Goal: Transaction & Acquisition: Purchase product/service

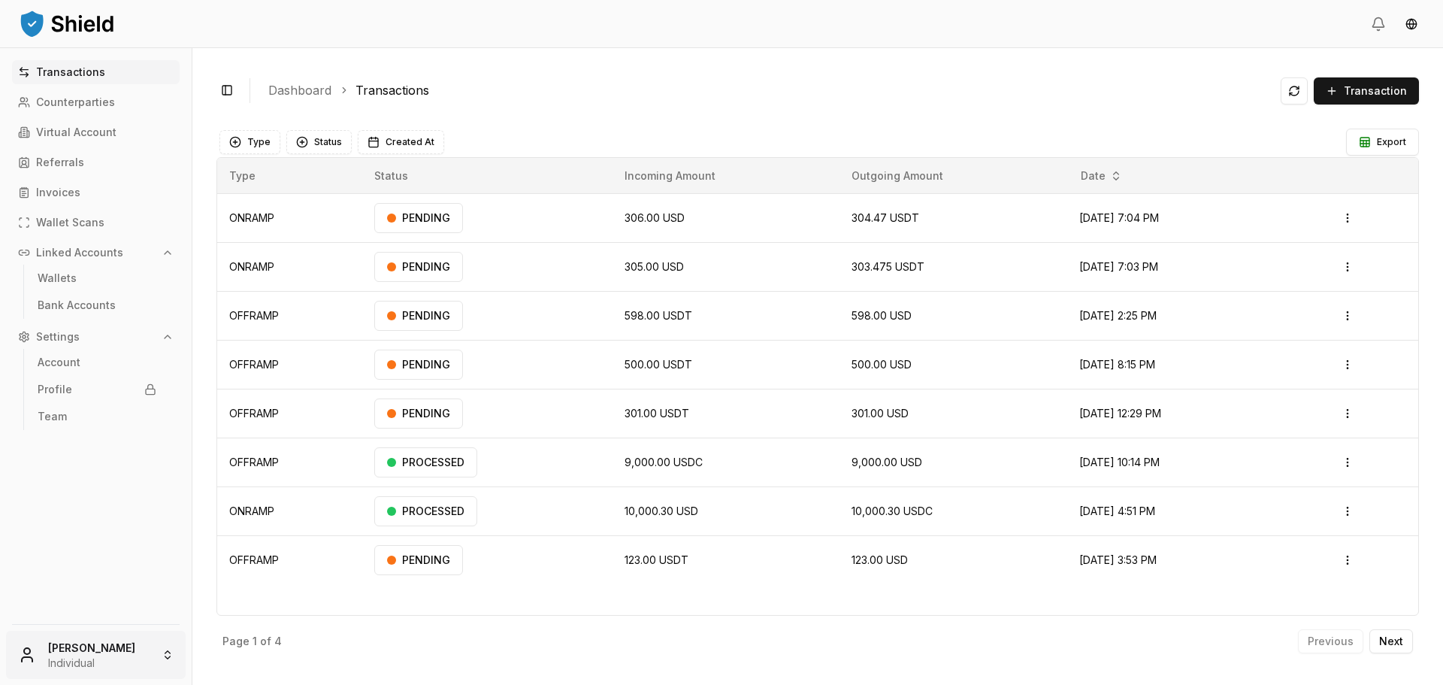
click at [103, 658] on html "Transactions Counterparties Virtual Account Referrals Invoices Wallet Scans Lin…" at bounding box center [721, 342] width 1443 height 685
click at [119, 498] on div "Go to Admin Dashboard" at bounding box center [96, 495] width 172 height 24
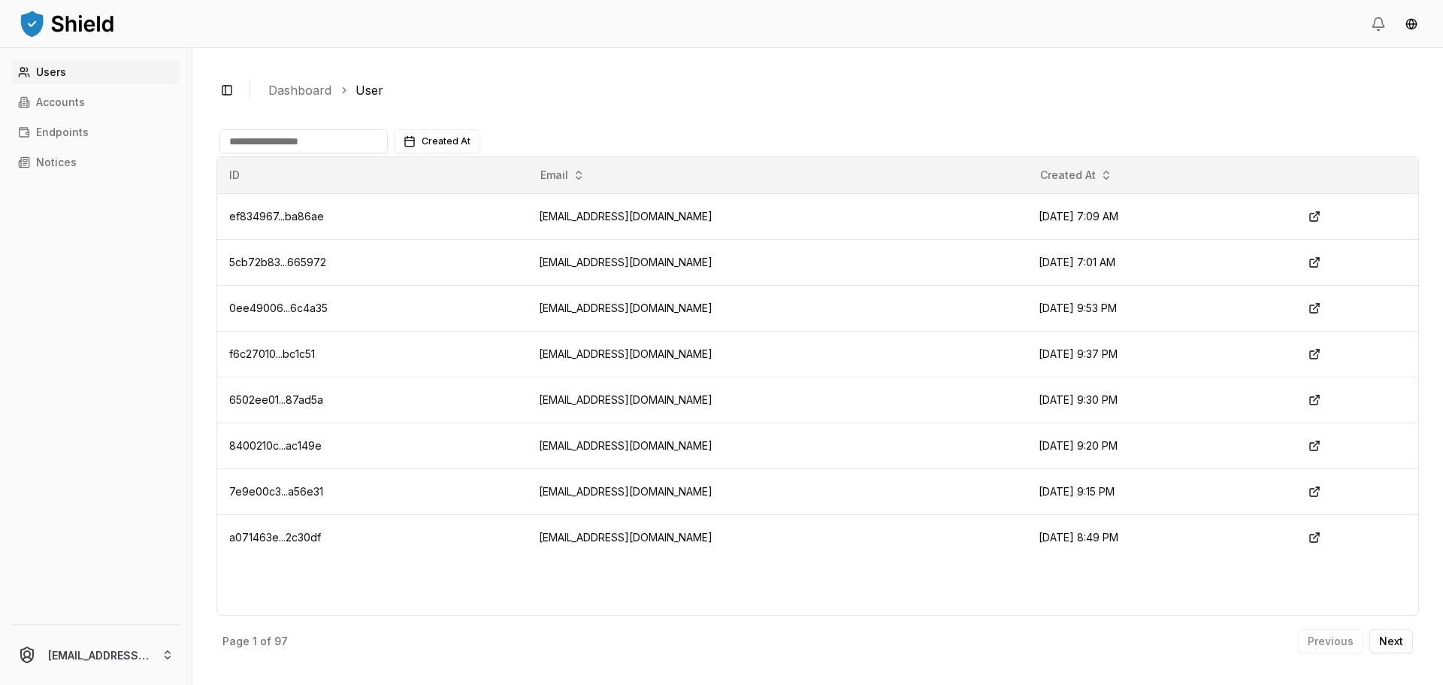
click at [109, 117] on div "Users Accounts Endpoints Notices" at bounding box center [96, 333] width 192 height 546
click at [100, 103] on link "Accounts" at bounding box center [96, 102] width 168 height 24
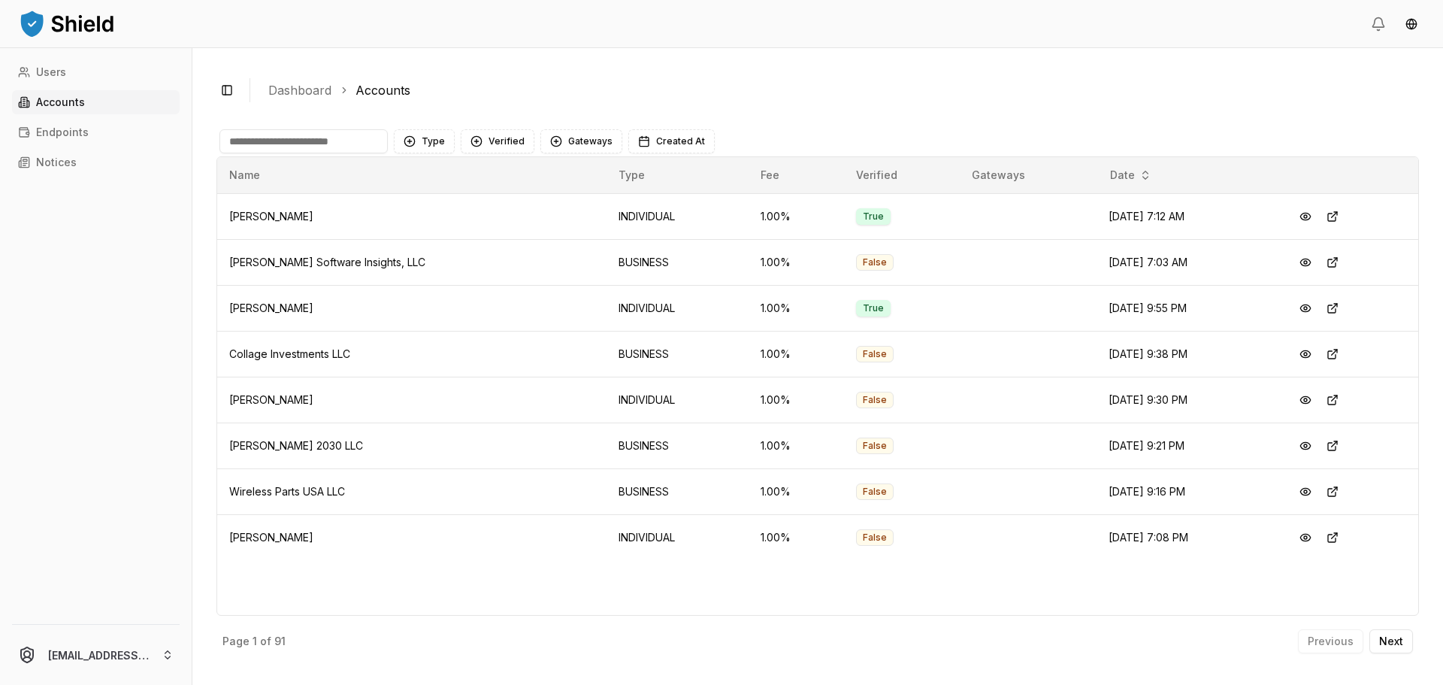
click at [349, 146] on input at bounding box center [303, 141] width 168 height 24
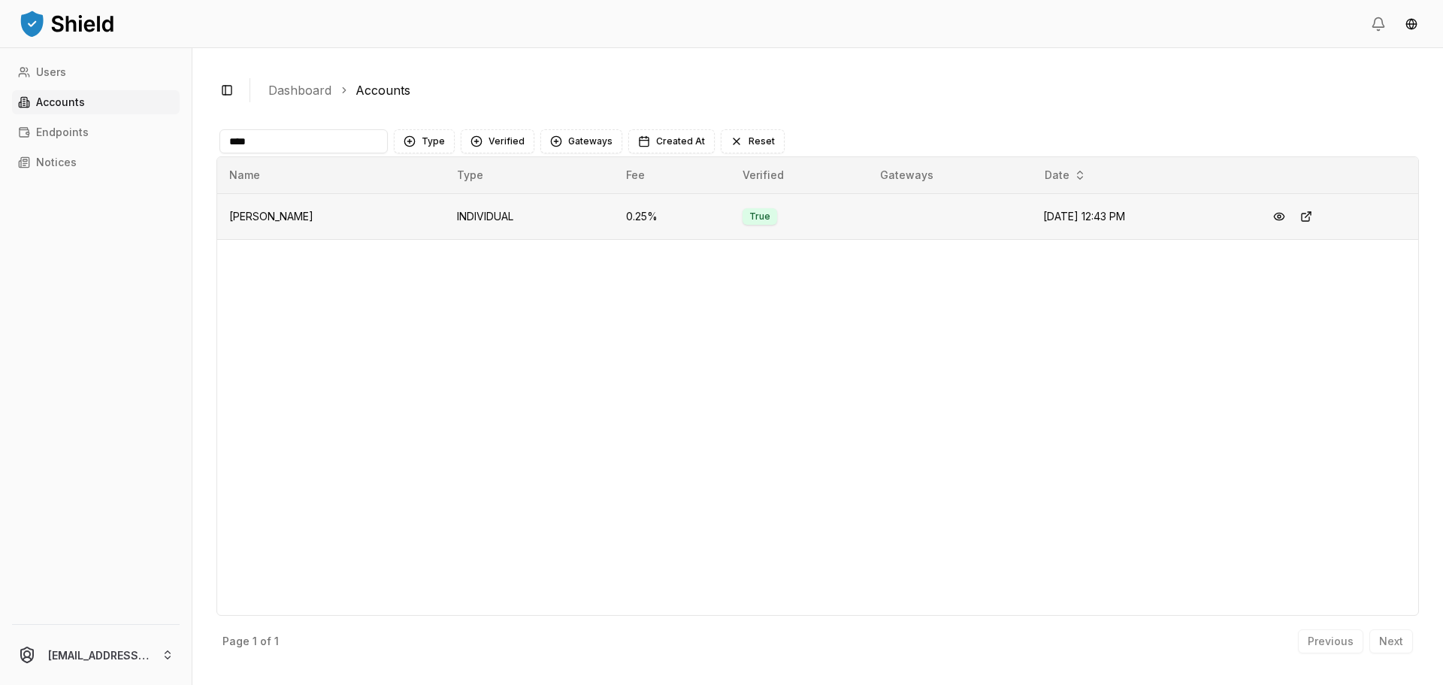
type input "****"
drag, startPoint x: 413, startPoint y: 194, endPoint x: 422, endPoint y: 234, distance: 40.7
click at [445, 195] on td "INDIVIDUAL" at bounding box center [529, 216] width 169 height 46
click at [445, 234] on td "INDIVIDUAL" at bounding box center [529, 216] width 169 height 46
click at [1282, 216] on button at bounding box center [1279, 216] width 27 height 27
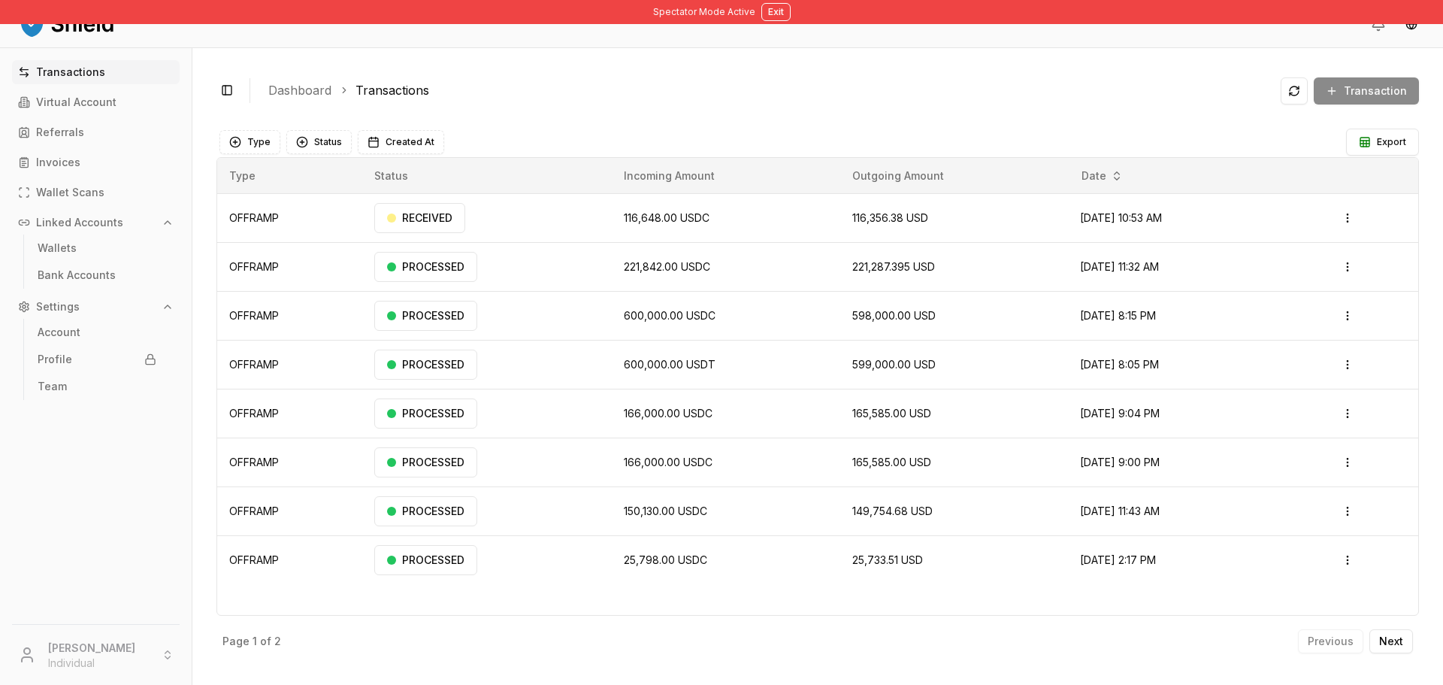
click at [1344, 92] on div "Transaction" at bounding box center [1350, 90] width 138 height 27
click at [1347, 79] on div "Transaction" at bounding box center [1350, 90] width 138 height 27
click at [1347, 80] on div "Transaction" at bounding box center [1350, 90] width 138 height 27
click at [1348, 84] on div "Transaction" at bounding box center [1350, 90] width 138 height 27
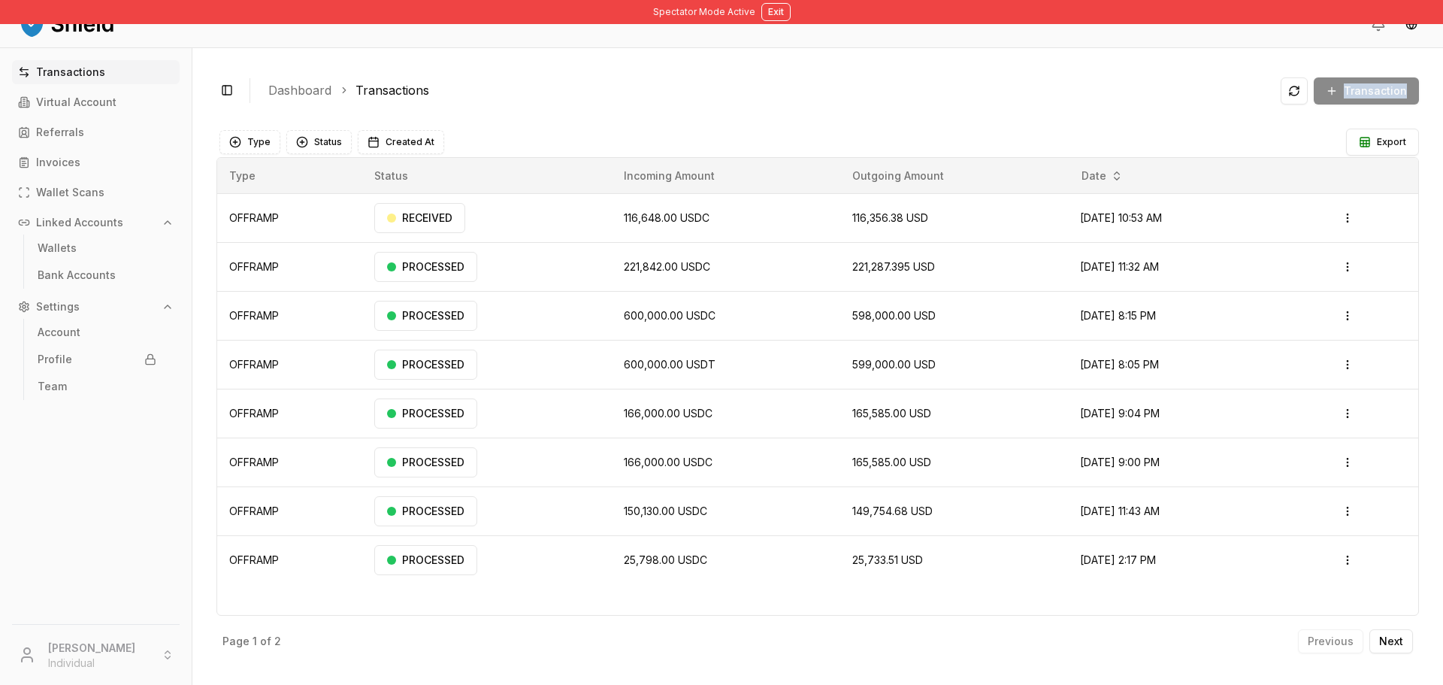
click at [1348, 84] on div "Transaction" at bounding box center [1350, 90] width 138 height 27
click at [1045, 124] on main "Type Status Created At Export Type Status Incoming Amount Outgoing Amount Date …" at bounding box center [817, 391] width 1203 height 540
drag, startPoint x: 47, startPoint y: 35, endPoint x: 1419, endPoint y: 640, distance: 1499.2
drag, startPoint x: 1417, startPoint y: 109, endPoint x: 1406, endPoint y: 100, distance: 14.4
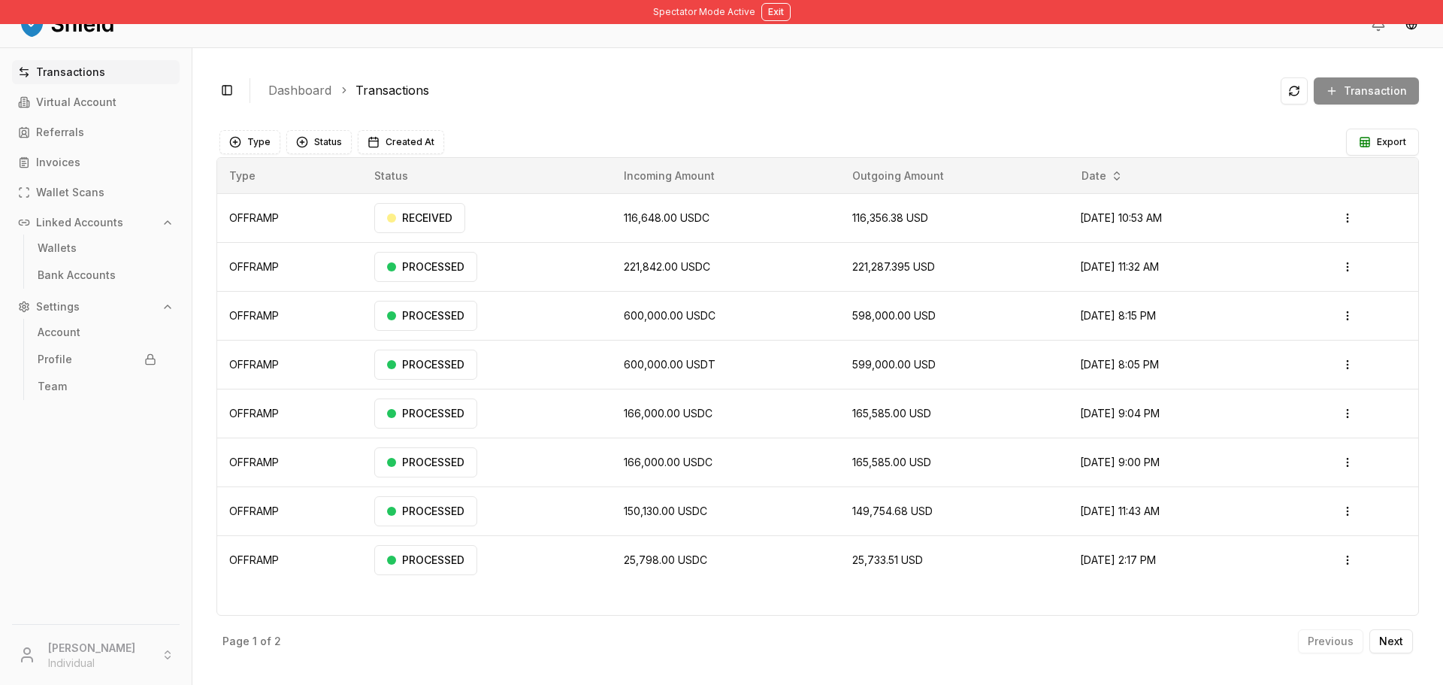
click at [1414, 107] on div "Toggle Sidebar Dashboard Transactions Transaction OFFRAMP 116,648.00 USDC 116,3…" at bounding box center [817, 366] width 1251 height 637
click at [1396, 92] on div "Transaction" at bounding box center [1350, 90] width 138 height 27
click at [135, 549] on div "Transactions Virtual Account Referrals Invoices Wallet Scans Linked Accounts Wa…" at bounding box center [96, 333] width 192 height 546
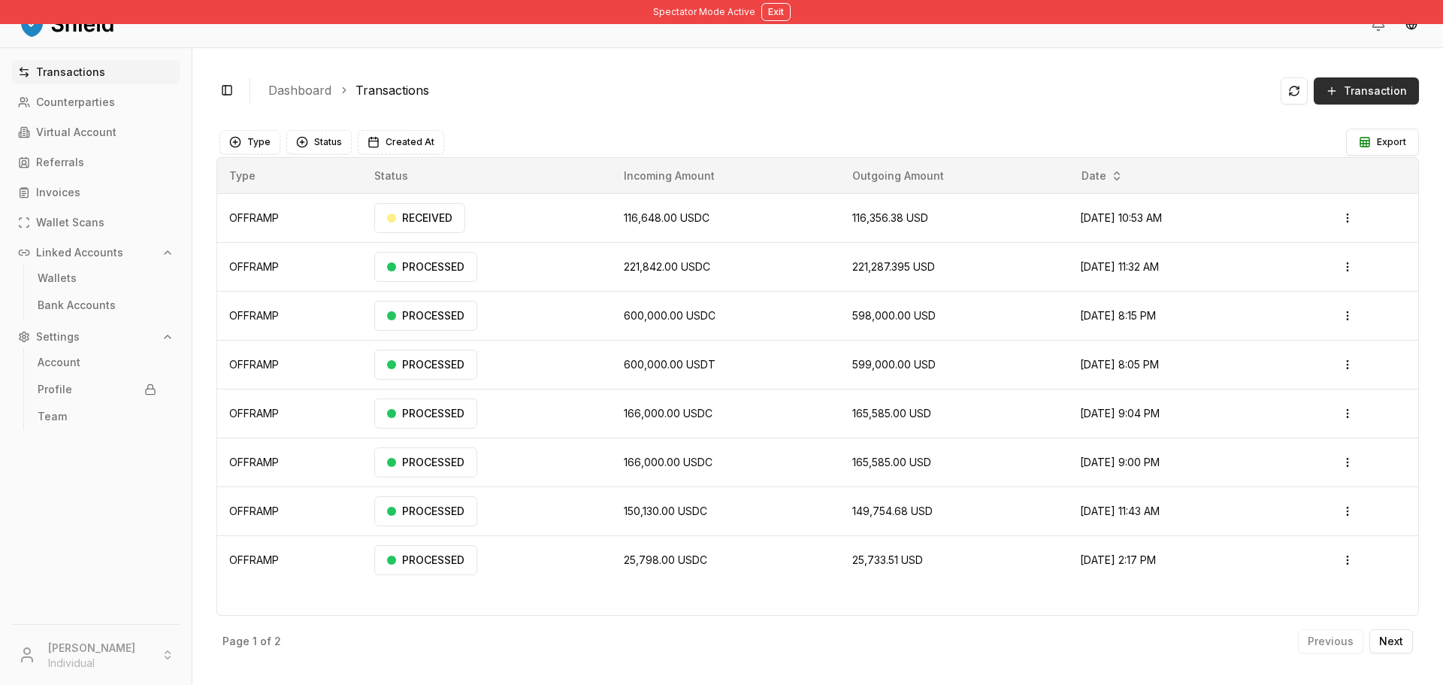
click at [1400, 85] on span "Transaction" at bounding box center [1375, 90] width 63 height 15
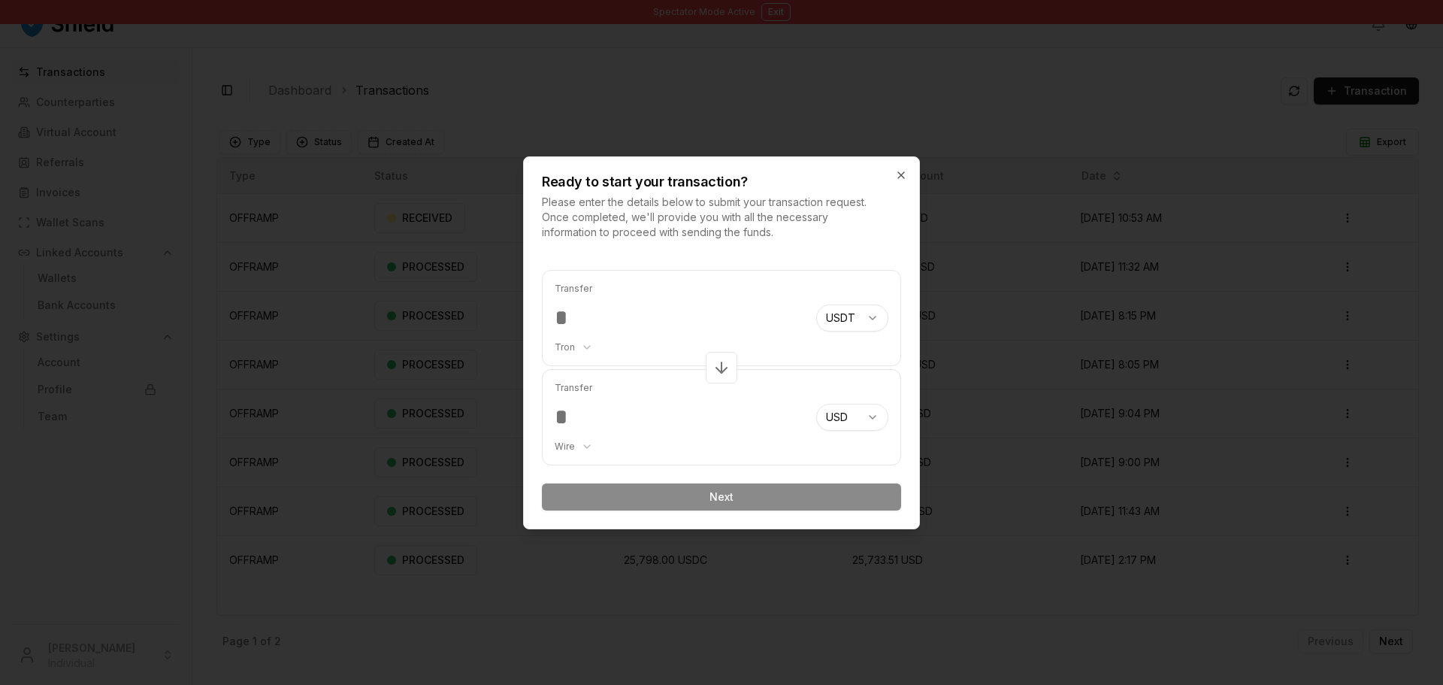
drag, startPoint x: 923, startPoint y: 65, endPoint x: 682, endPoint y: 6, distance: 247.6
click at [922, 65] on div at bounding box center [721, 342] width 1443 height 685
click at [856, 317] on body "Spectator Mode Active Exit Transactions Counterparties Virtual Account Referral…" at bounding box center [721, 342] width 1443 height 685
select select "***"
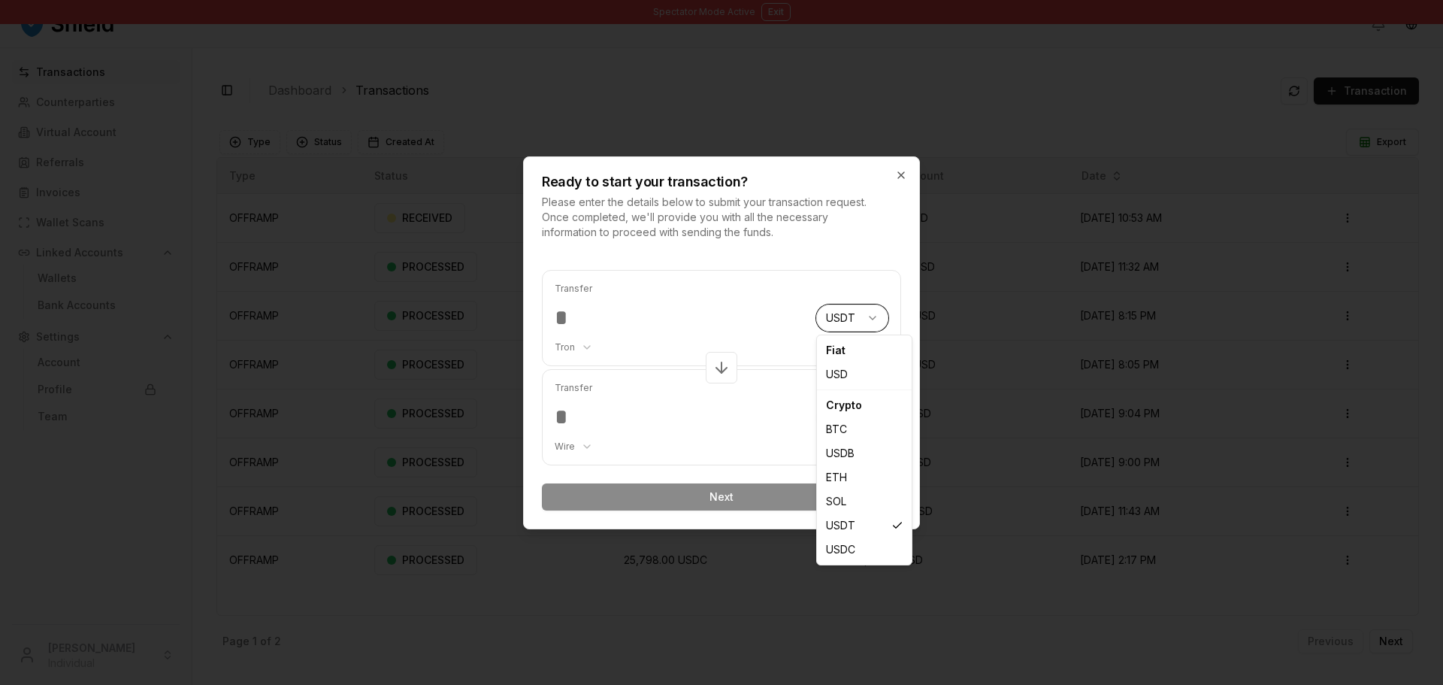
select select "****"
click at [869, 427] on body "Spectator Mode Active Exit Transactions Counterparties Virtual Account Referral…" at bounding box center [721, 342] width 1443 height 685
select select "****"
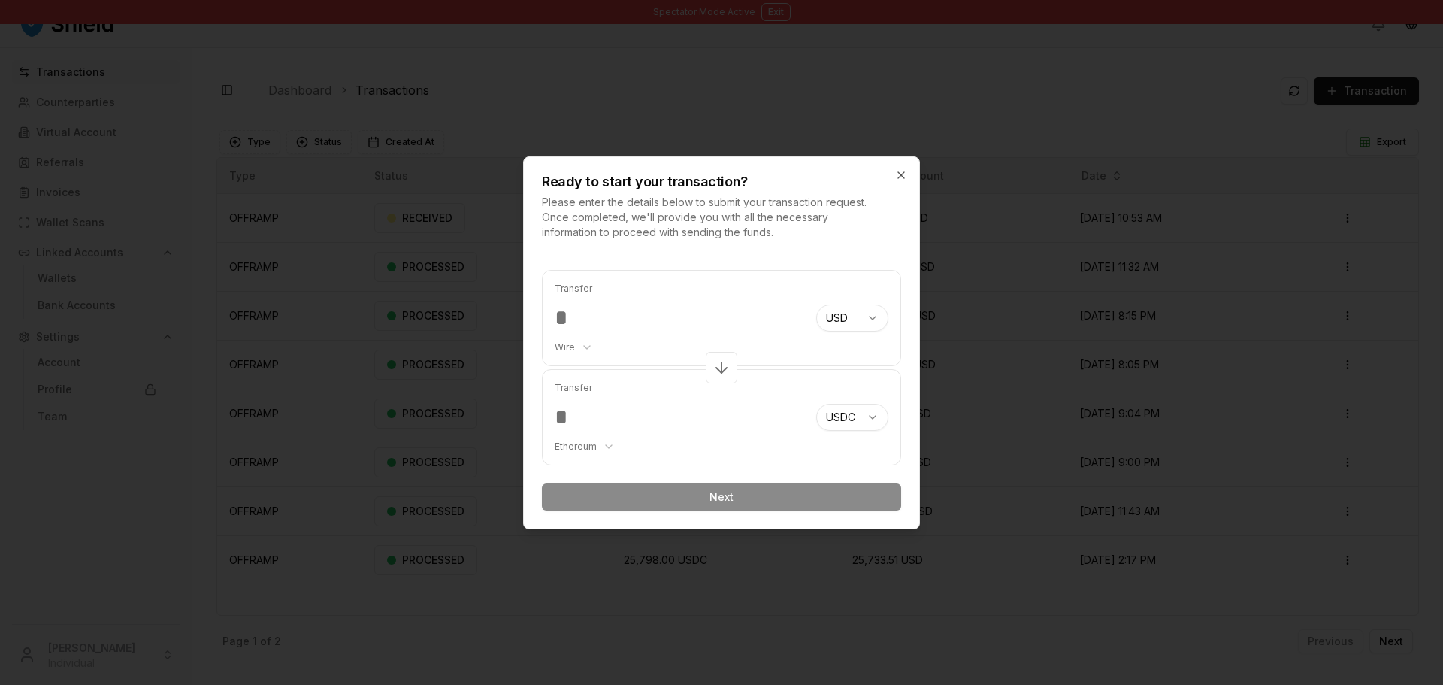
click at [605, 454] on div "Transfer Ethereum ******** ******** *******" at bounding box center [680, 417] width 250 height 95
click at [601, 448] on body "Spectator Mode Active Exit Transactions Counterparties Virtual Account Referral…" at bounding box center [721, 342] width 1443 height 685
select select "********"
click at [437, 132] on div at bounding box center [721, 342] width 1443 height 685
click at [272, 106] on div at bounding box center [721, 342] width 1443 height 685
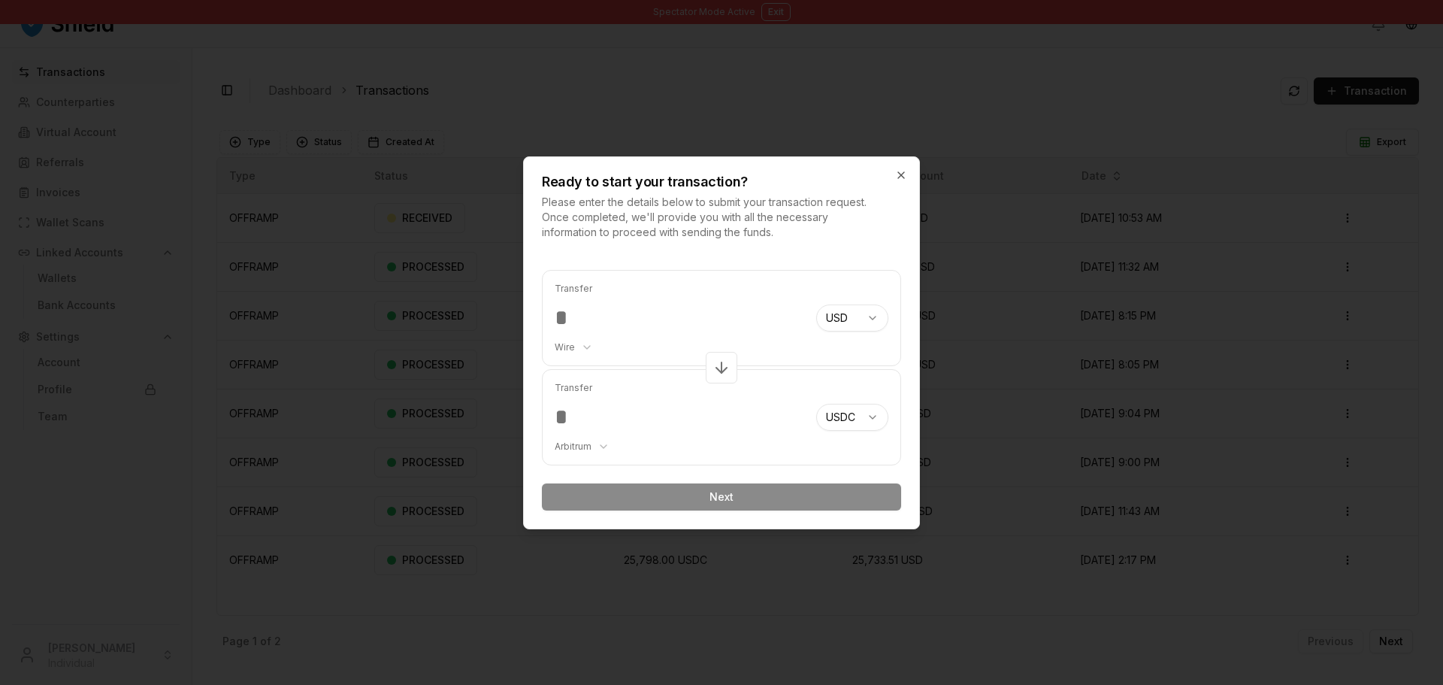
drag, startPoint x: 912, startPoint y: 183, endPoint x: 902, endPoint y: 171, distance: 15.4
click at [912, 183] on div "Ready to start your transaction? Please enter the details below to submit your …" at bounding box center [721, 198] width 395 height 83
click at [902, 171] on icon "button" at bounding box center [901, 175] width 12 height 12
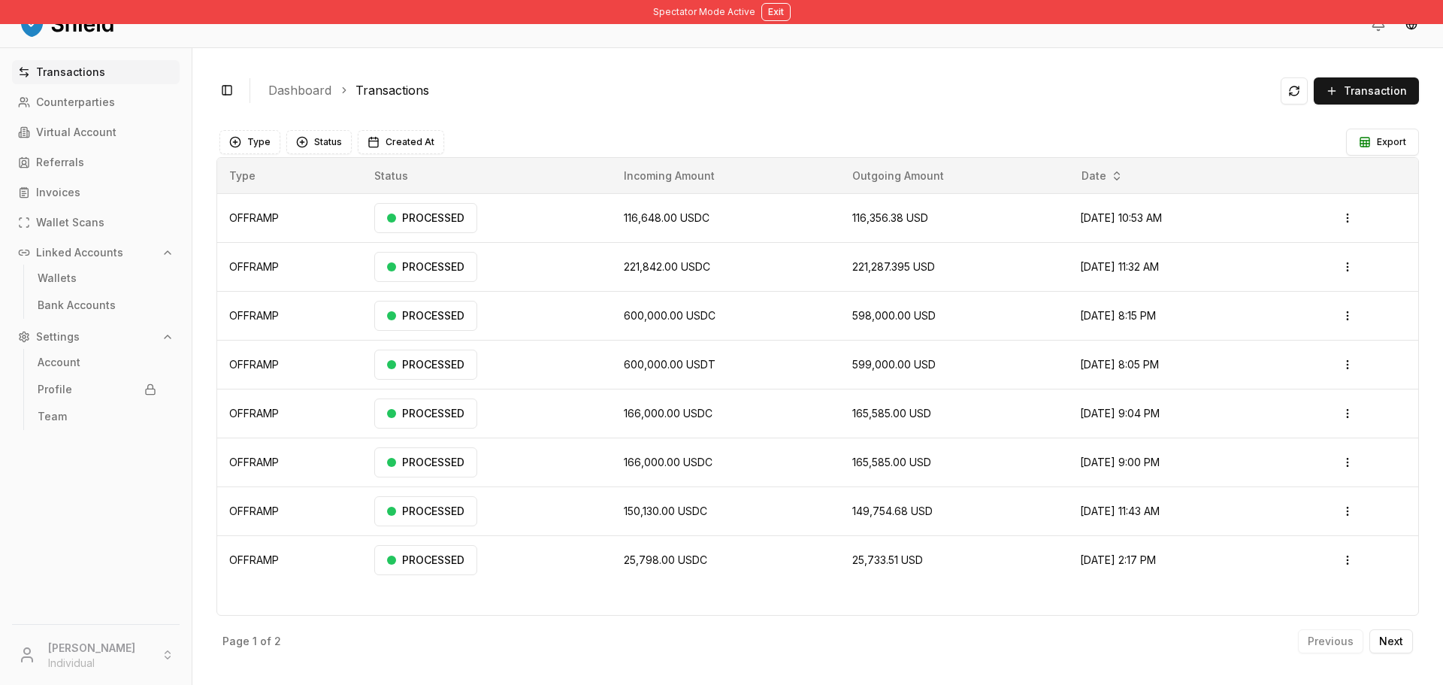
click at [1326, 104] on div "Toggle Sidebar Dashboard Transactions Transaction" at bounding box center [817, 90] width 1203 height 37
click at [1340, 91] on button "Transaction" at bounding box center [1366, 90] width 105 height 27
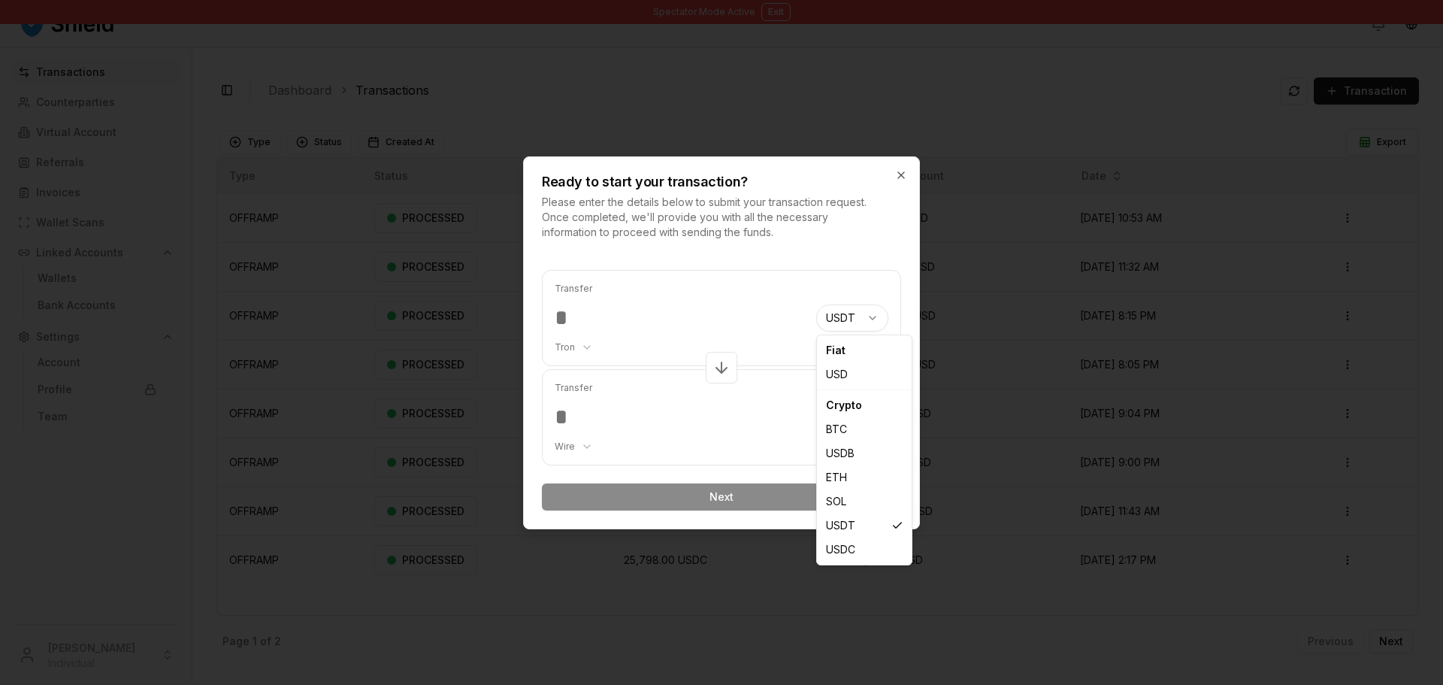
click at [828, 316] on body "Spectator Mode Active Exit Transactions Counterparties Virtual Account Referral…" at bounding box center [721, 342] width 1443 height 685
select select "***"
select select "****"
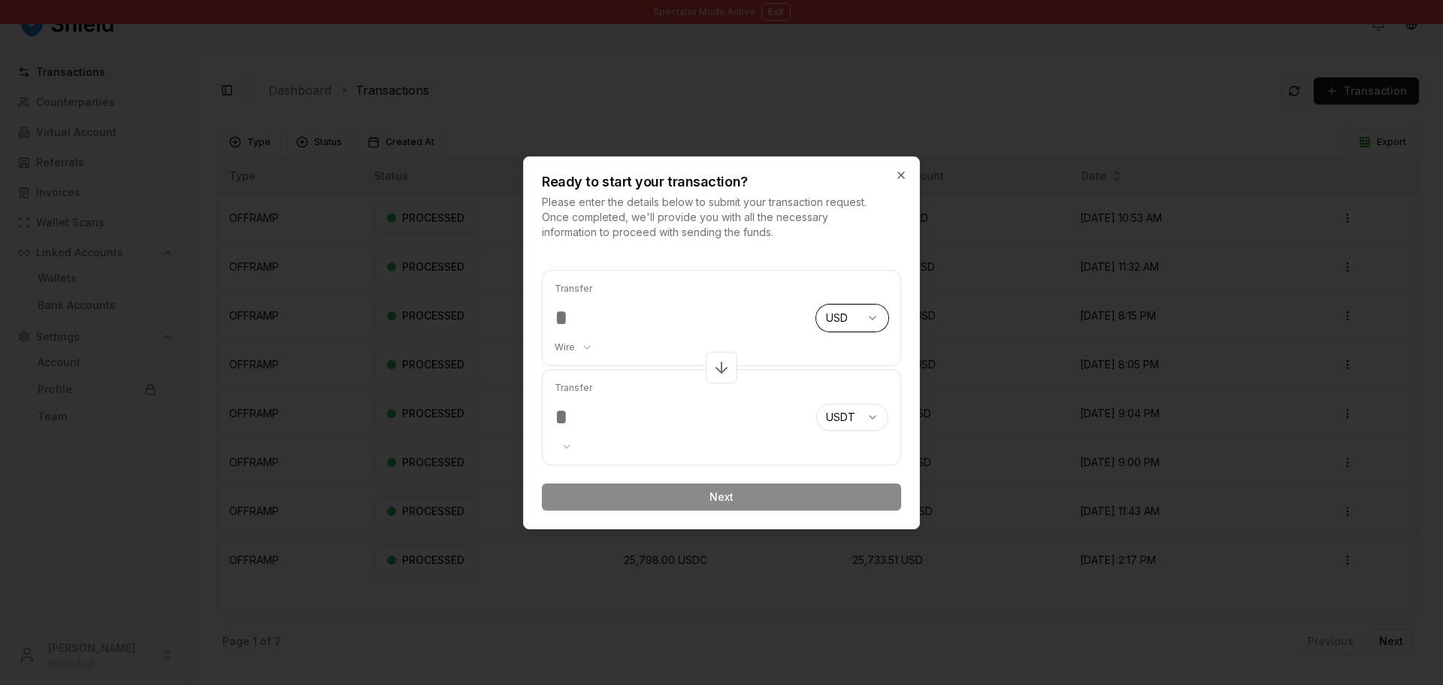
select select "****"
click at [858, 425] on body "Spectator Mode Active Exit Transactions Counterparties Virtual Account Referral…" at bounding box center [721, 342] width 1443 height 685
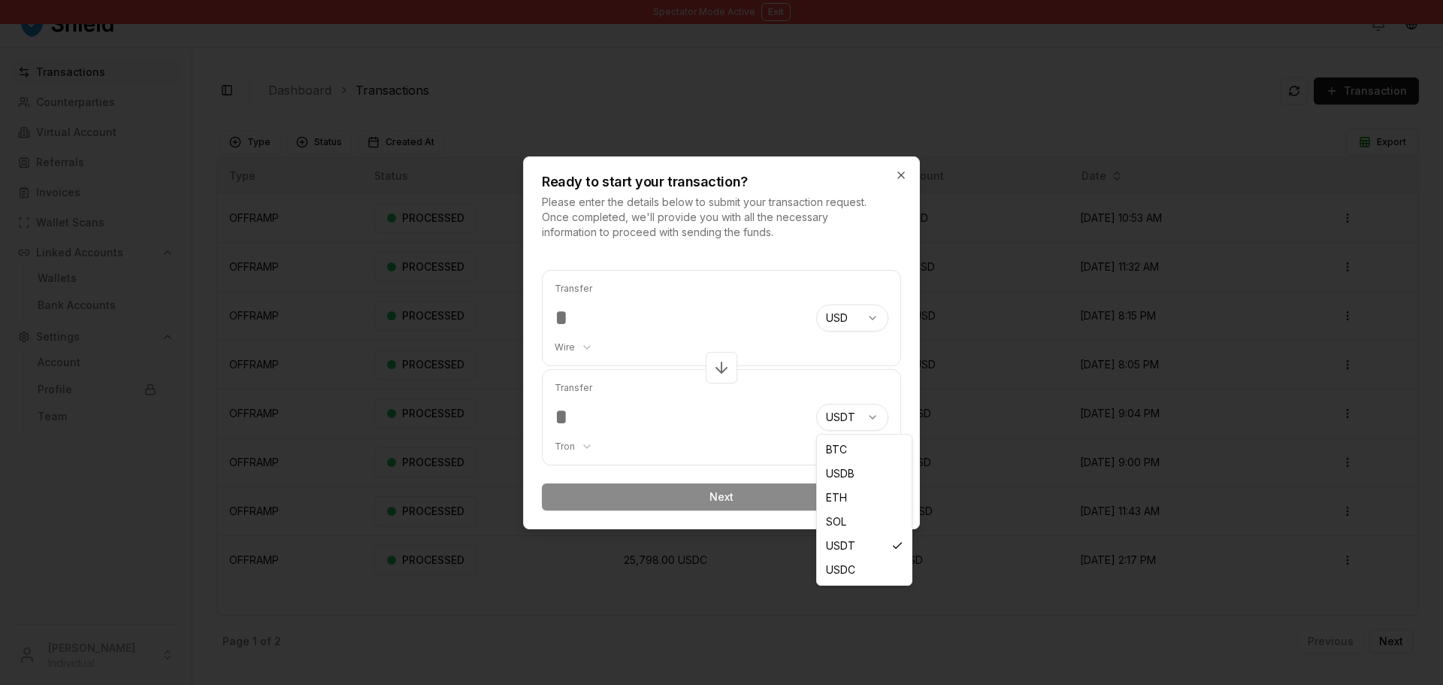
select select "****"
click at [597, 434] on div "Transfer Ethereum ******** ******** *******" at bounding box center [680, 417] width 250 height 95
click at [595, 447] on body "Spectator Mode Active Exit Transactions Counterparties Virtual Account Referral…" at bounding box center [721, 342] width 1443 height 685
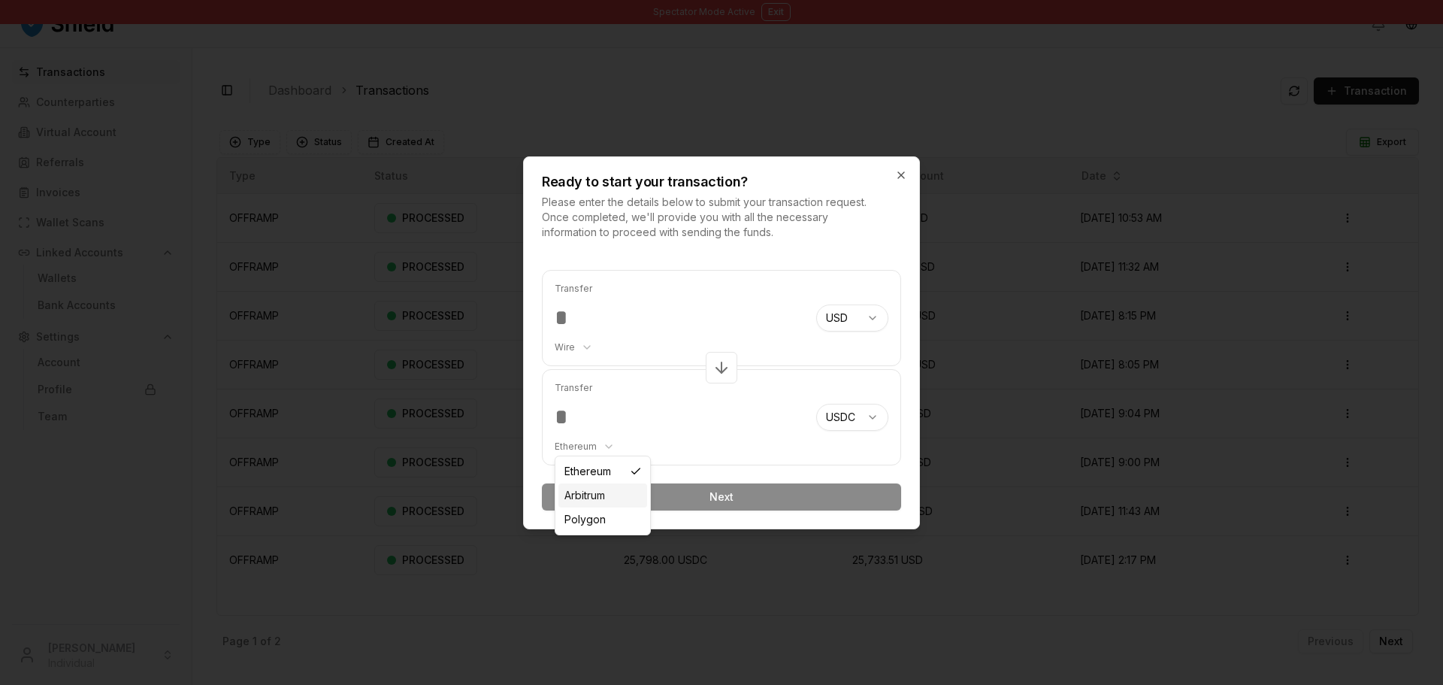
select select "********"
click at [600, 313] on input "number" at bounding box center [680, 317] width 250 height 27
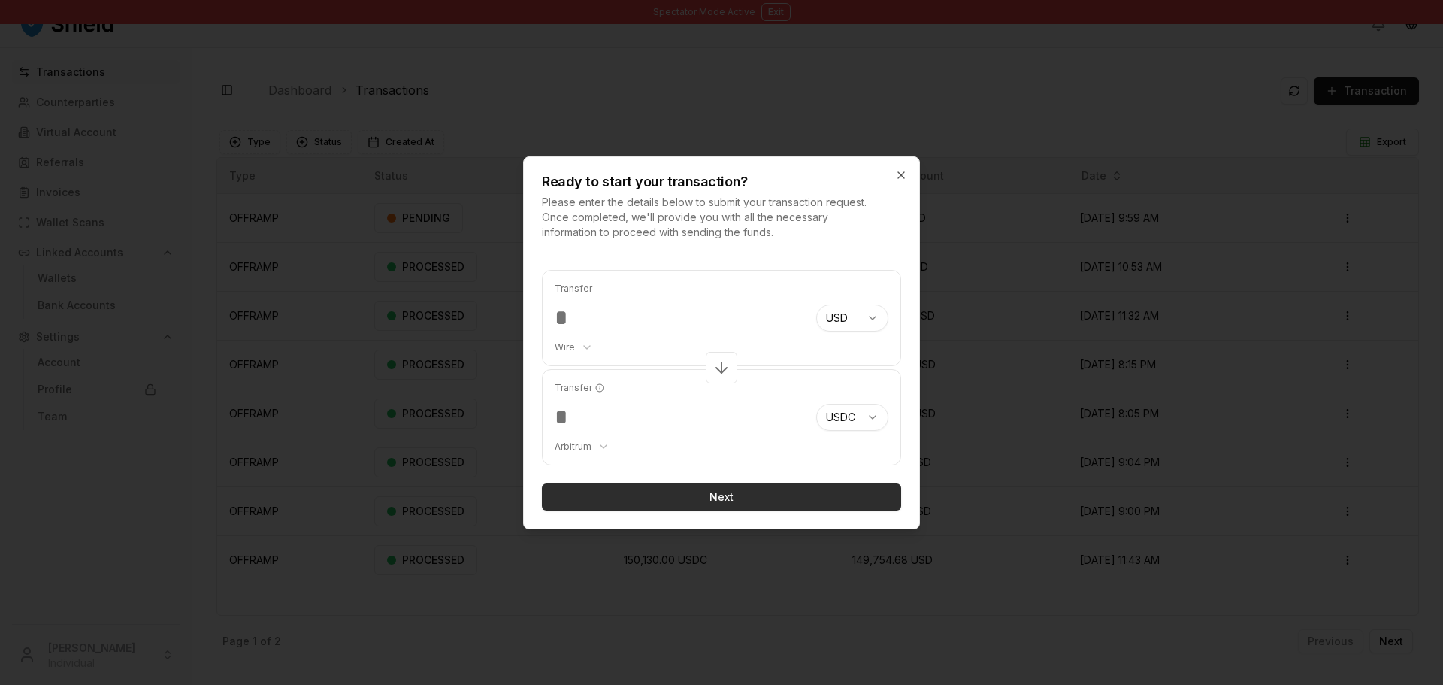
type input "***"
click at [704, 489] on button "Next" at bounding box center [721, 496] width 359 height 27
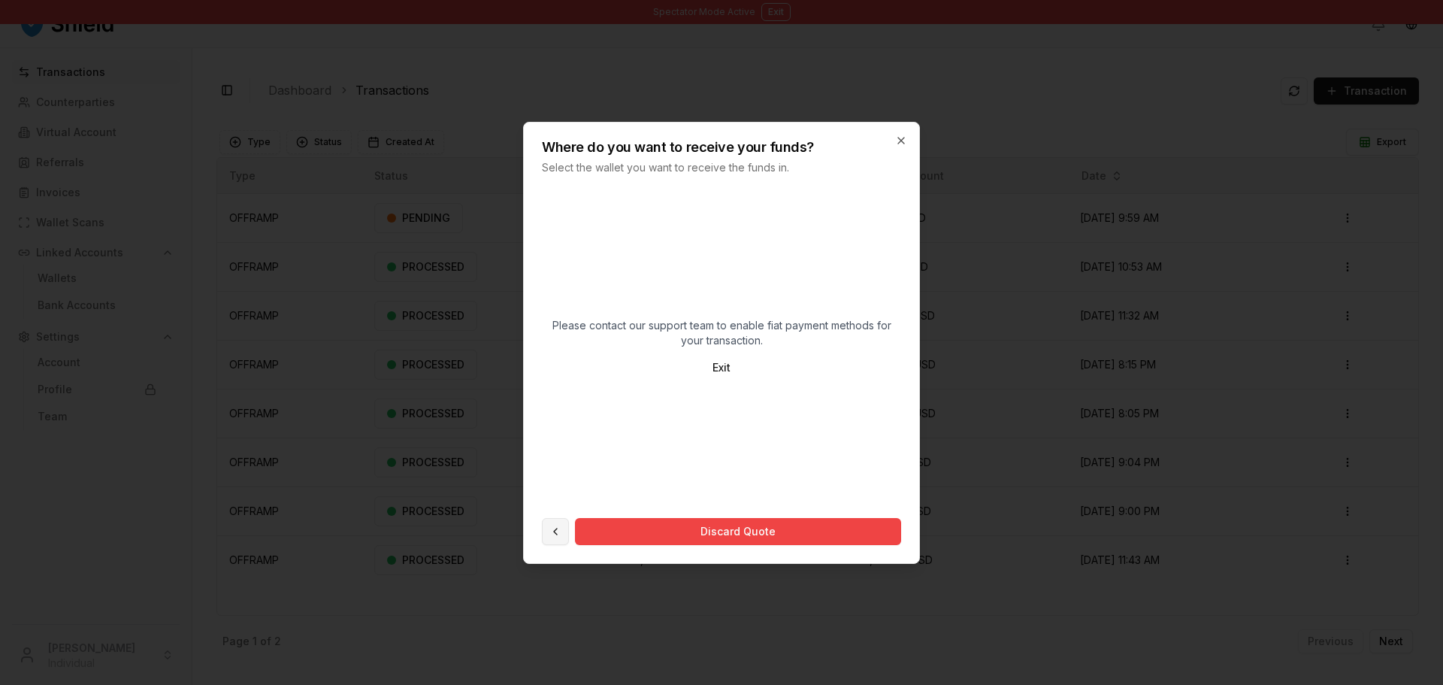
click at [561, 525] on button at bounding box center [555, 531] width 27 height 27
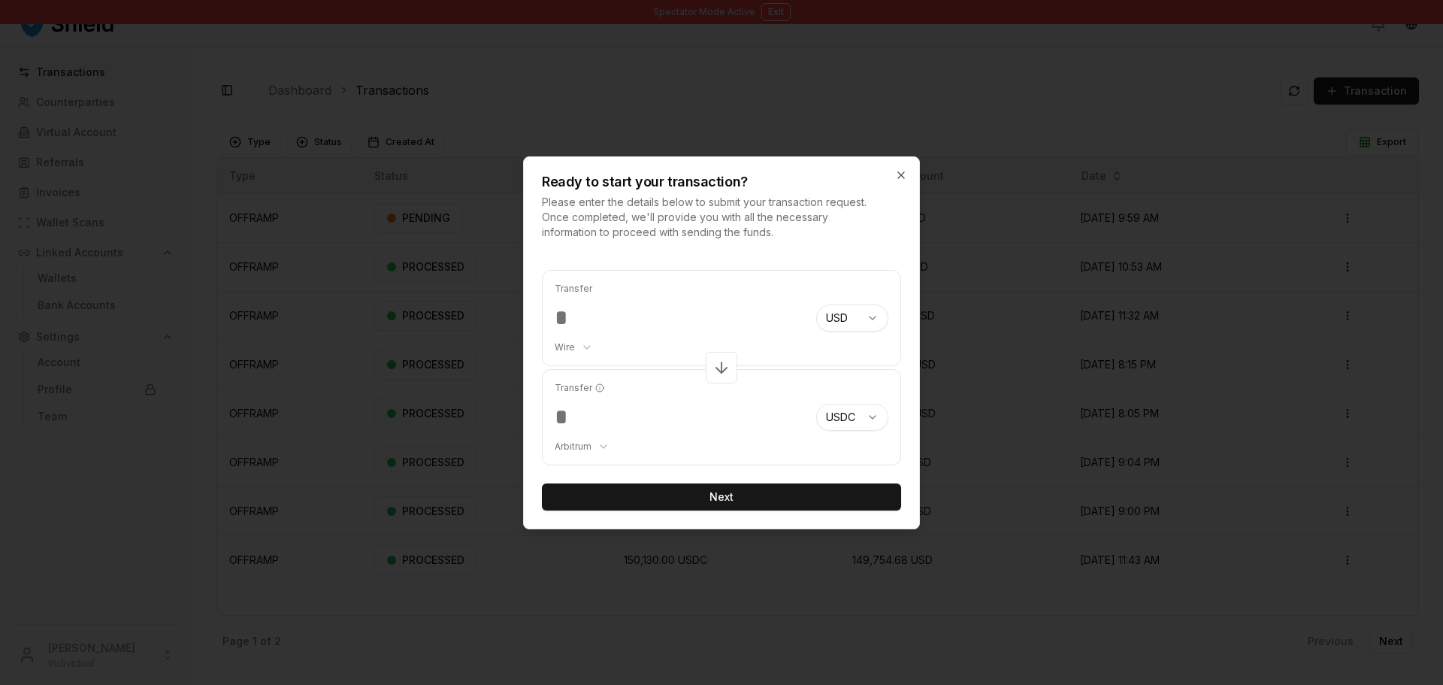
click at [440, 90] on div at bounding box center [721, 342] width 1443 height 685
click at [899, 171] on icon "button" at bounding box center [901, 175] width 12 height 12
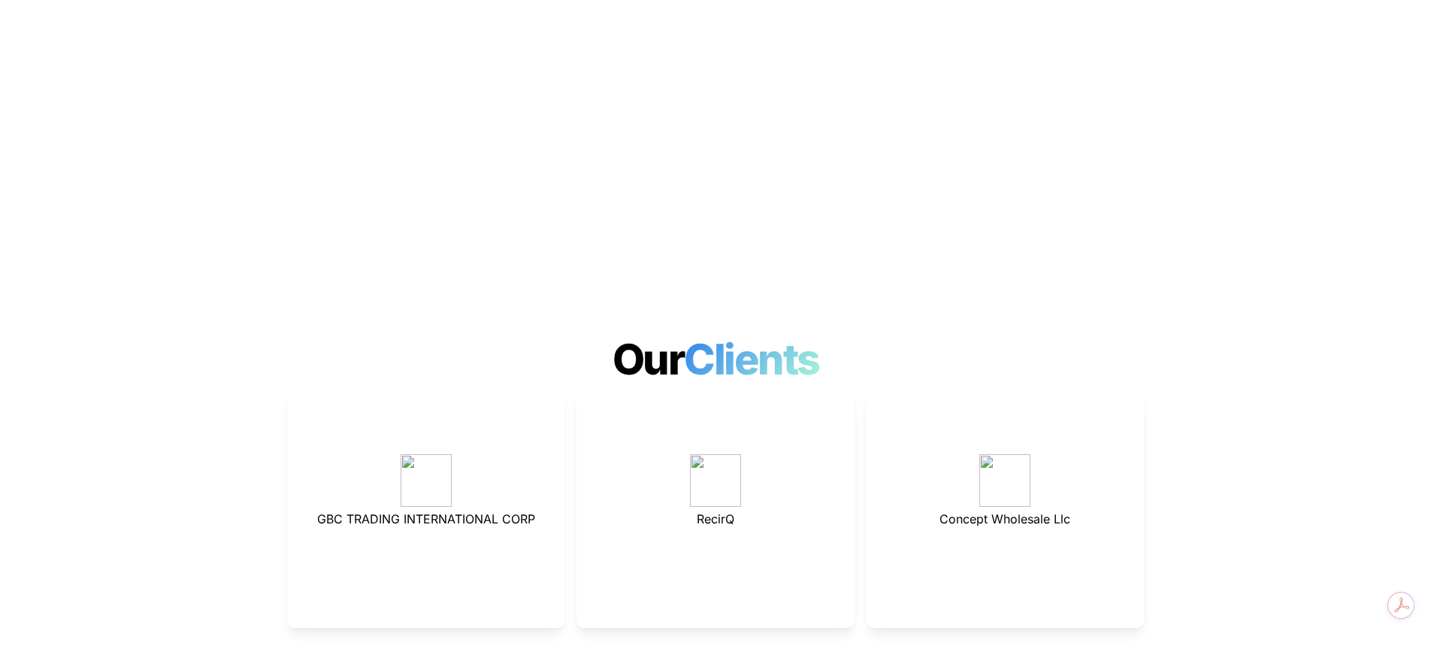
scroll to position [3939, 0]
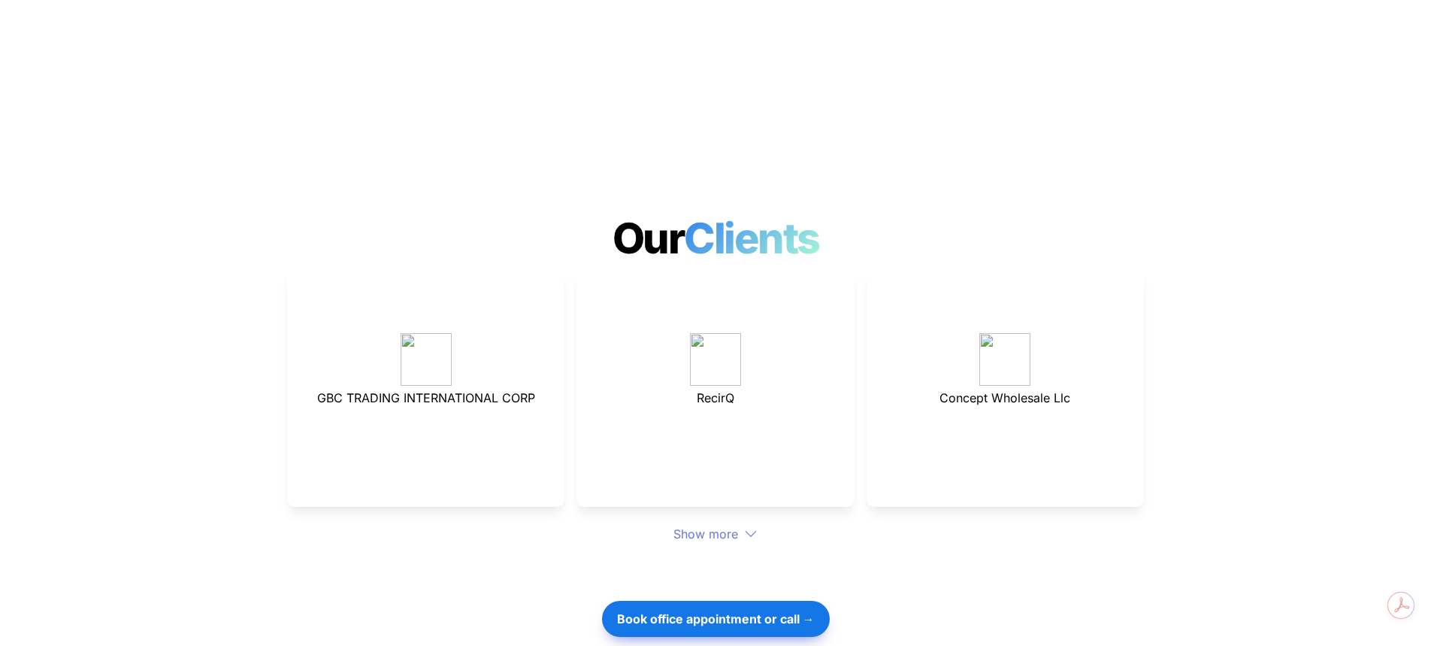
click at [719, 525] on div "Show more" at bounding box center [715, 534] width 857 height 18
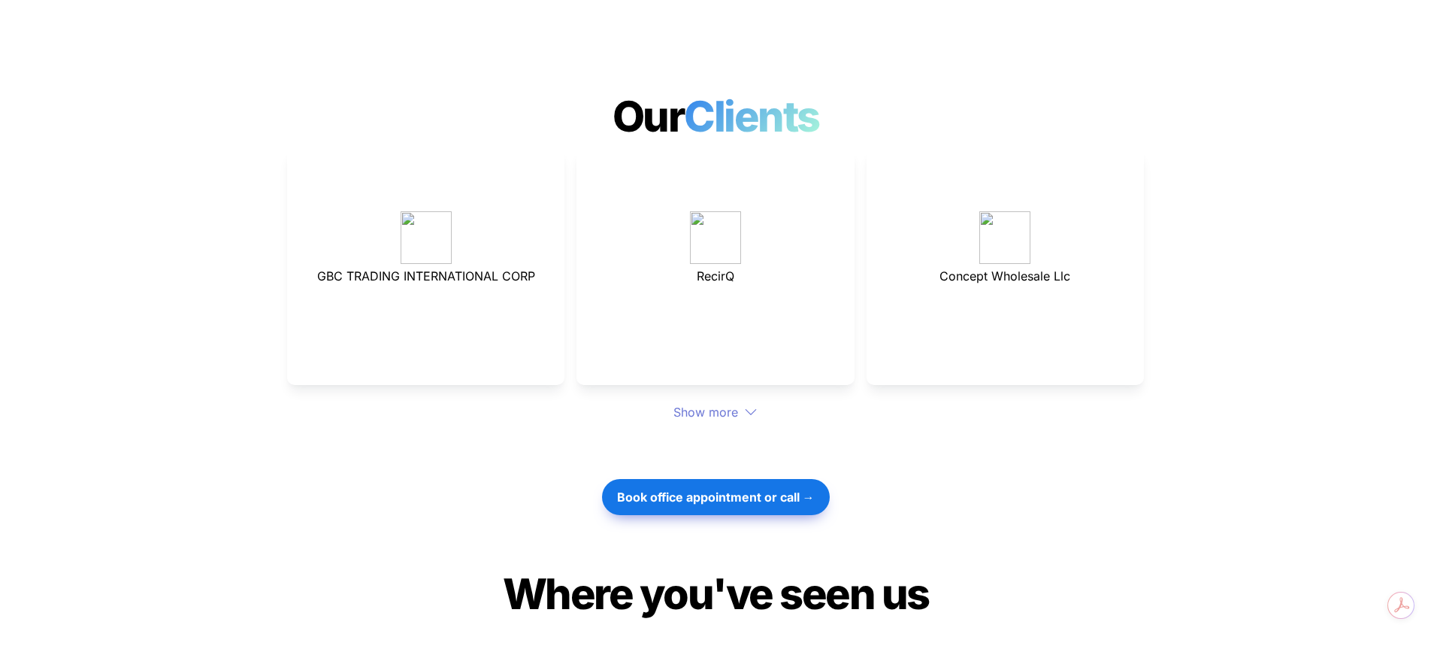
scroll to position [4089, 0]
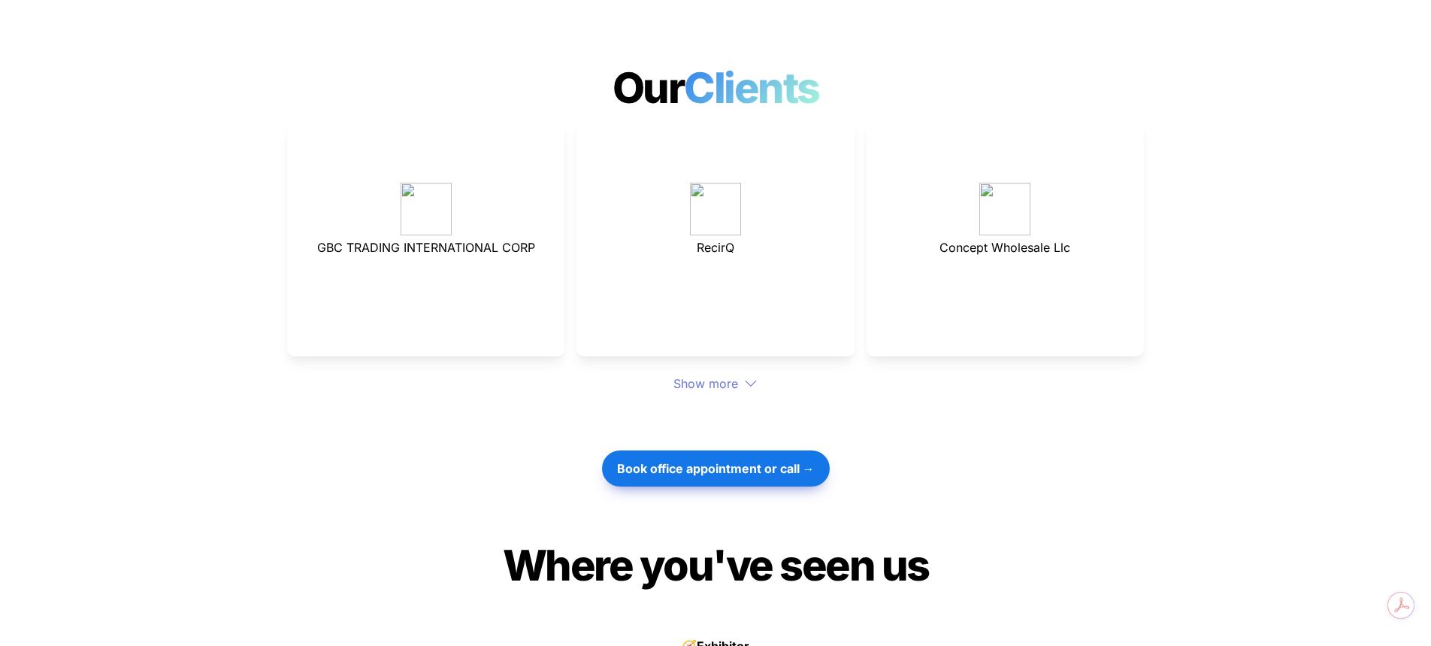
click at [742, 374] on div "Show more" at bounding box center [715, 383] width 857 height 18
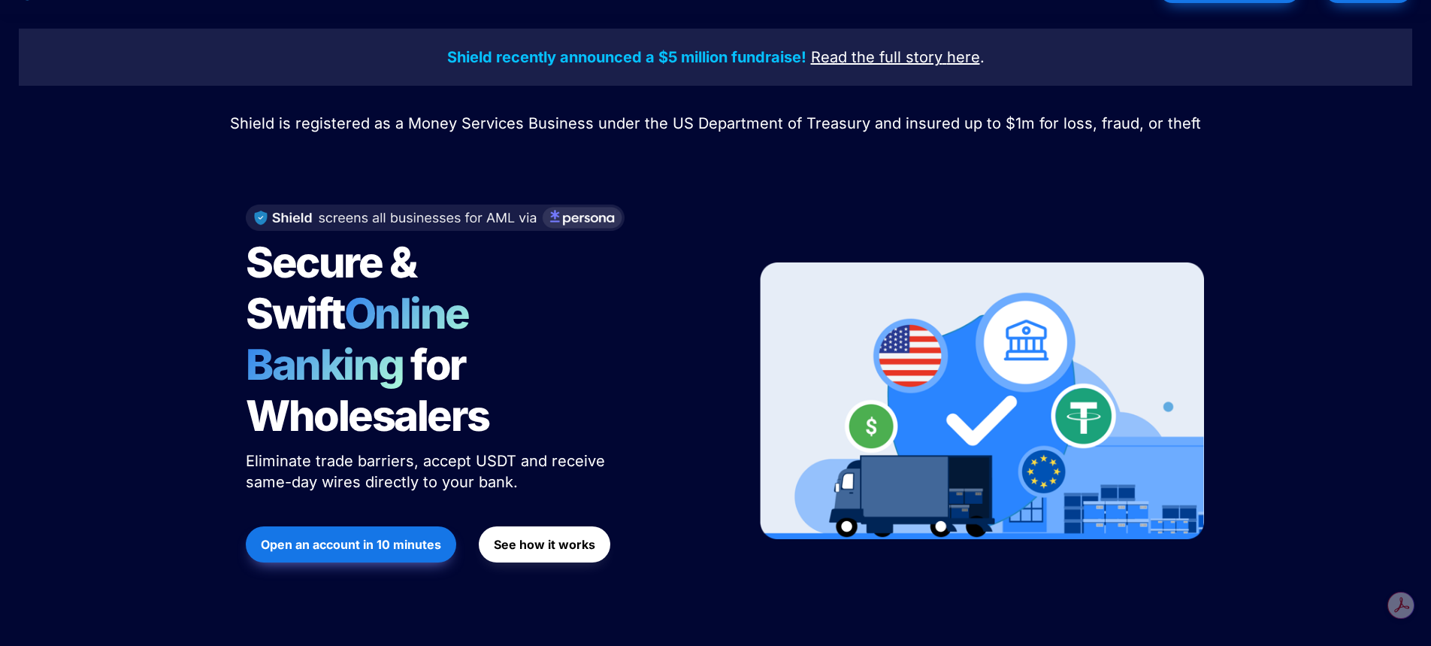
scroll to position [0, 0]
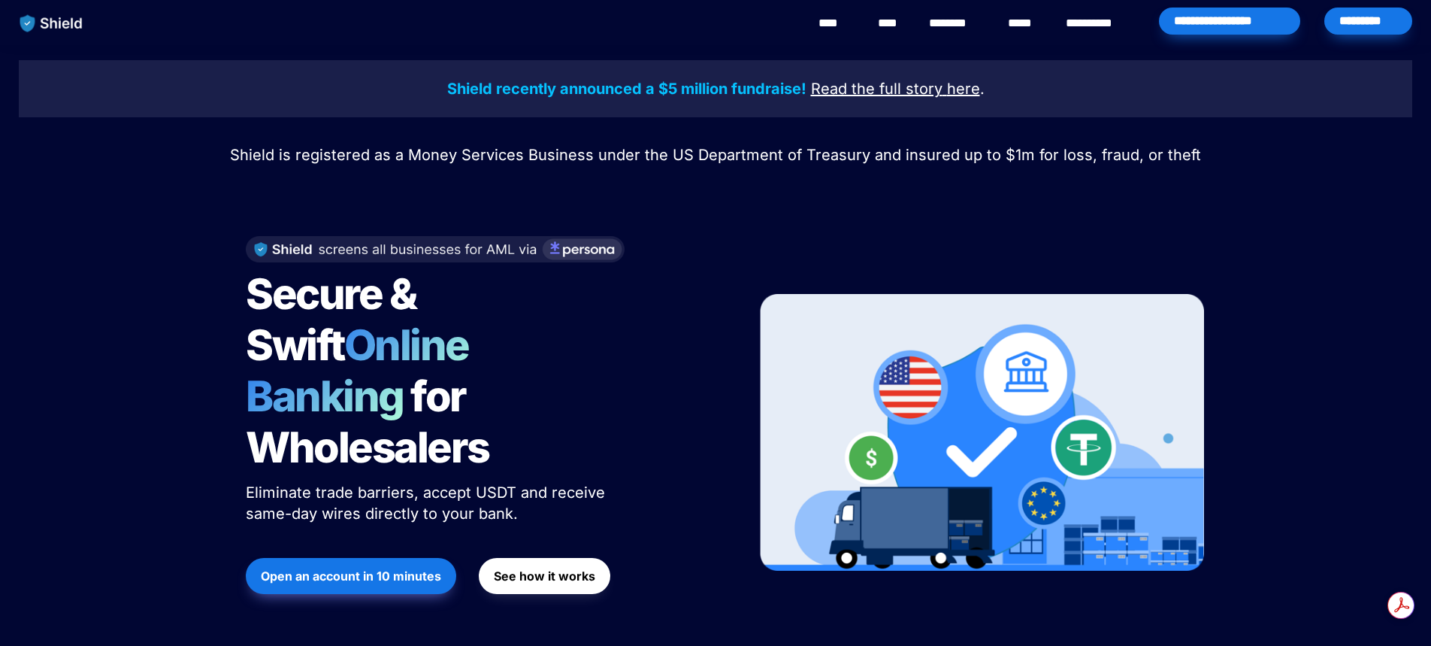
click at [1385, 24] on div "*********" at bounding box center [1368, 21] width 88 height 27
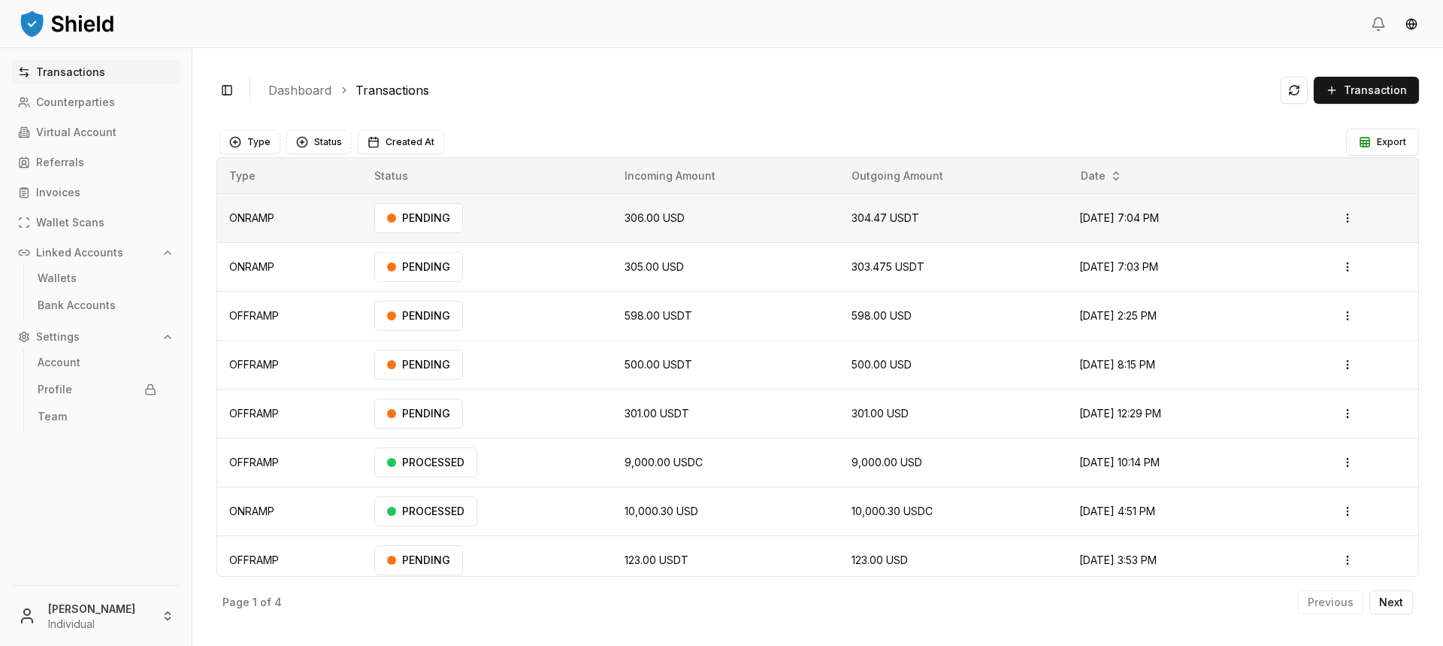
scroll to position [8, 0]
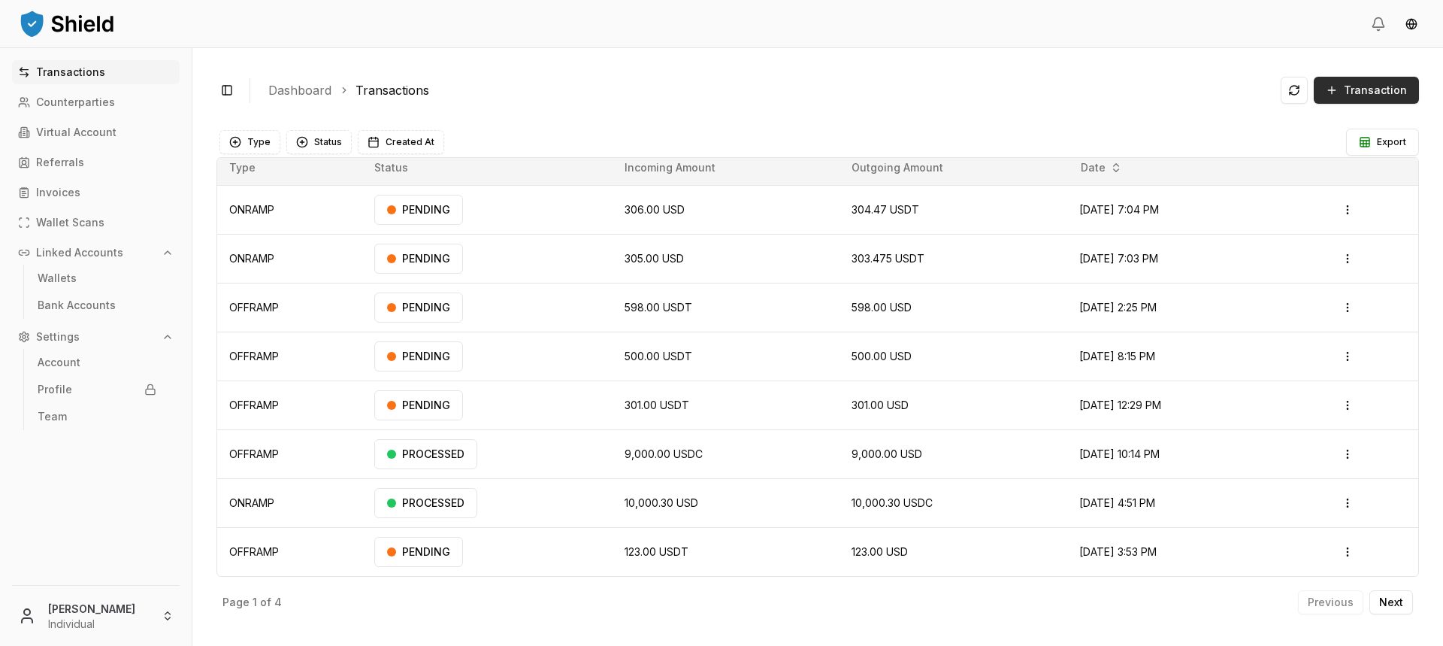
click at [1345, 95] on button "Transaction" at bounding box center [1366, 90] width 105 height 27
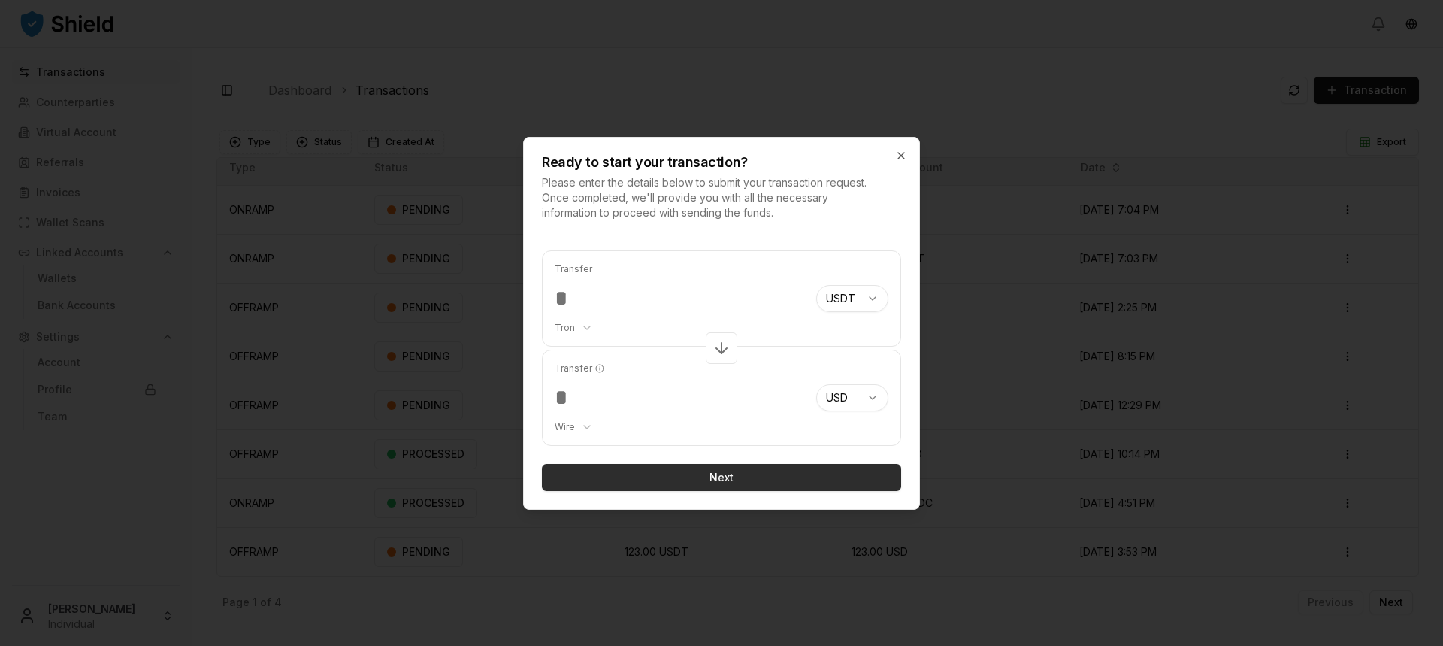
type input "***"
click at [784, 479] on button "Next" at bounding box center [721, 477] width 359 height 27
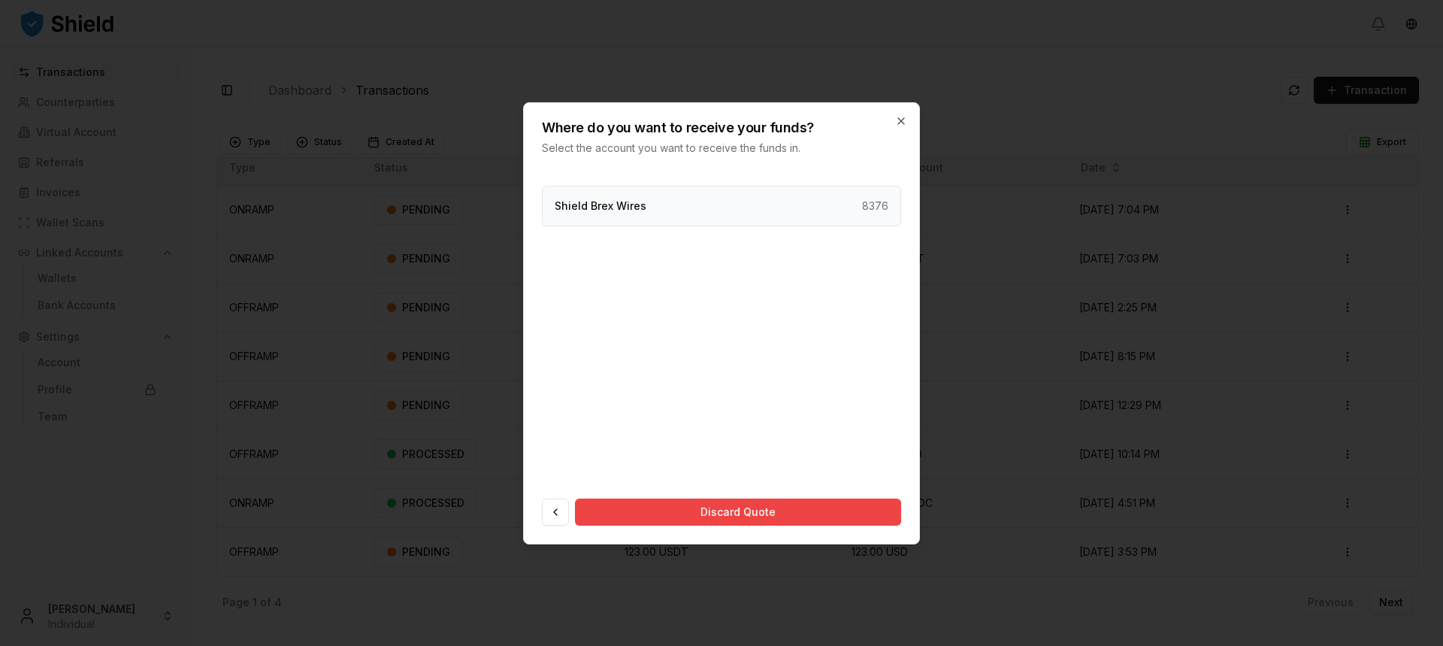
click at [788, 209] on div "Shield Brex Wires 8376" at bounding box center [721, 206] width 359 height 41
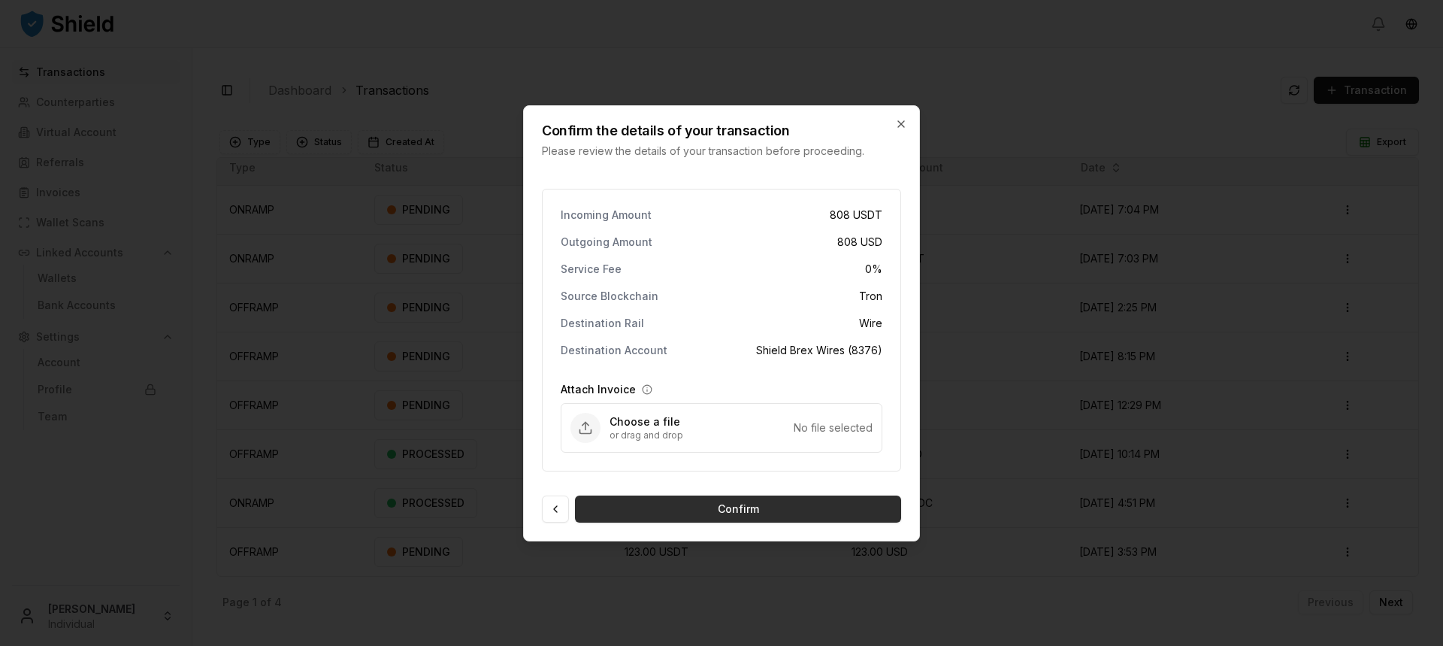
click at [788, 501] on button "Confirm" at bounding box center [738, 508] width 326 height 27
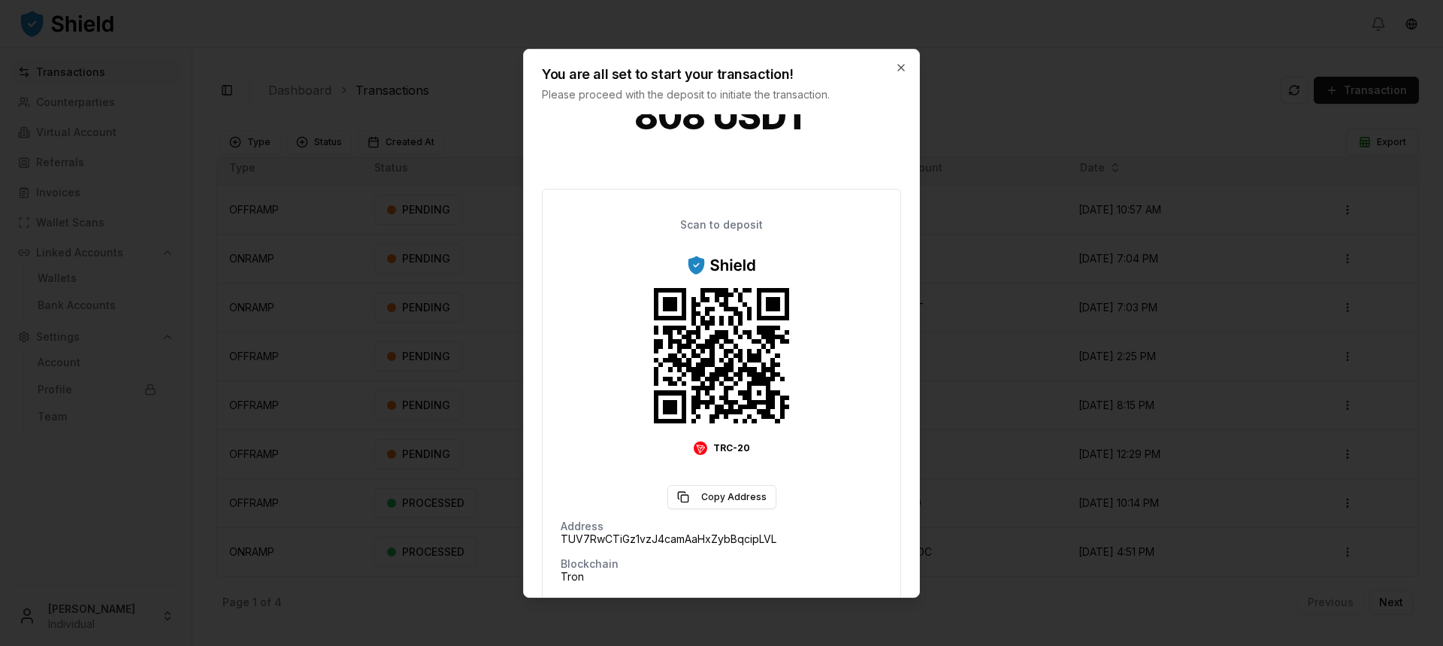
scroll to position [139, 0]
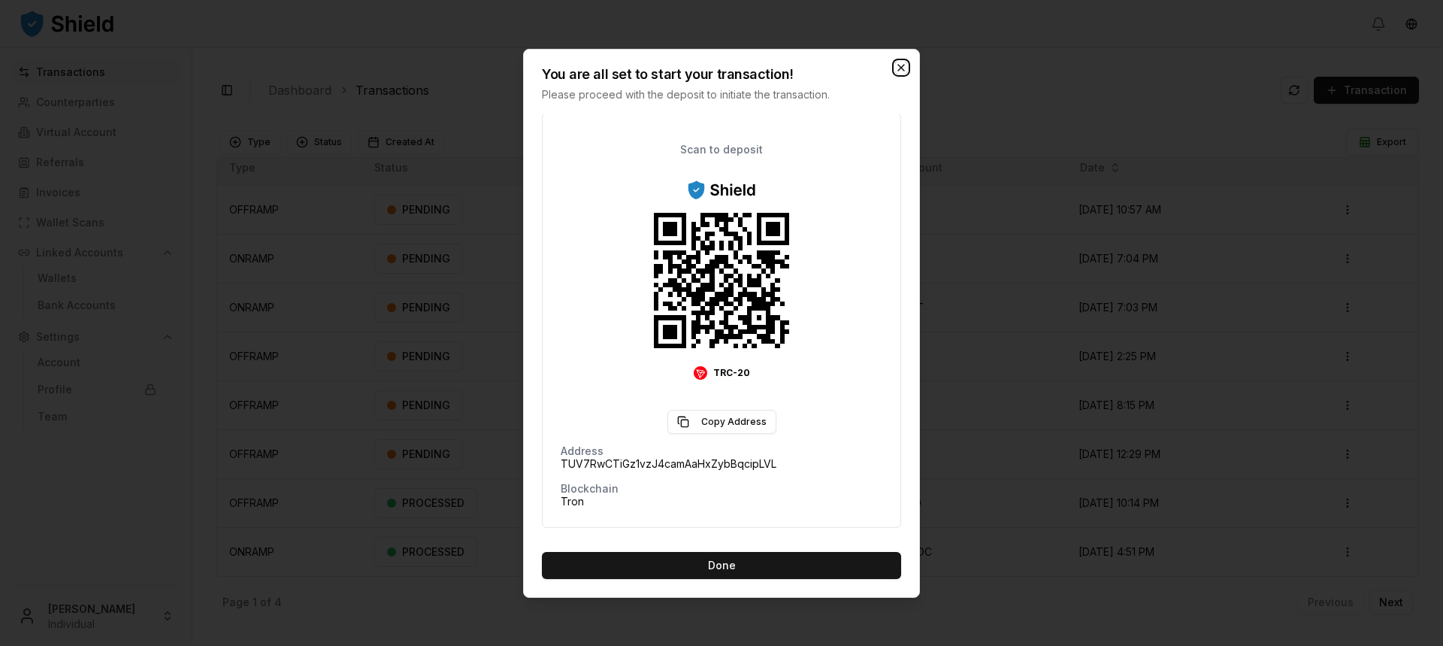
click at [900, 73] on icon "button" at bounding box center [901, 67] width 12 height 12
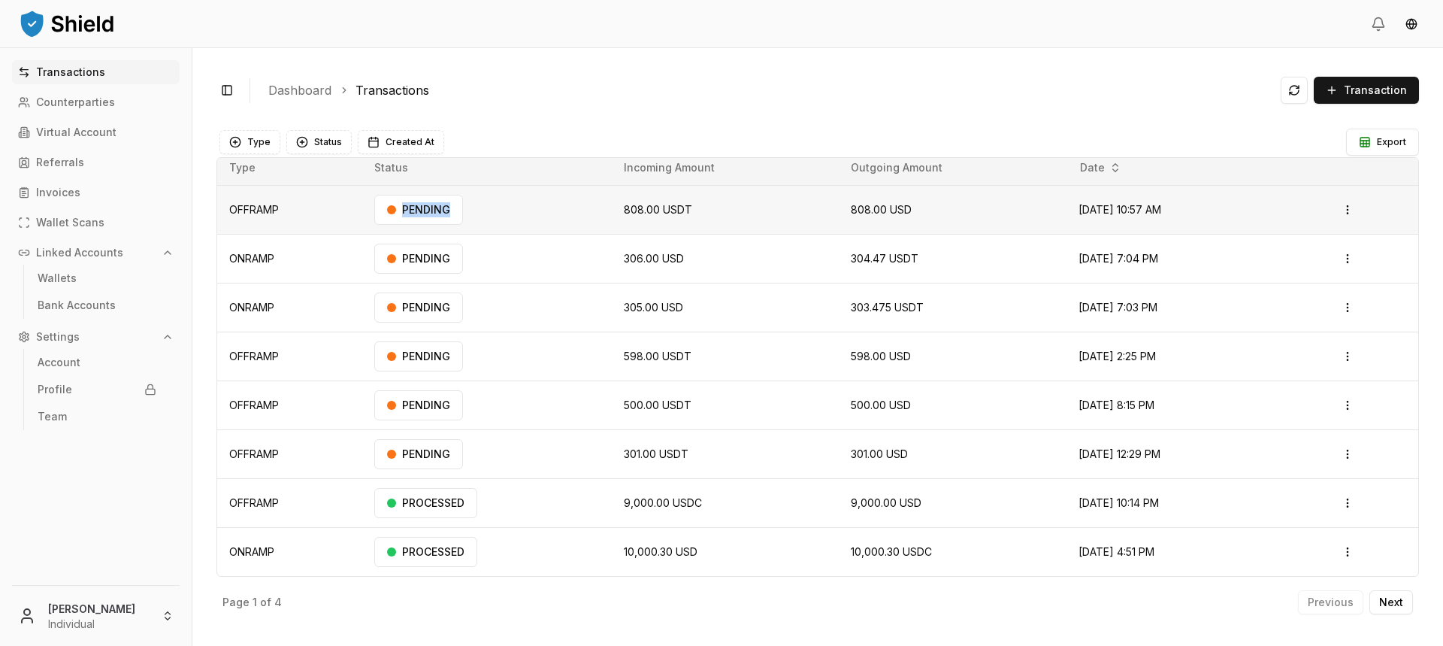
drag, startPoint x: 384, startPoint y: 210, endPoint x: 490, endPoint y: 212, distance: 106.0
click at [480, 217] on td "PENDING" at bounding box center [487, 210] width 250 height 49
click at [624, 204] on span "808.00 USDT" at bounding box center [658, 209] width 68 height 13
click at [93, 192] on link "Invoices" at bounding box center [96, 192] width 168 height 24
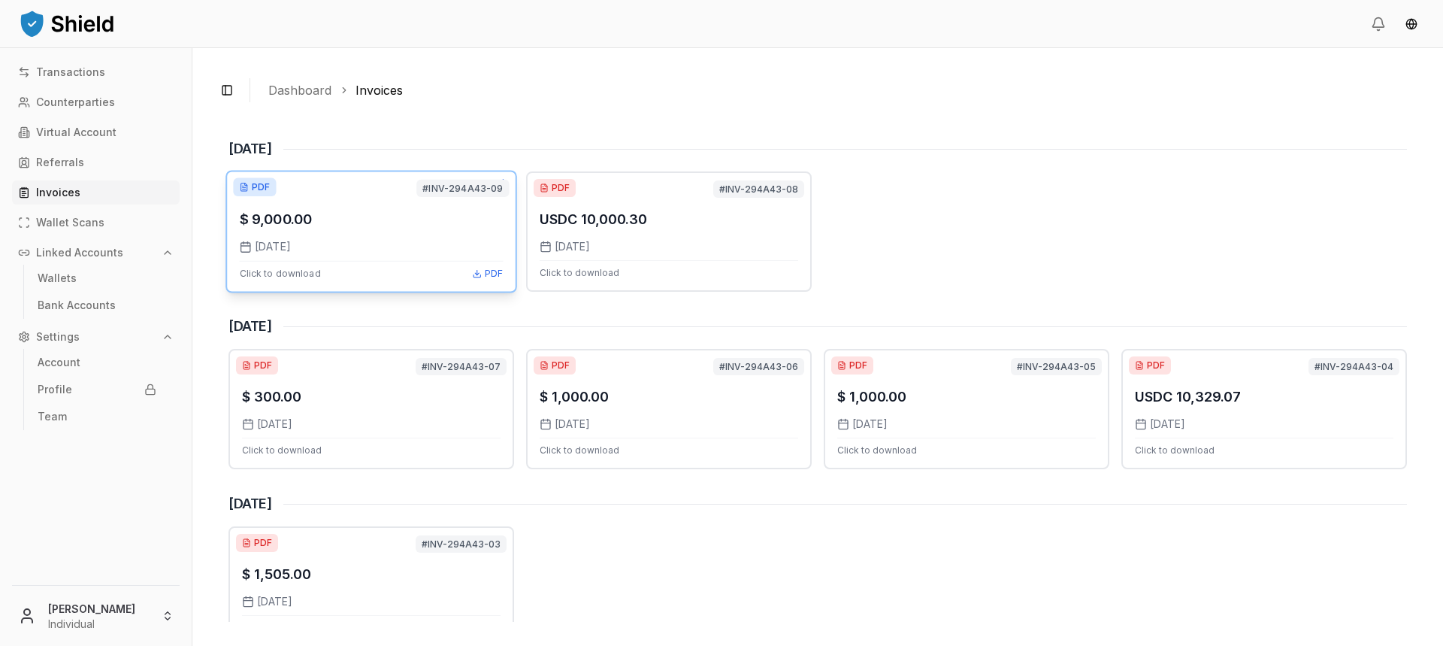
click at [392, 218] on div "$ 9,000.00" at bounding box center [372, 219] width 264 height 22
click at [83, 224] on p "Wallet Scans" at bounding box center [70, 222] width 68 height 11
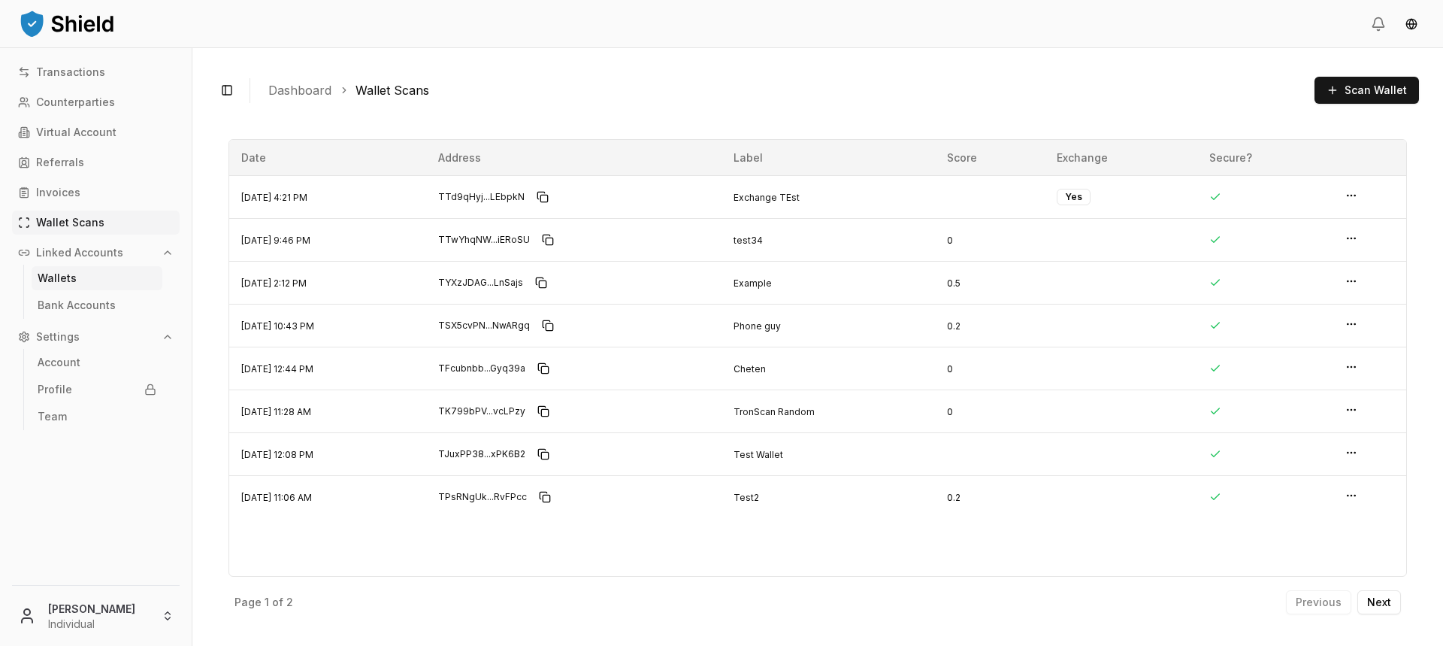
click at [88, 288] on link "Wallets" at bounding box center [97, 278] width 131 height 24
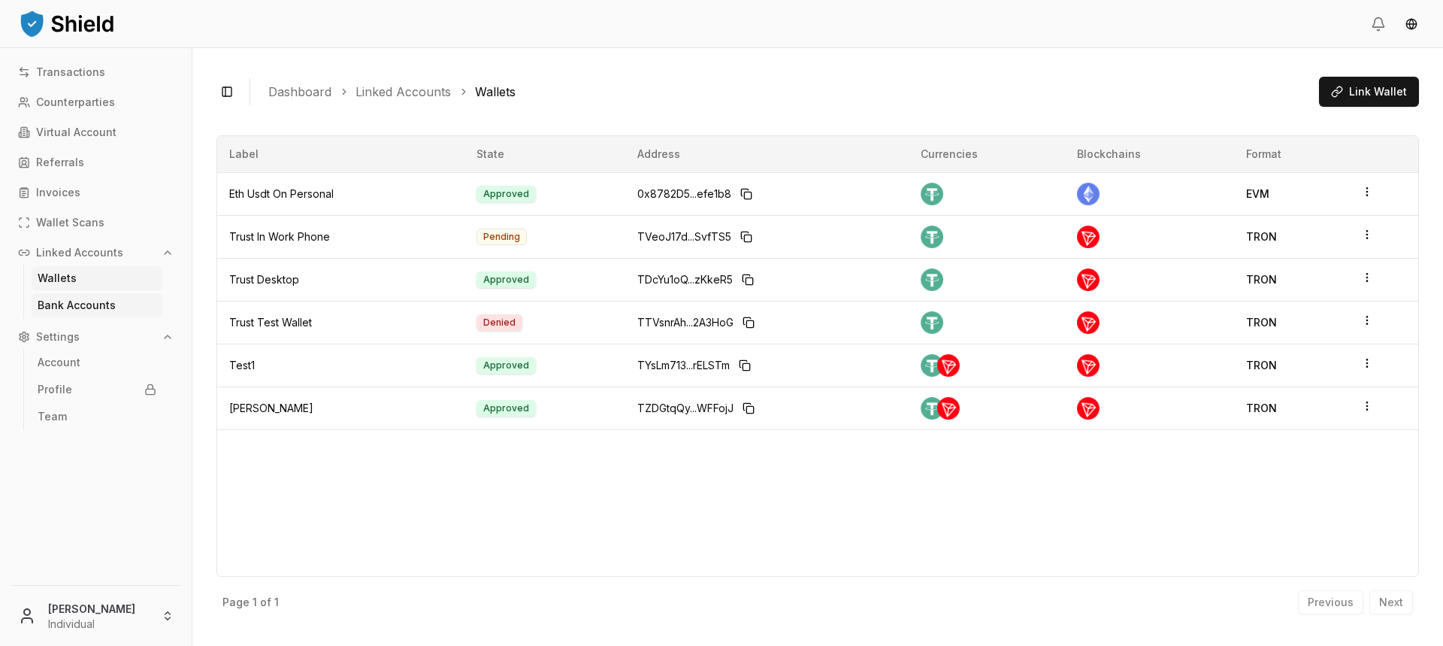
click at [120, 302] on link "Bank Accounts" at bounding box center [97, 305] width 131 height 24
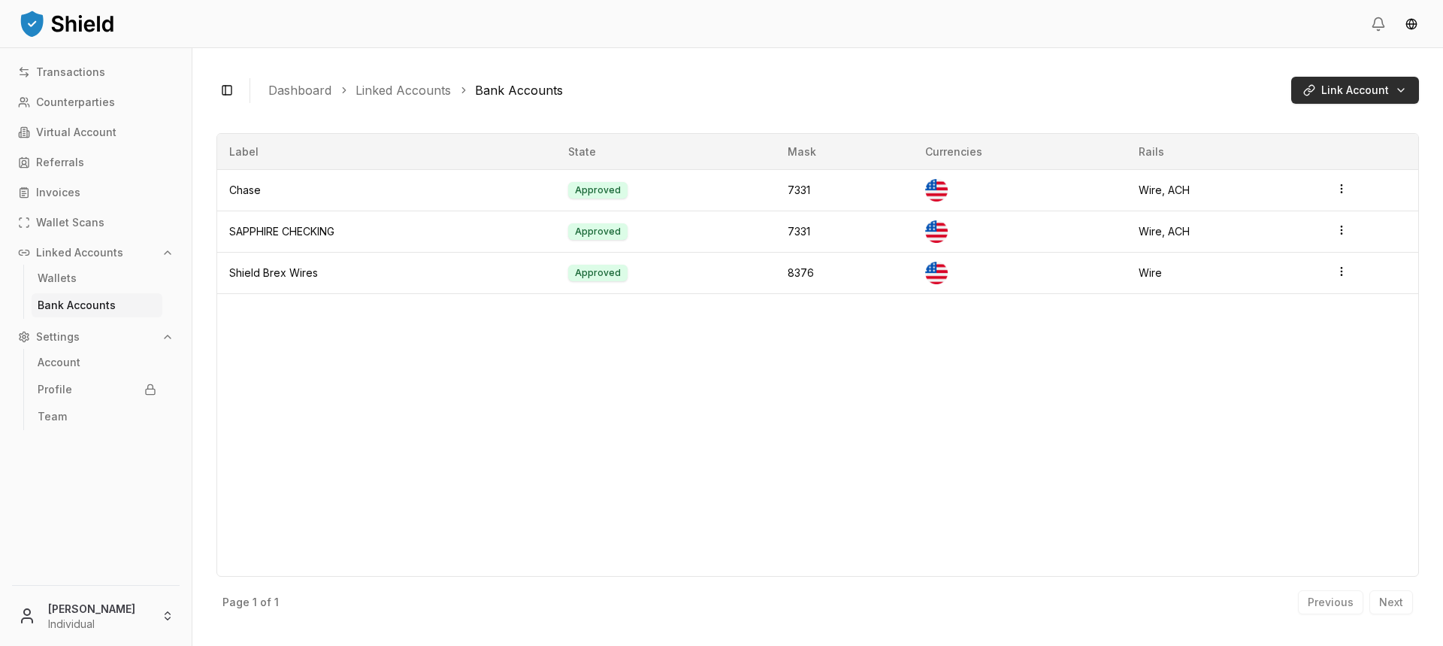
click at [1332, 98] on html "Transactions Counterparties Virtual Account Referrals Invoices Wallet Scans Lin…" at bounding box center [721, 323] width 1443 height 646
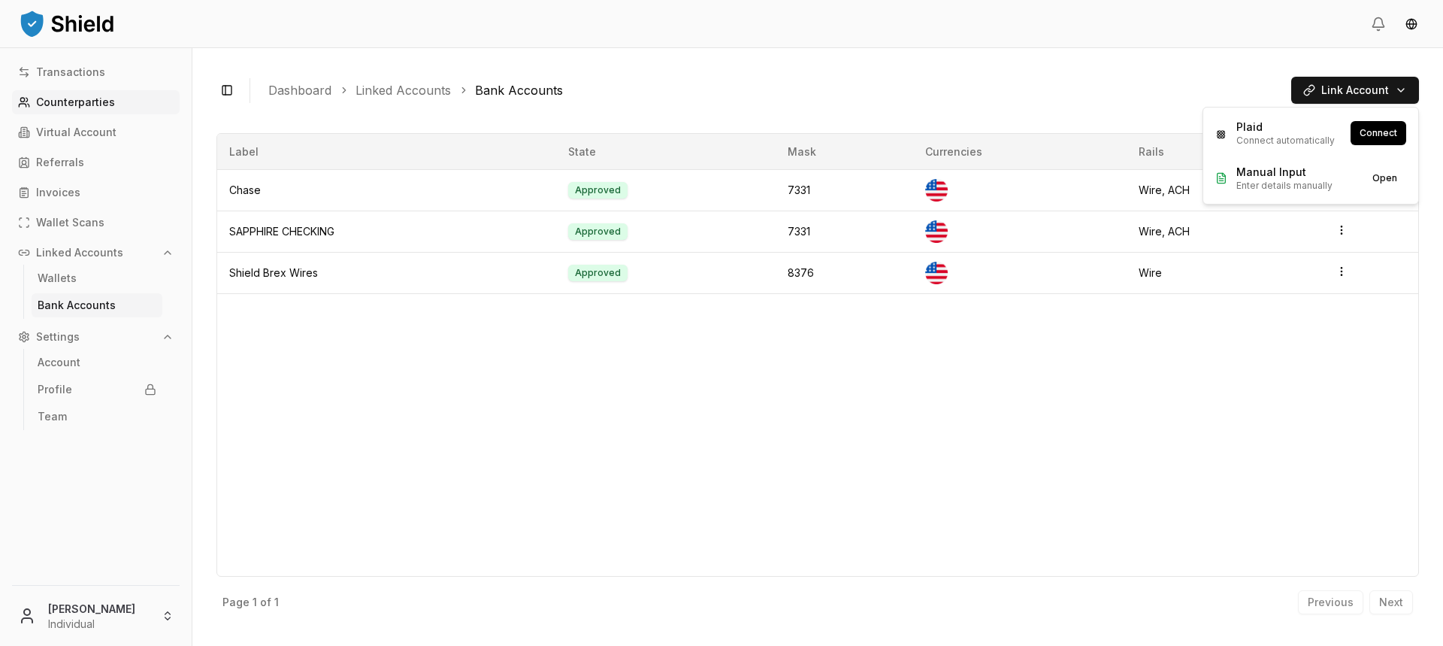
click at [119, 95] on html "Transactions Counterparties Virtual Account Referrals Invoices Wallet Scans Lin…" at bounding box center [721, 323] width 1443 height 646
click at [95, 97] on p "Counterparties" at bounding box center [75, 102] width 79 height 11
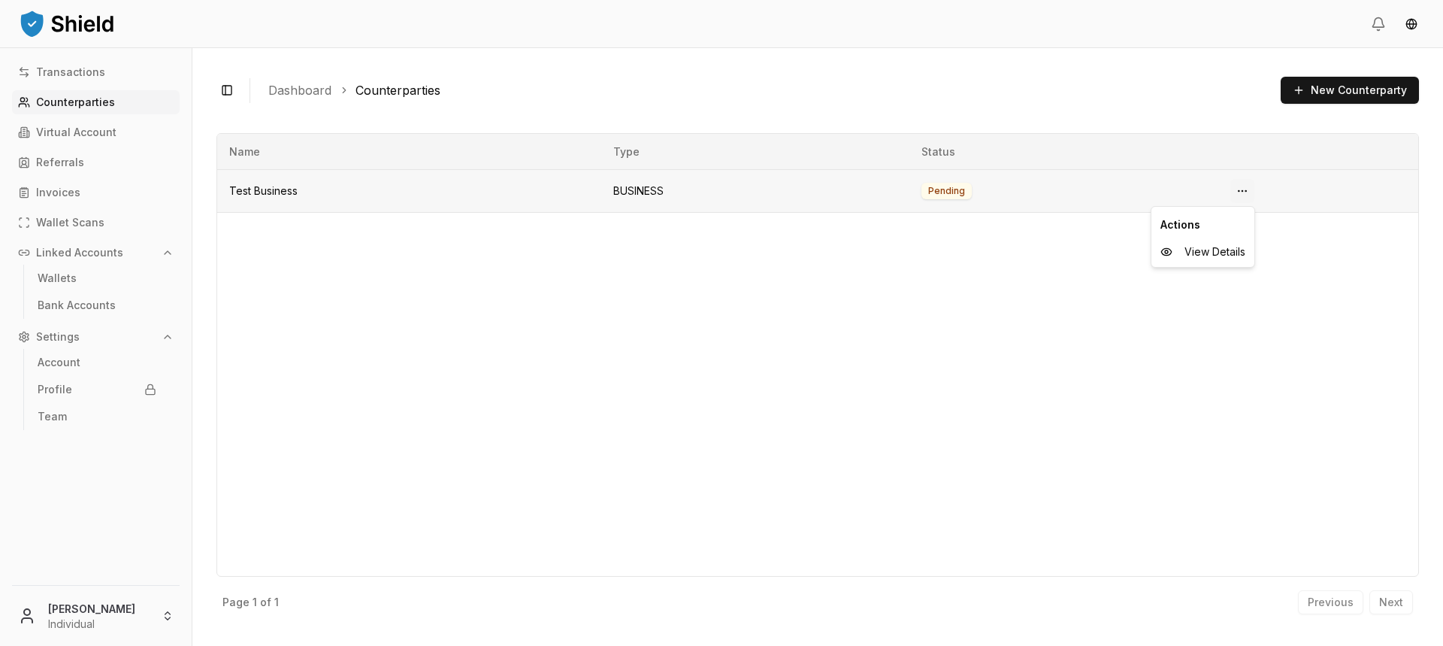
click at [1246, 189] on html "Transactions Counterparties Virtual Account Referrals Invoices Wallet Scans Lin…" at bounding box center [721, 323] width 1443 height 646
click at [1179, 252] on div "View Details" at bounding box center [1202, 252] width 97 height 24
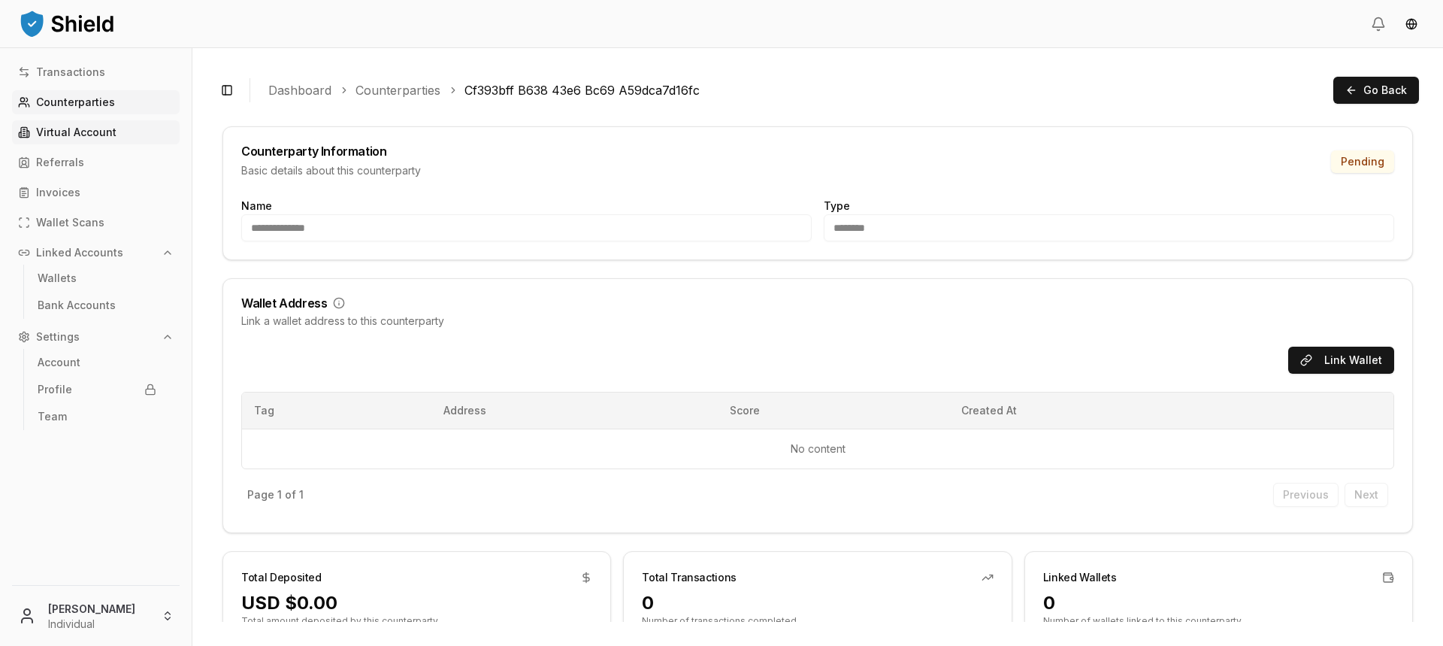
click at [118, 135] on link "Virtual Account" at bounding box center [96, 132] width 168 height 24
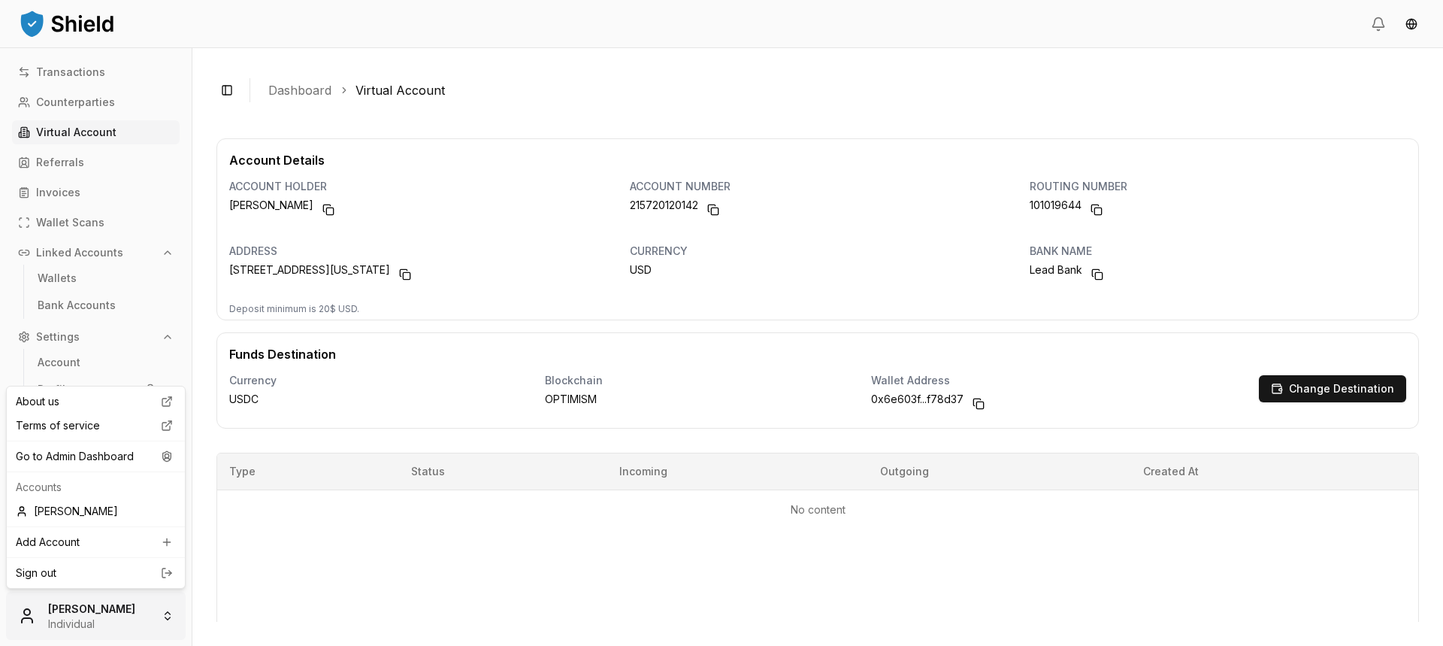
click at [61, 623] on html "Transactions Counterparties Virtual Account Referrals Invoices Wallet Scans Lin…" at bounding box center [721, 323] width 1443 height 646
click at [134, 461] on div "Go to Admin Dashboard" at bounding box center [96, 456] width 172 height 24
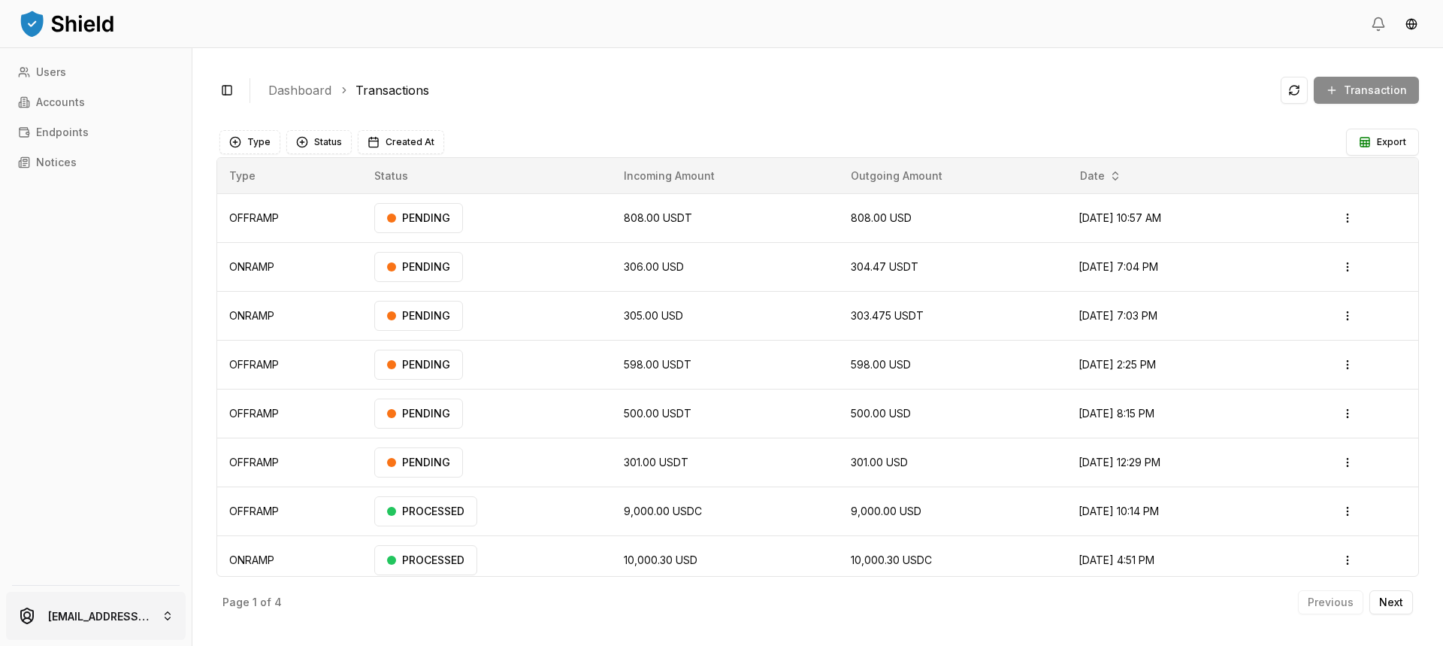
click at [107, 604] on html "Users Accounts Endpoints Notices luiscarchi23@gmail.com Toggle Sidebar Dashboar…" at bounding box center [721, 323] width 1443 height 646
click at [132, 330] on html "Users Accounts Endpoints Notices luiscarchi23@gmail.com Toggle Sidebar Dashboar…" at bounding box center [721, 323] width 1443 height 646
click at [95, 108] on link "Accounts" at bounding box center [96, 102] width 168 height 24
click at [140, 95] on link "Accounts" at bounding box center [96, 102] width 168 height 24
click at [143, 97] on link "Accounts" at bounding box center [96, 102] width 168 height 24
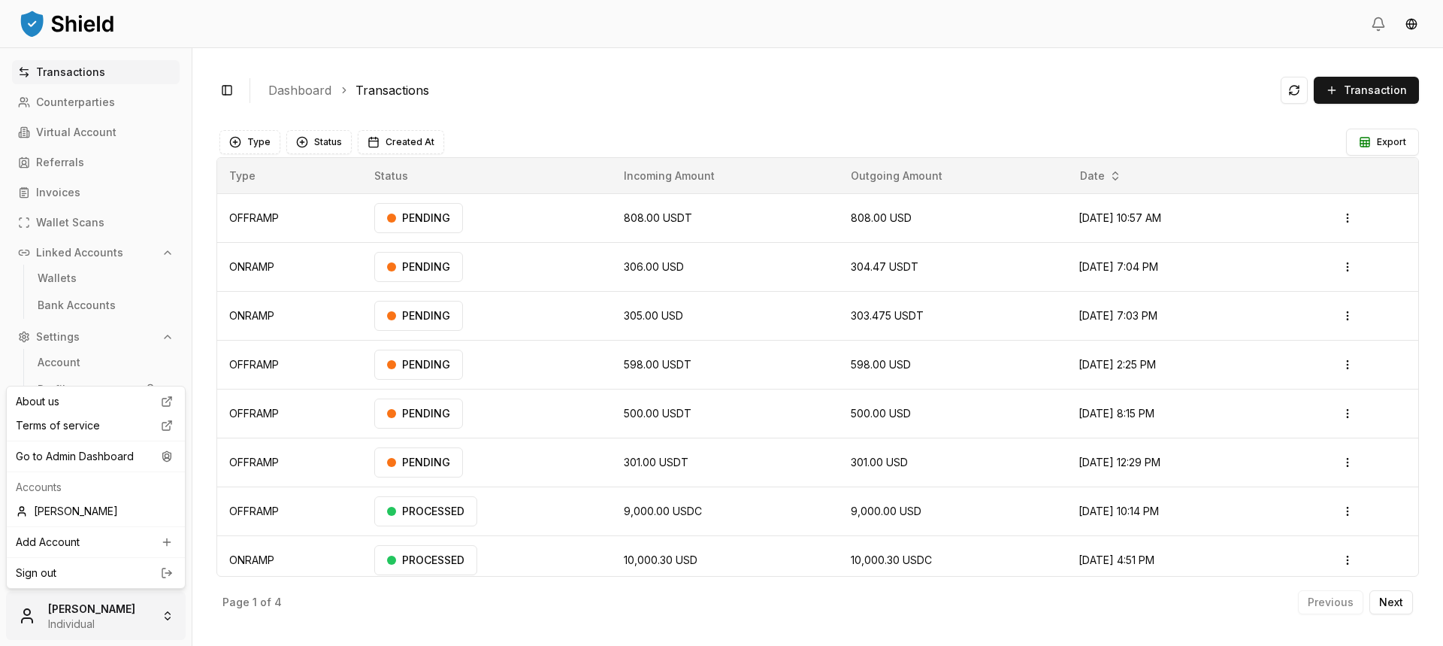
click at [86, 616] on html "Transactions Counterparties Virtual Account Referrals Invoices Wallet Scans Lin…" at bounding box center [721, 323] width 1443 height 646
click at [93, 463] on div "Go to Admin Dashboard" at bounding box center [96, 456] width 172 height 24
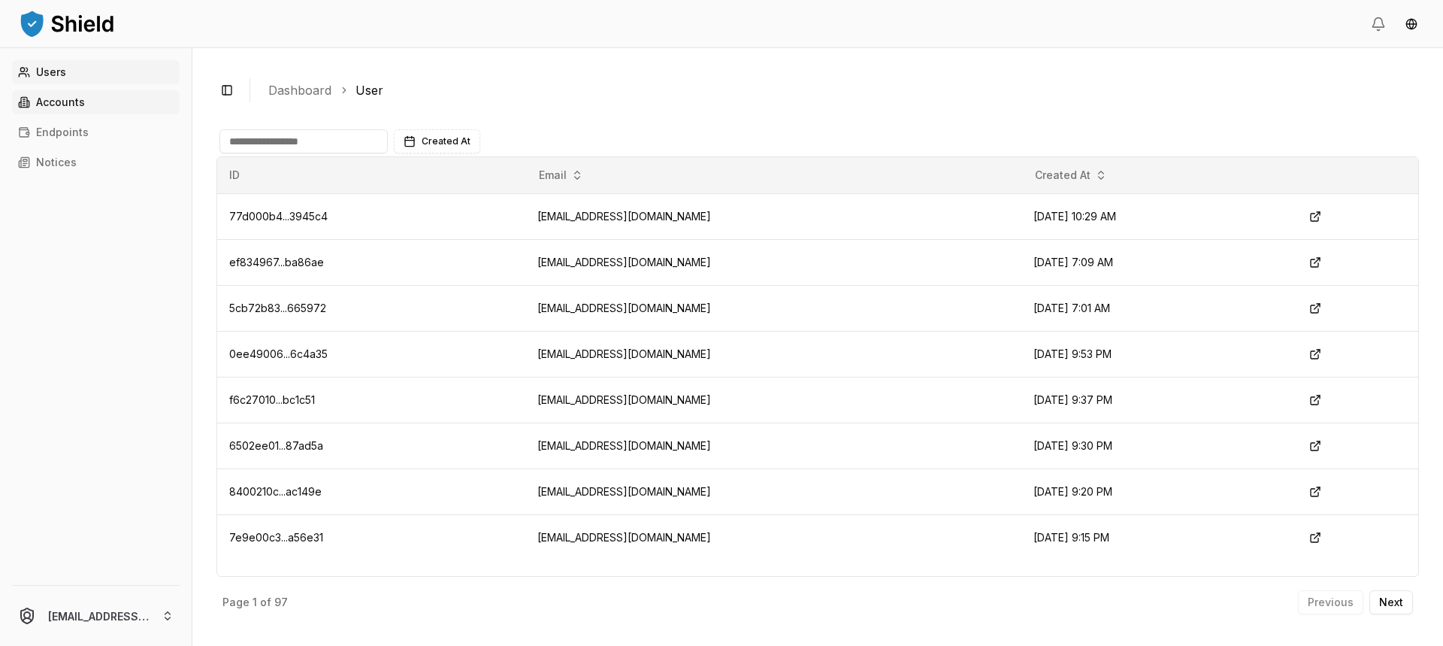
click at [99, 110] on link "Accounts" at bounding box center [96, 102] width 168 height 24
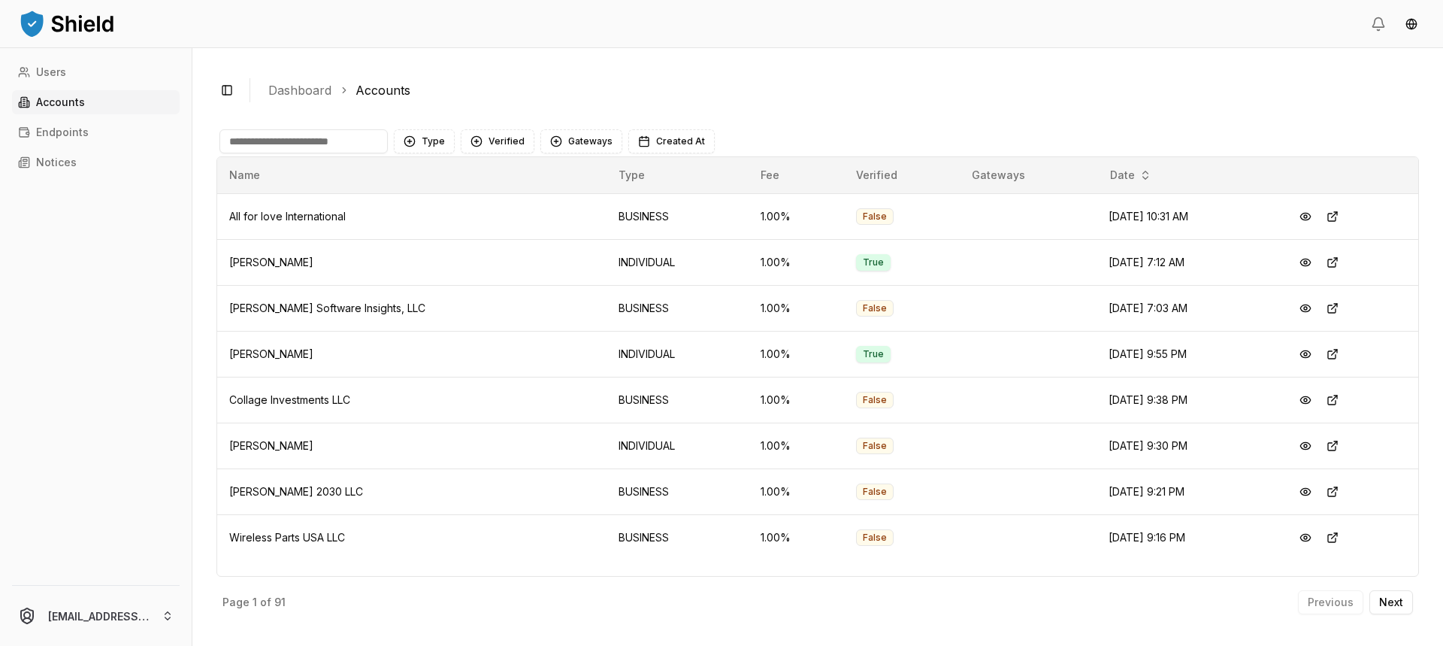
click at [288, 143] on input at bounding box center [303, 141] width 168 height 24
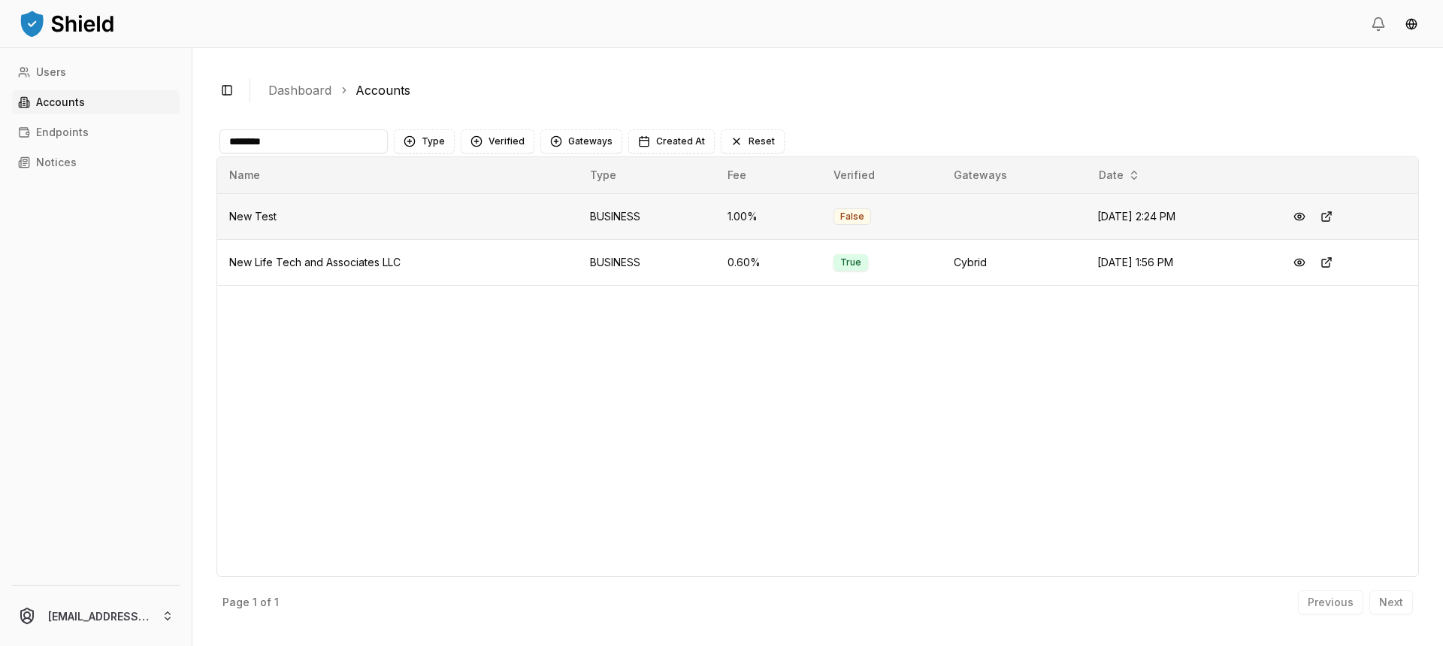
type input "********"
click at [1304, 262] on button at bounding box center [1299, 262] width 27 height 27
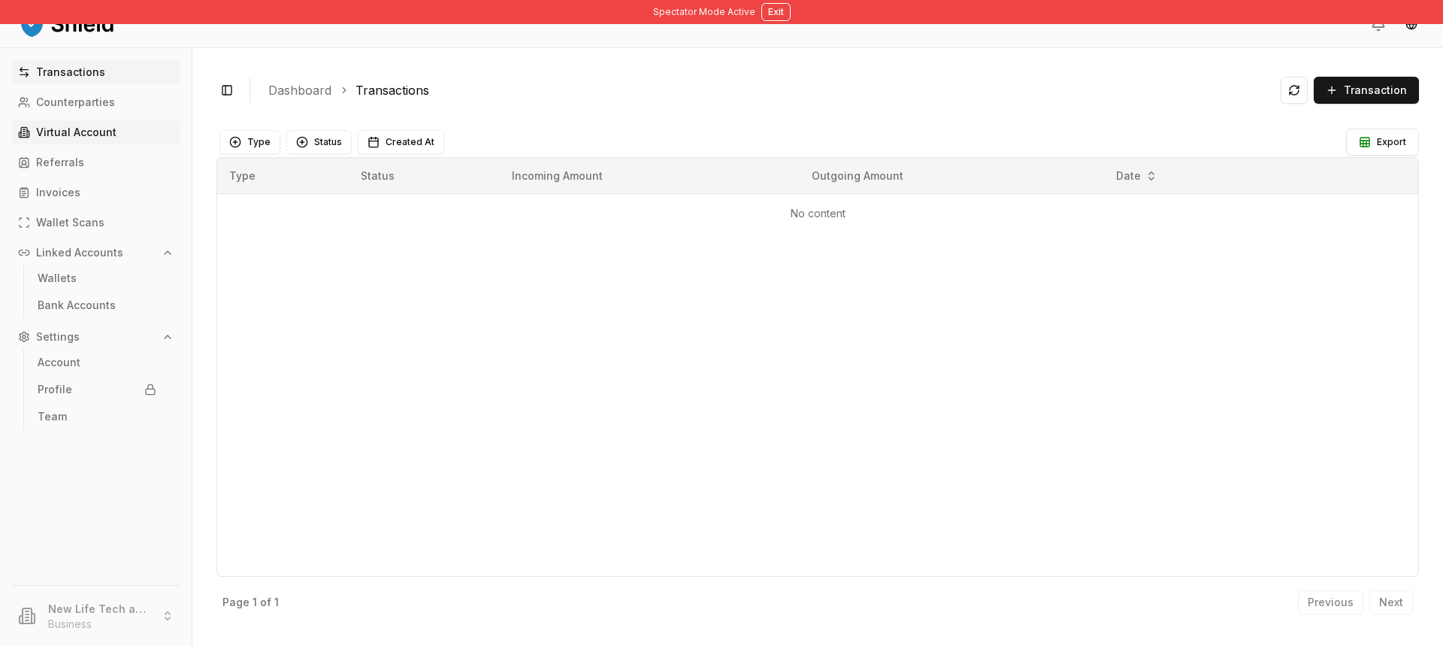
click at [116, 134] on link "Virtual Account" at bounding box center [96, 132] width 168 height 24
click at [127, 134] on link "Virtual Account" at bounding box center [96, 132] width 168 height 24
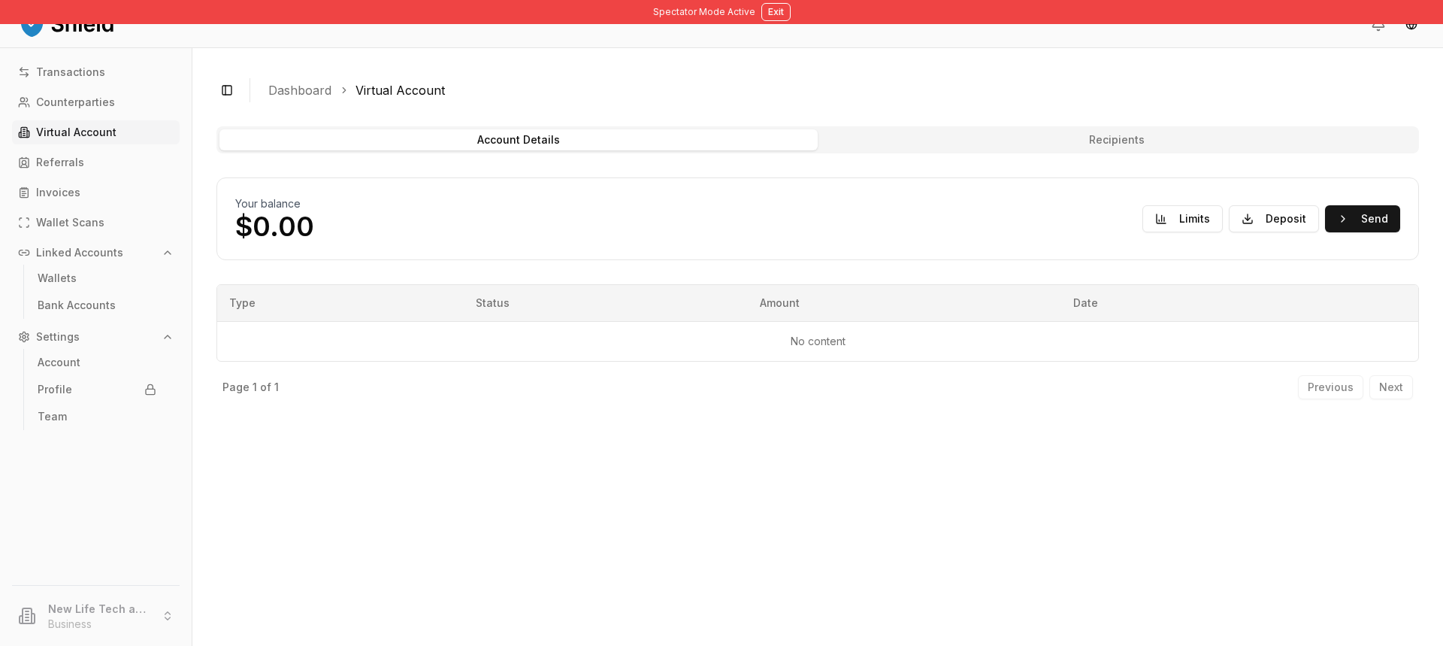
click at [129, 604] on li "New Life Tech and Associates LLC Business" at bounding box center [96, 616] width 180 height 48
click at [89, 101] on p "Counterparties" at bounding box center [75, 102] width 79 height 11
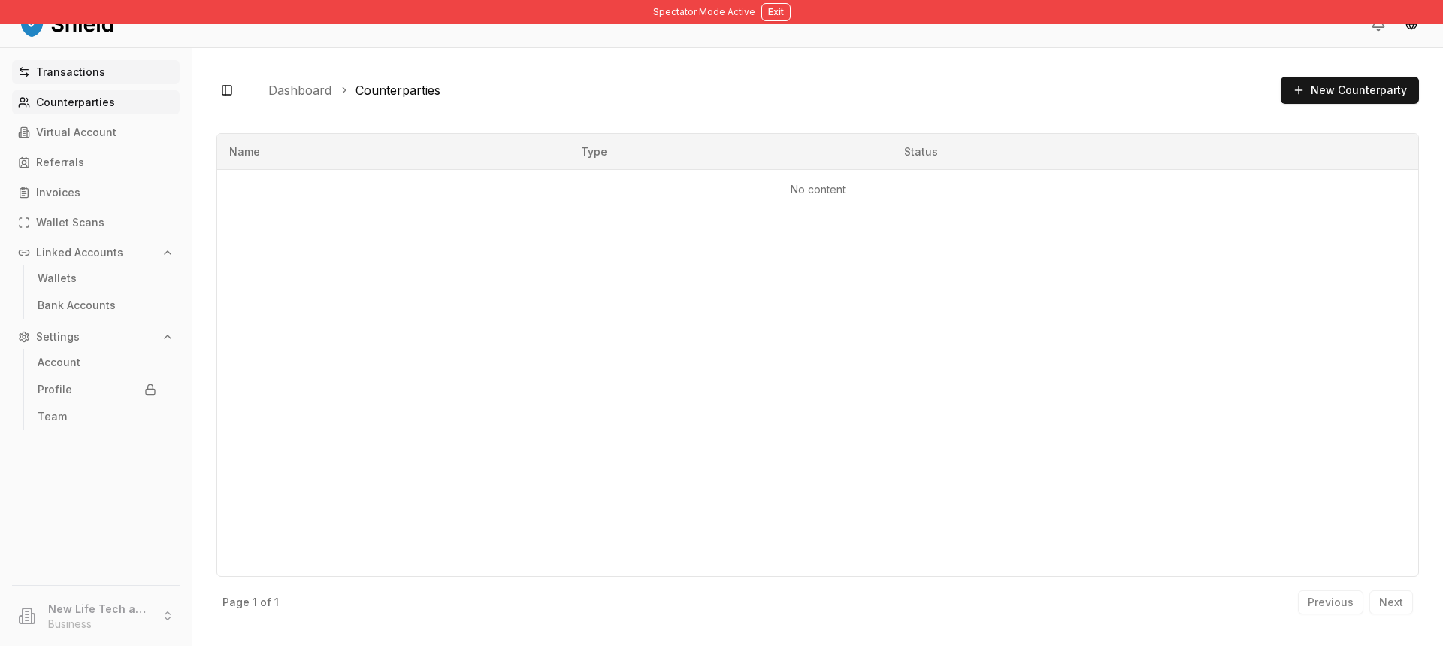
click at [134, 83] on link "Transactions" at bounding box center [96, 72] width 168 height 24
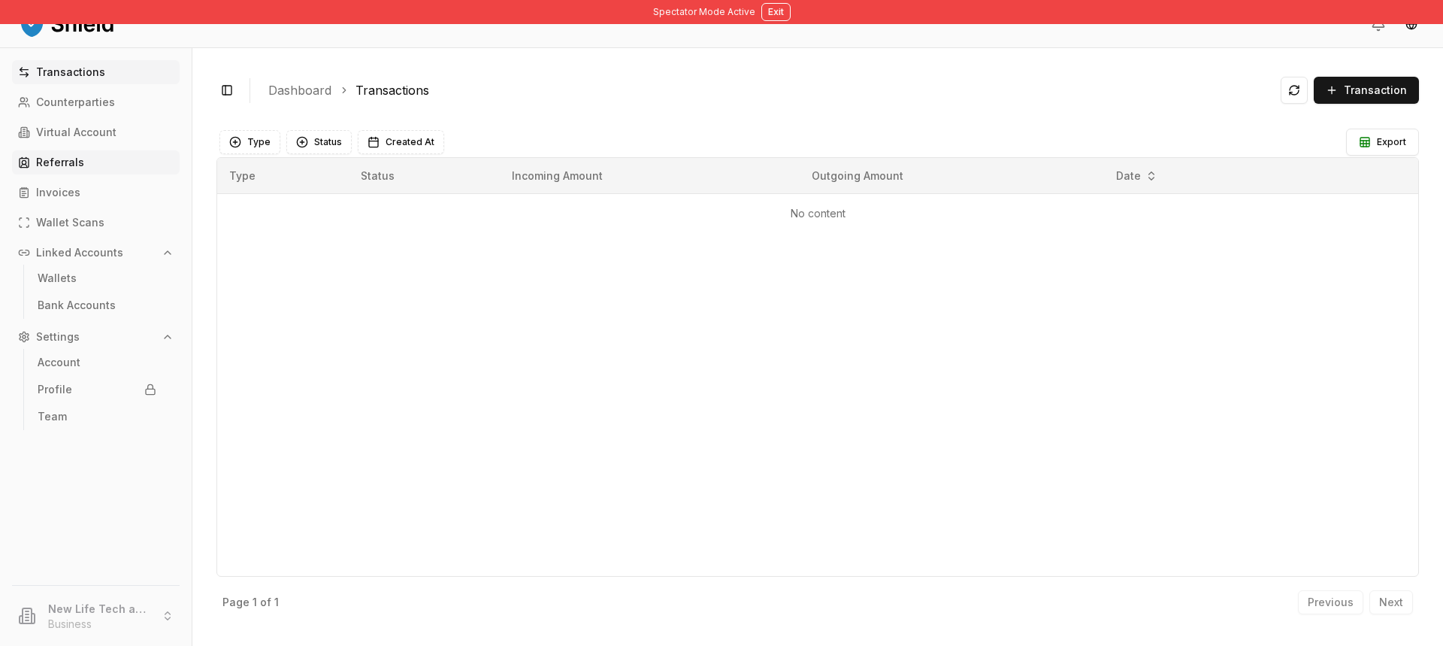
click at [115, 162] on link "Referrals" at bounding box center [96, 162] width 168 height 24
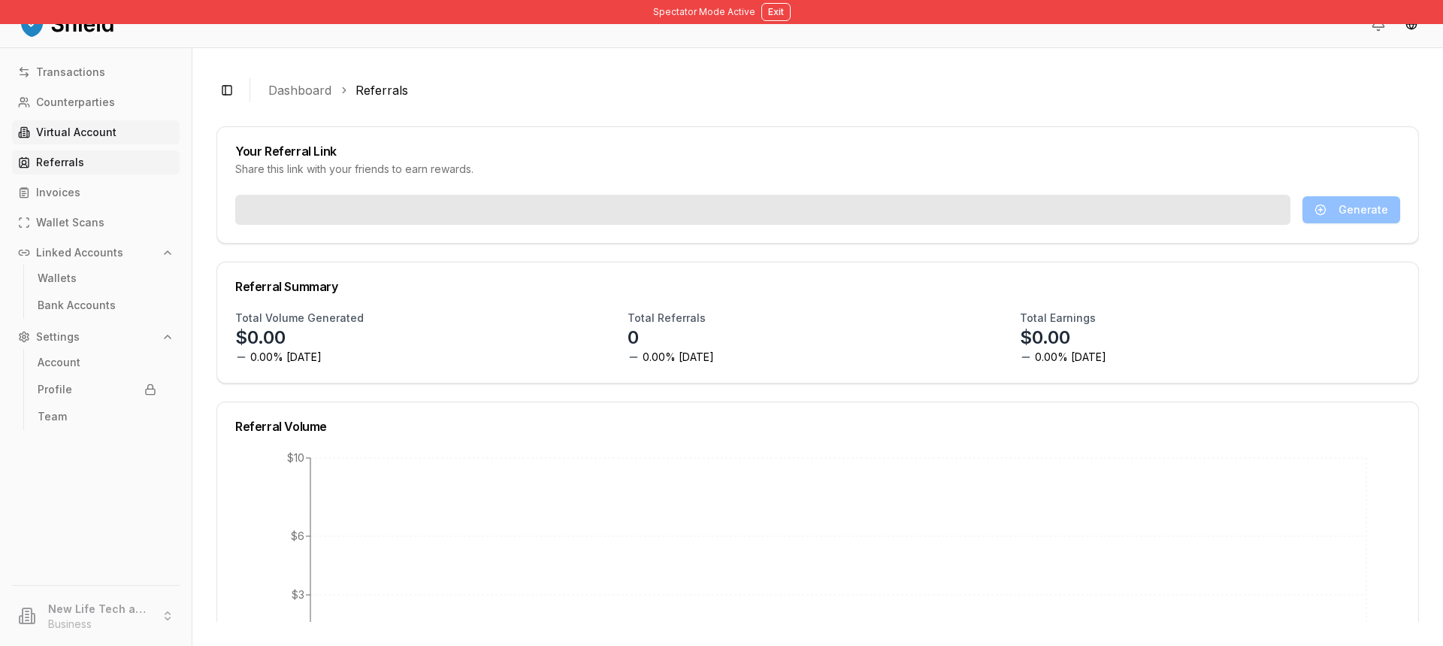
click at [120, 138] on link "Virtual Account" at bounding box center [96, 132] width 168 height 24
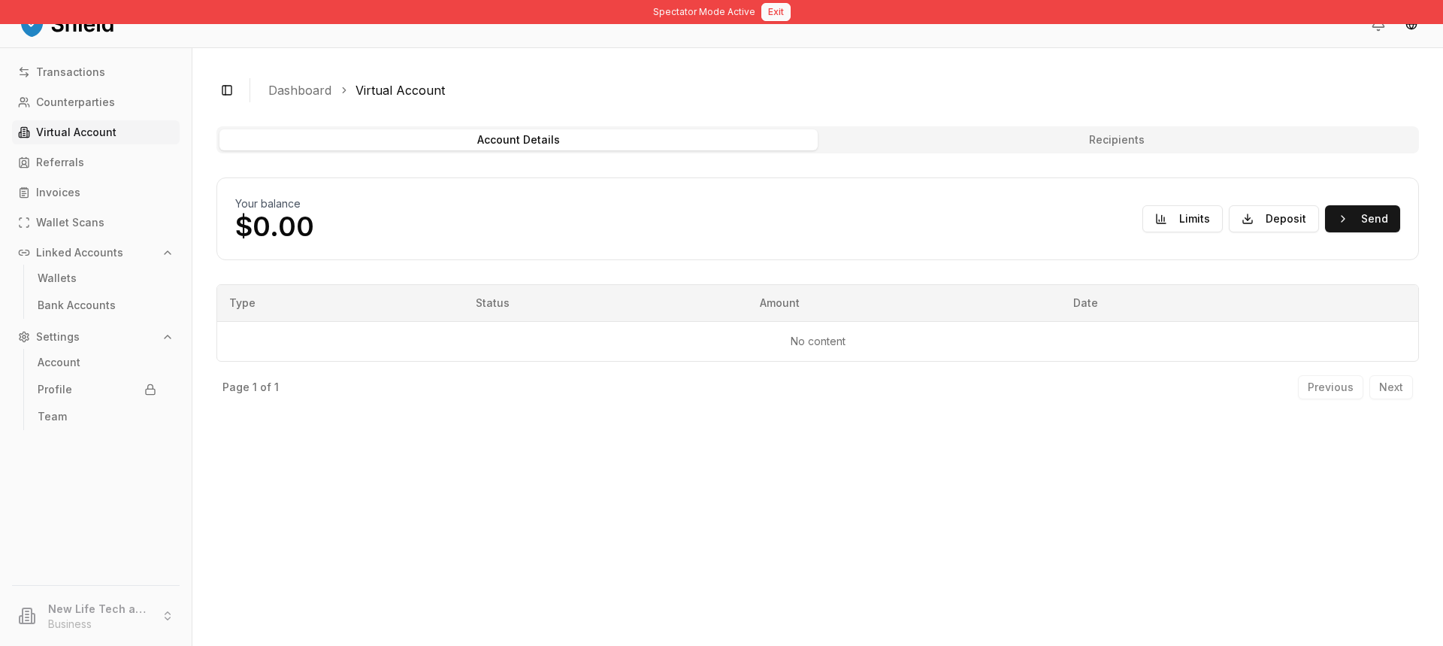
click at [769, 10] on button "Exit" at bounding box center [775, 12] width 29 height 18
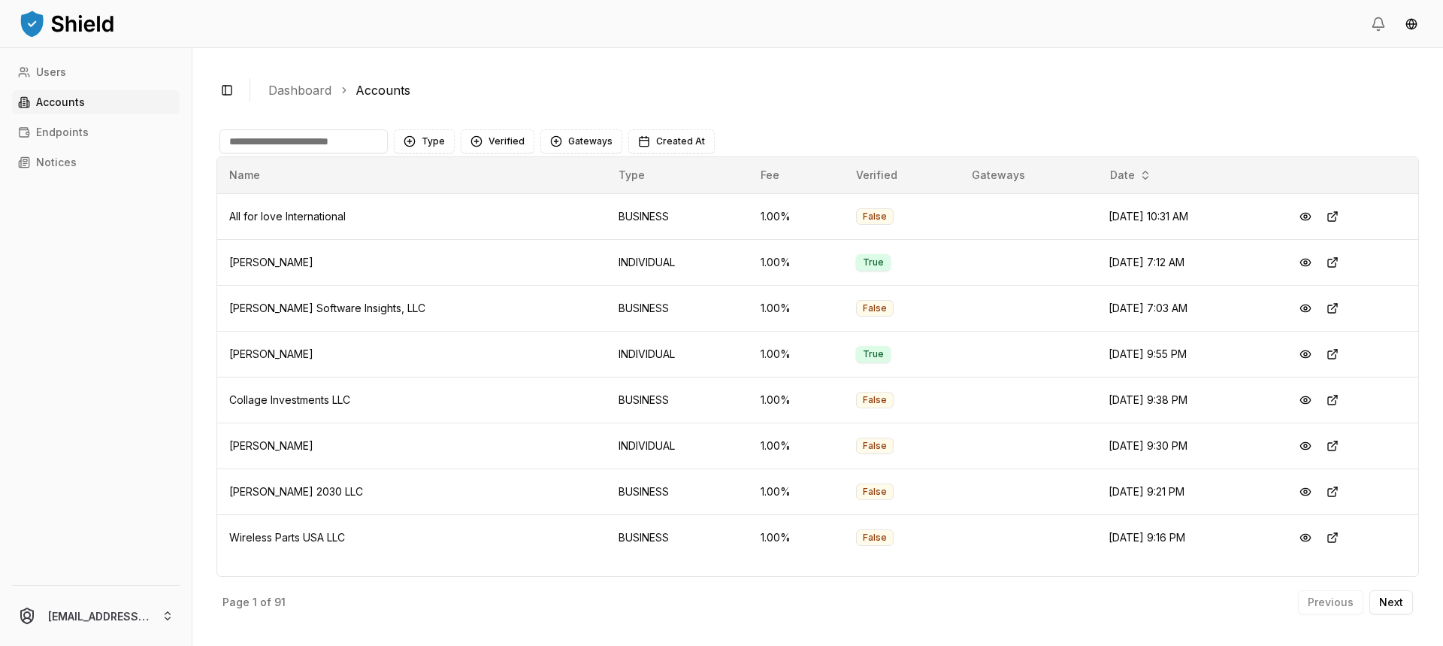
click at [310, 144] on input at bounding box center [303, 141] width 168 height 24
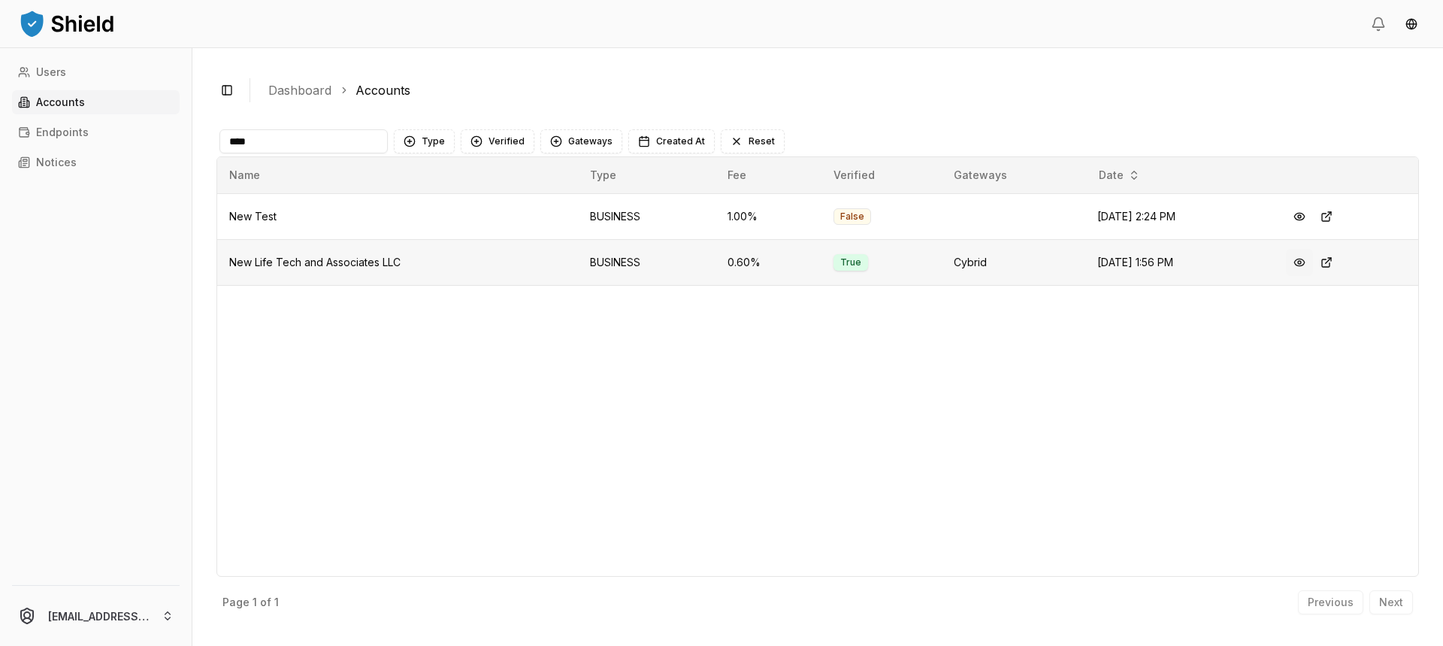
type input "***"
click at [1305, 259] on button at bounding box center [1299, 262] width 27 height 27
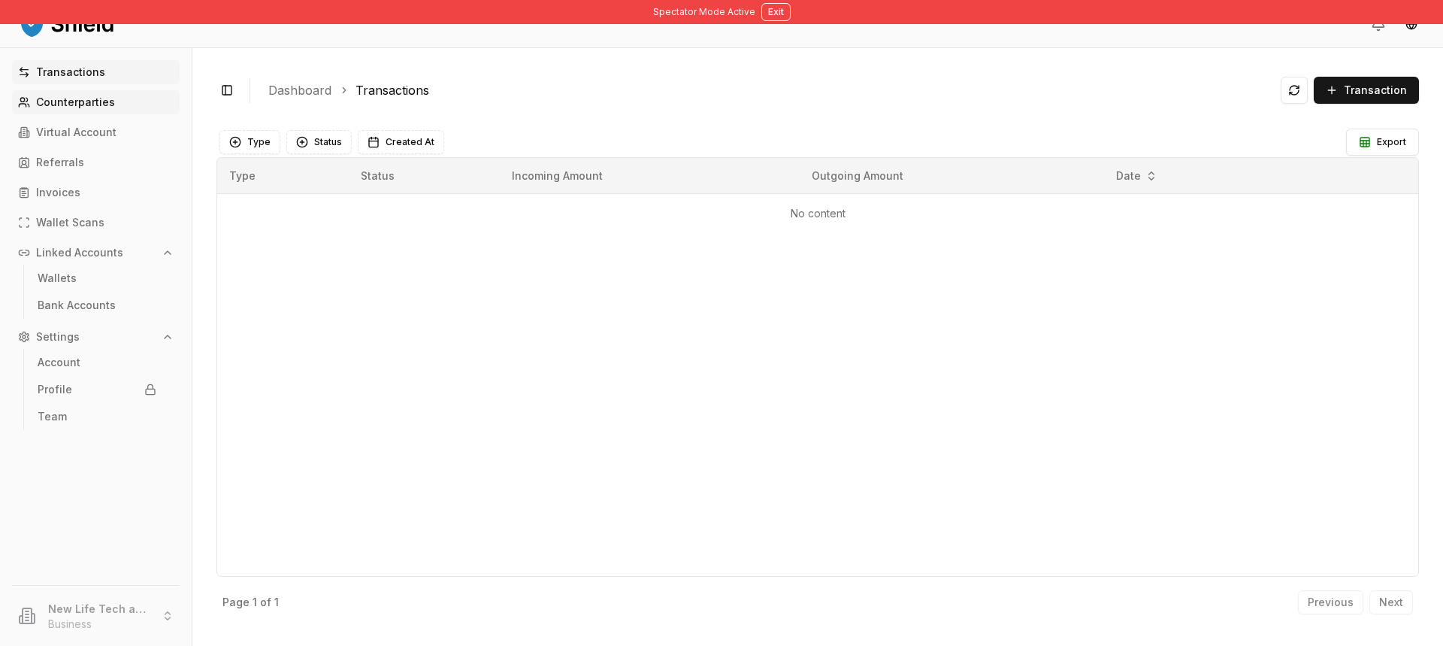
click at [115, 93] on link "Counterparties" at bounding box center [96, 102] width 168 height 24
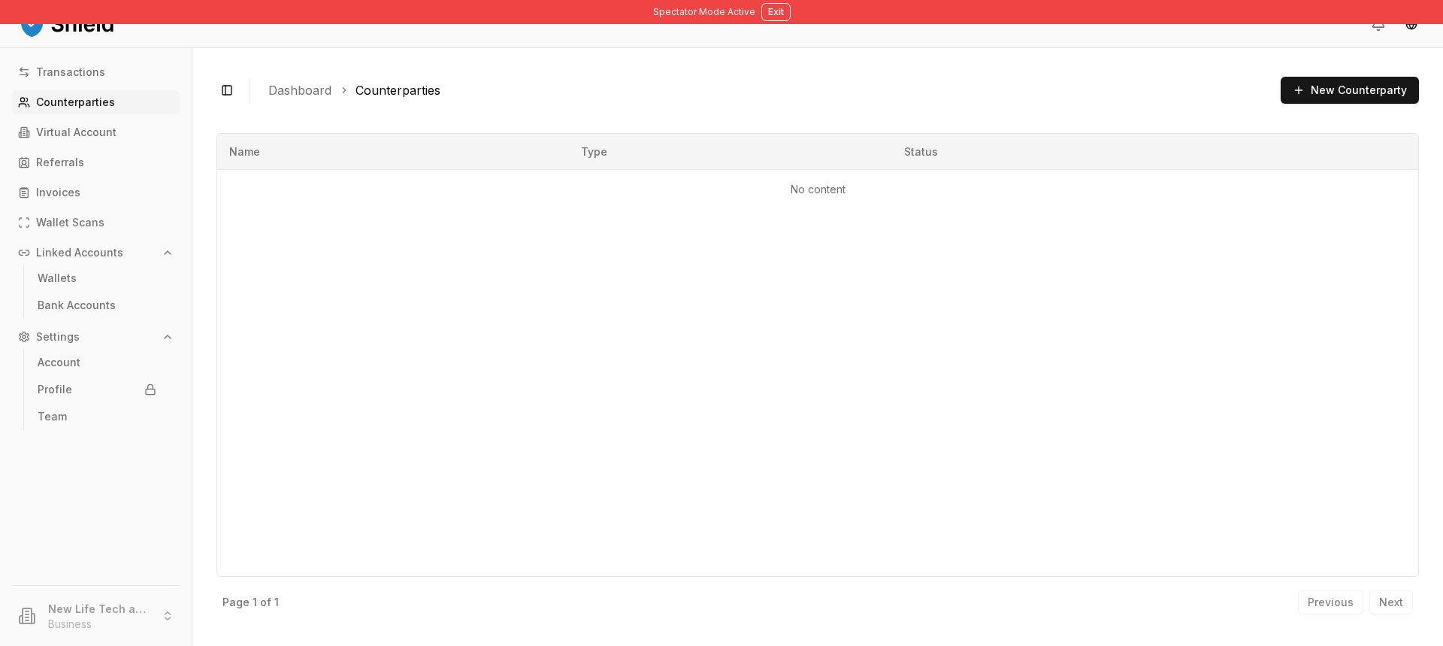
click at [110, 145] on div "Transactions Counterparties Virtual Account Referrals Invoices Wallet Scans Lin…" at bounding box center [96, 313] width 192 height 507
click at [113, 134] on p "Virtual Account" at bounding box center [76, 132] width 80 height 11
click at [124, 148] on div "Transactions Counterparties Virtual Account Referrals Invoices Wallet Scans Lin…" at bounding box center [96, 313] width 192 height 507
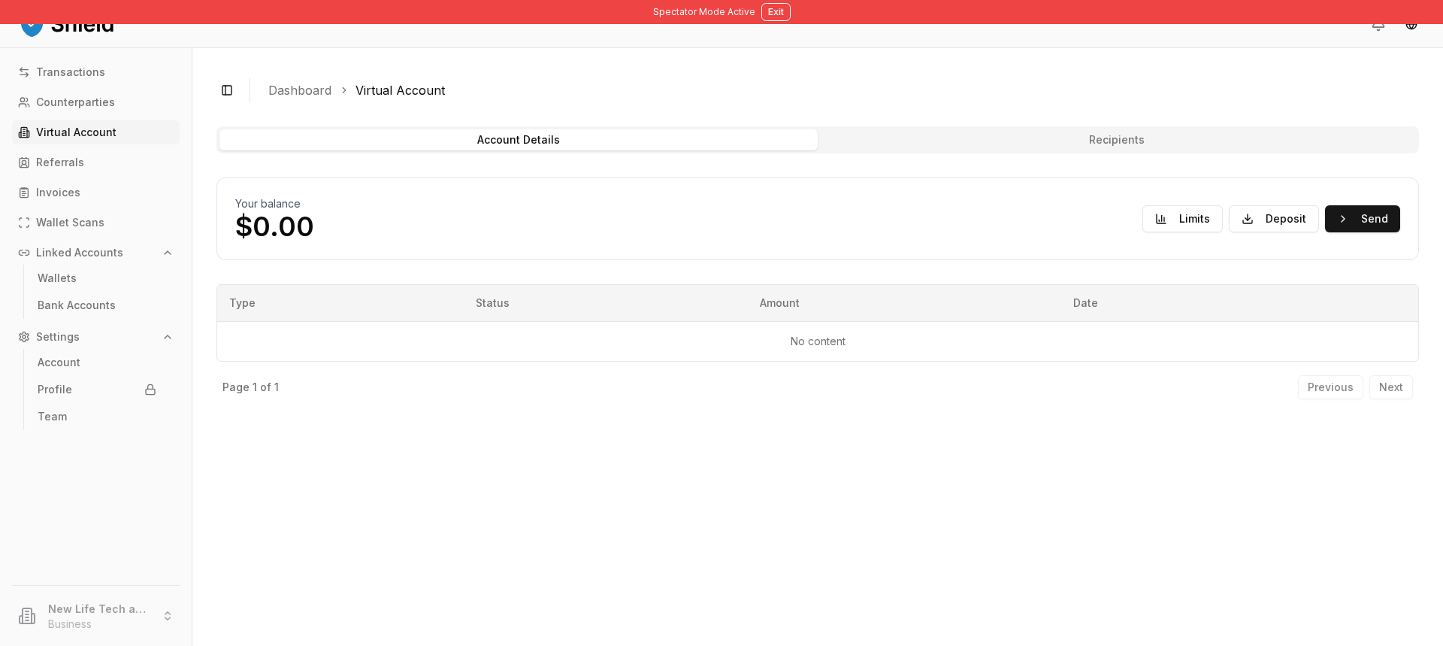
click at [111, 134] on p "Virtual Account" at bounding box center [76, 132] width 80 height 11
click at [1009, 118] on div "Toggle Sidebar Dashboard Virtual Account Account Details Recipients Your balanc…" at bounding box center [817, 347] width 1251 height 598
click at [1009, 140] on button "Recipients" at bounding box center [1117, 139] width 598 height 21
click at [994, 143] on button "Recipients" at bounding box center [1117, 139] width 598 height 21
click at [1058, 131] on button "Recipients" at bounding box center [1117, 139] width 598 height 21
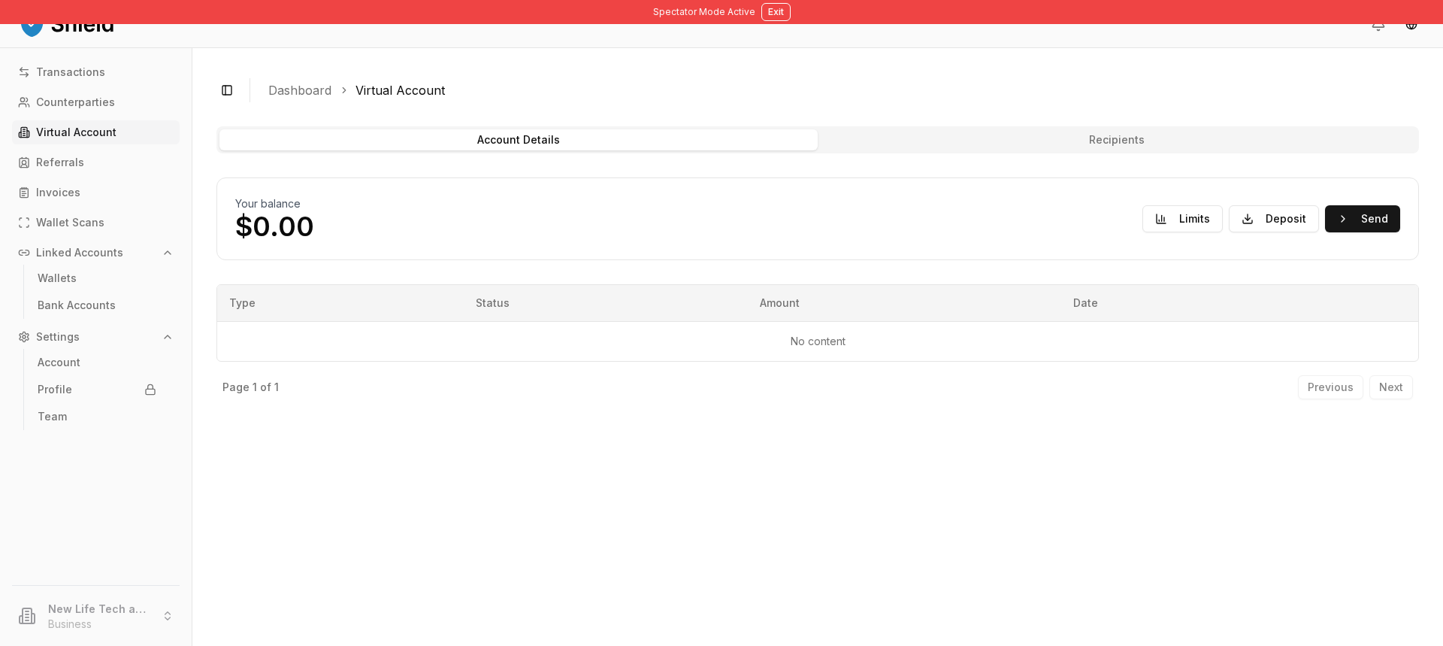
click at [764, 145] on button "Account Details" at bounding box center [518, 139] width 598 height 21
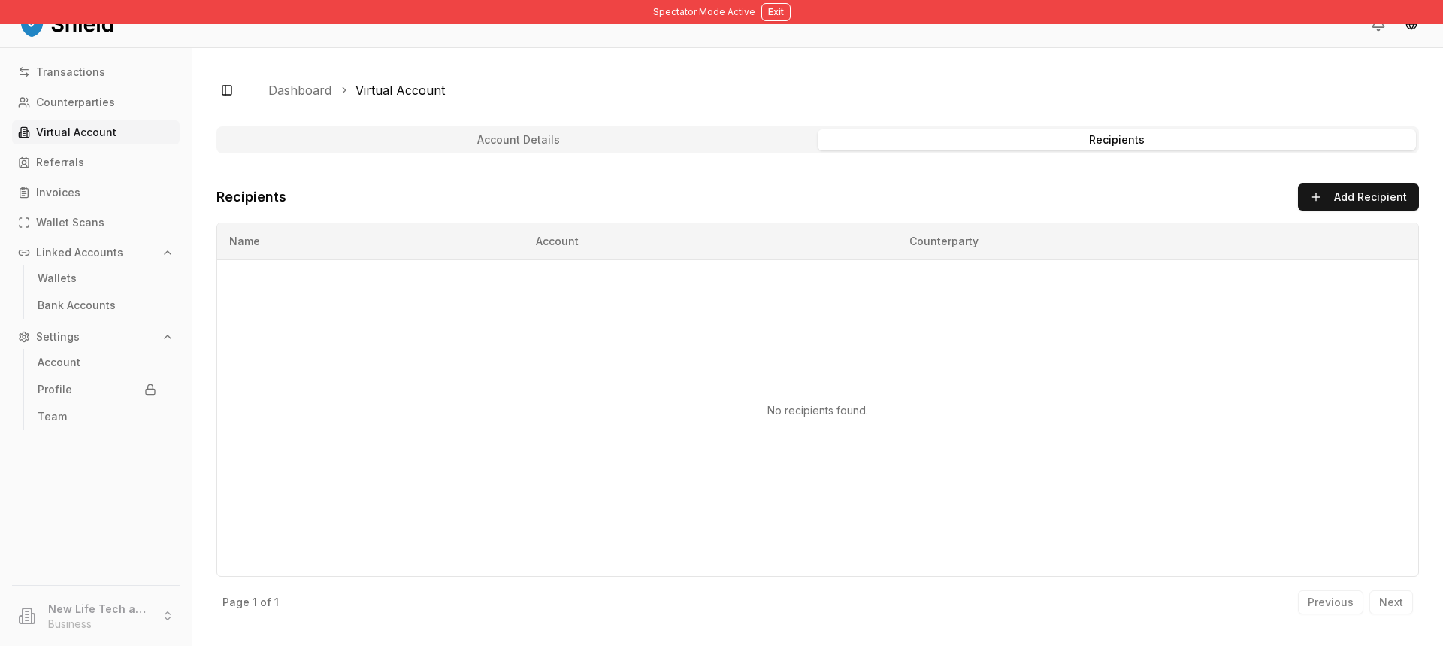
click at [690, 144] on button "Account Details" at bounding box center [518, 139] width 598 height 21
click at [659, 137] on button "Account Details" at bounding box center [518, 139] width 598 height 21
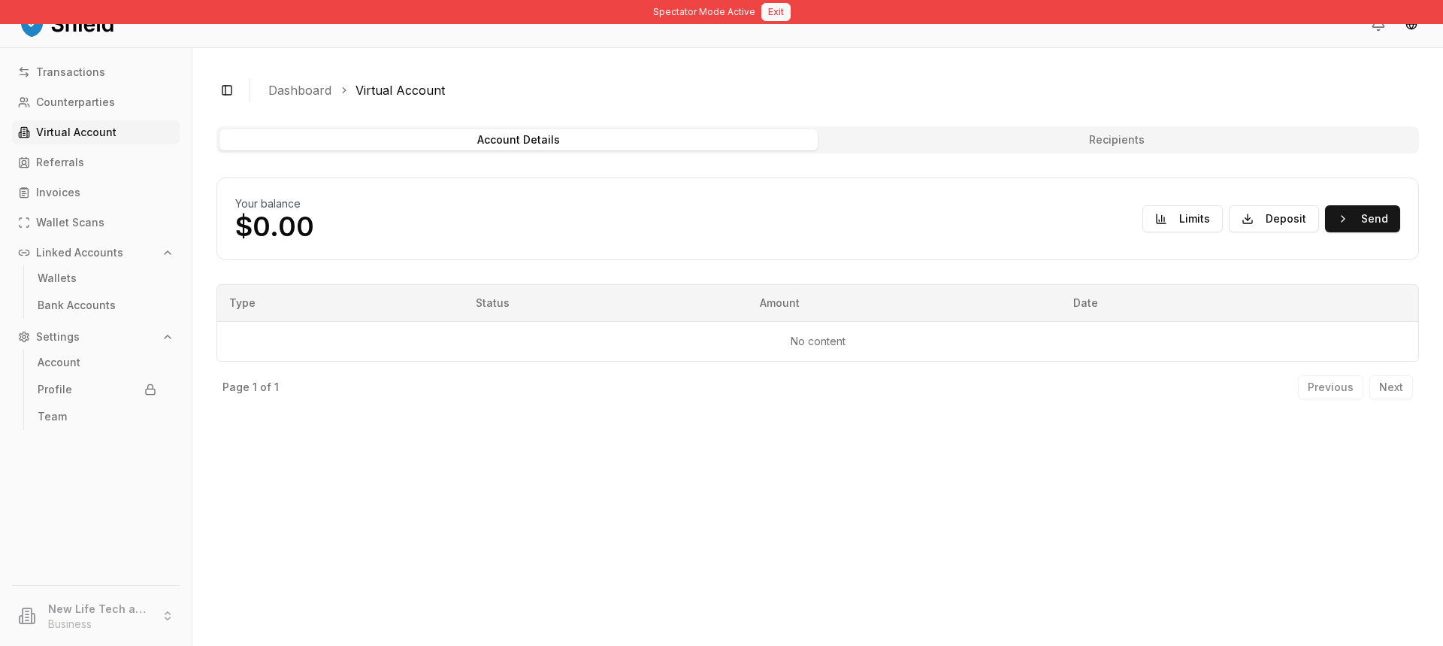
click at [767, 14] on button "Exit" at bounding box center [775, 12] width 29 height 18
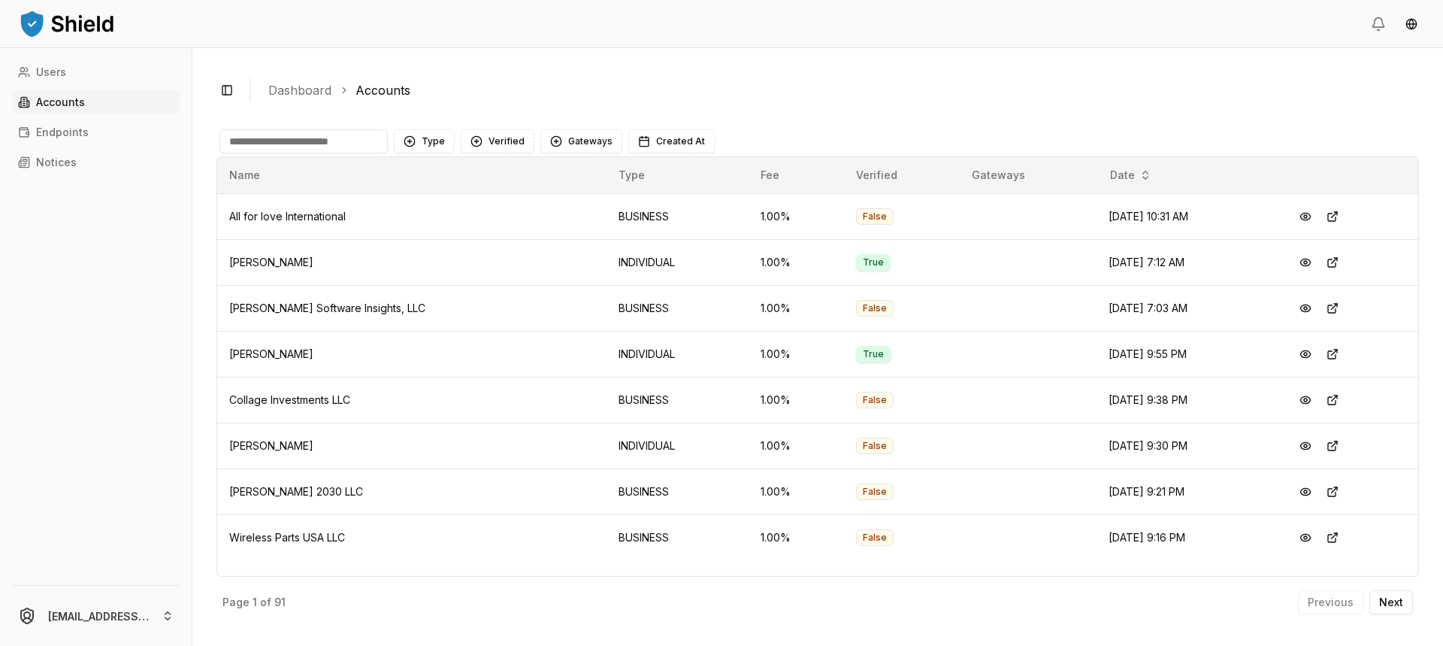
click at [296, 138] on input at bounding box center [303, 141] width 168 height 24
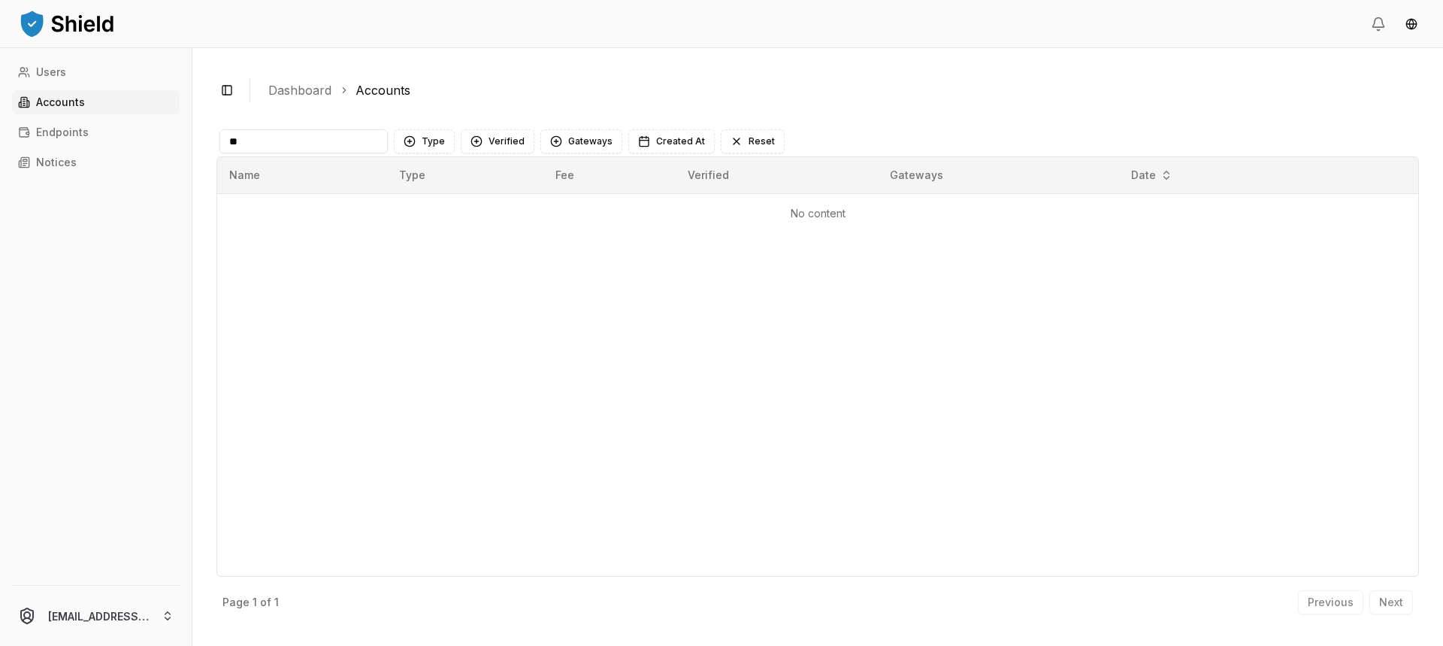
type input "*"
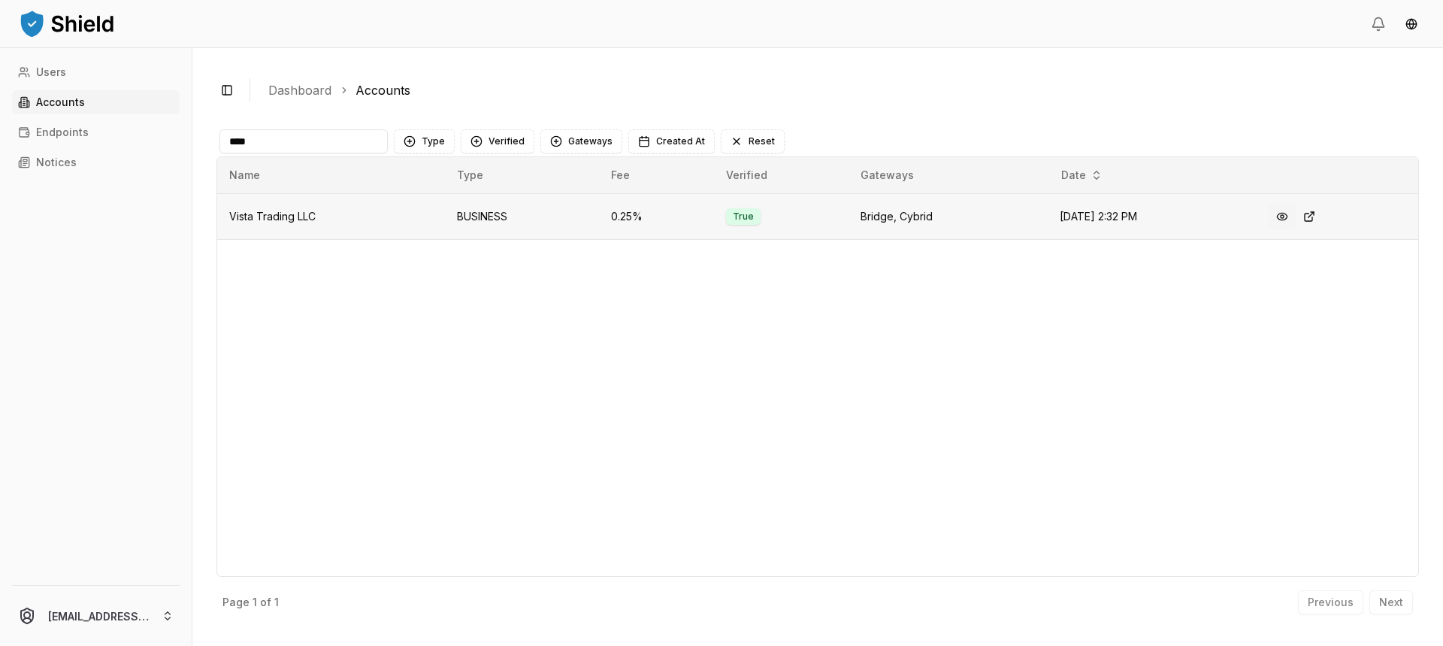
type input "****"
click at [1291, 219] on button at bounding box center [1282, 216] width 27 height 27
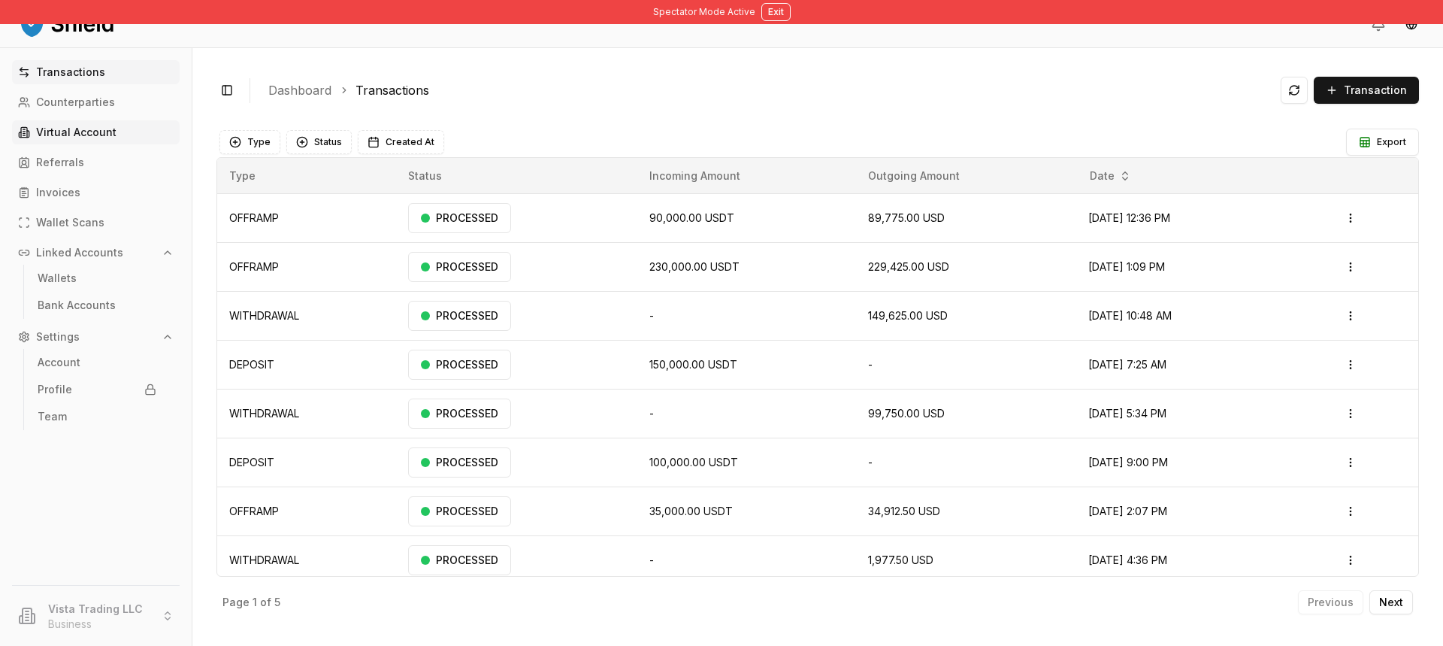
click at [124, 134] on link "Virtual Account" at bounding box center [96, 132] width 168 height 24
click at [135, 126] on link "Virtual Account" at bounding box center [96, 132] width 168 height 24
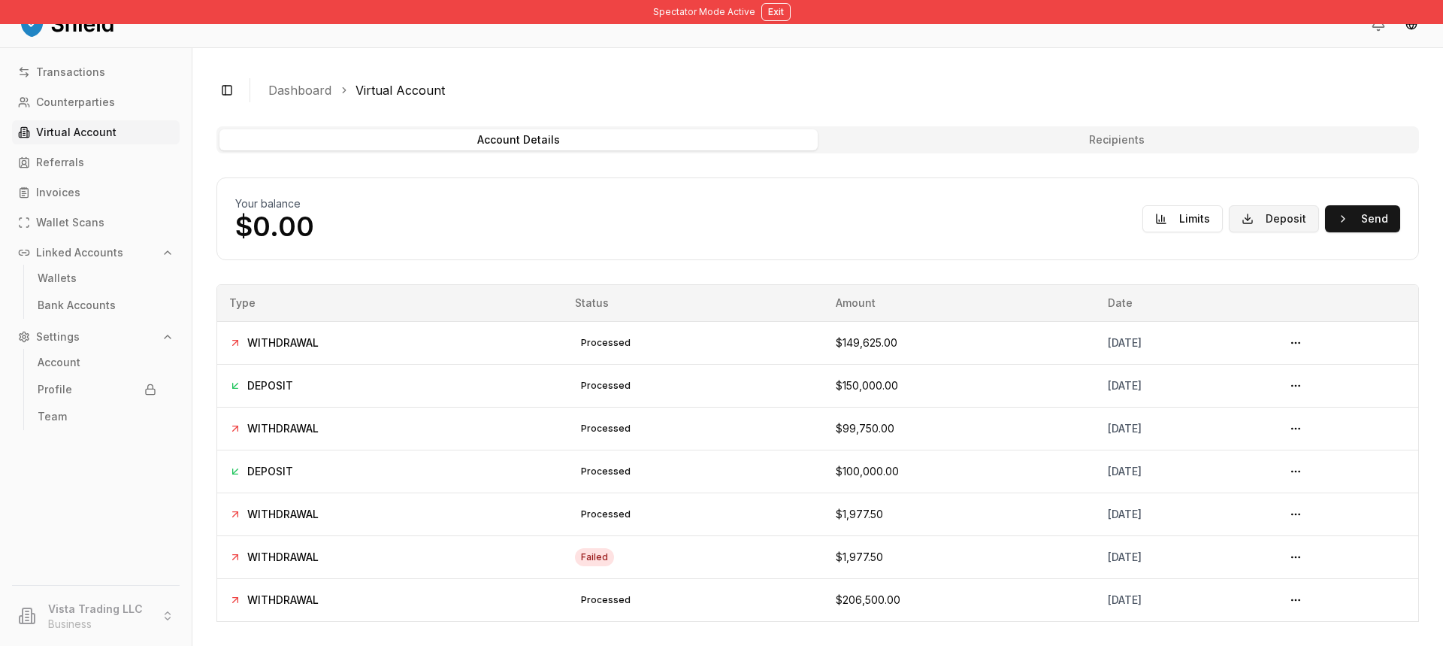
click at [1300, 218] on button "Deposit" at bounding box center [1274, 218] width 90 height 27
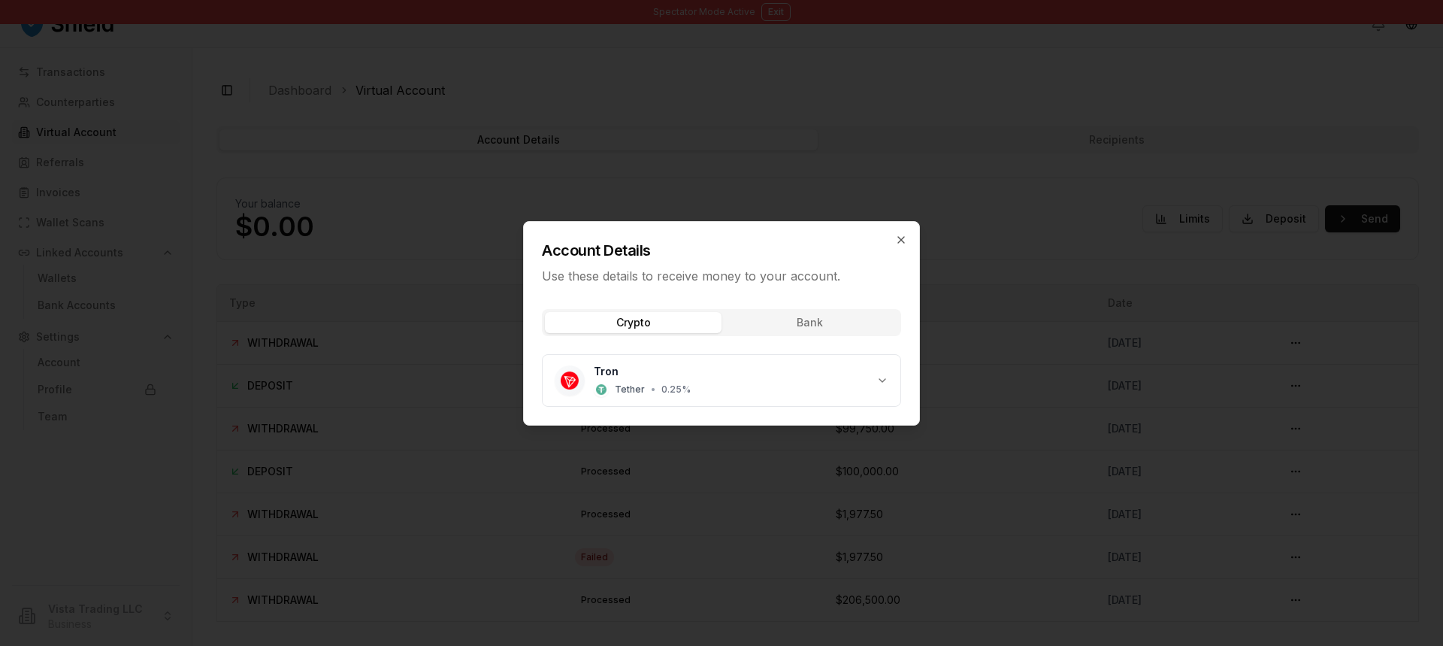
click at [778, 325] on div "Crypto Bank Tron Tether • 0.25 %" at bounding box center [721, 361] width 395 height 128
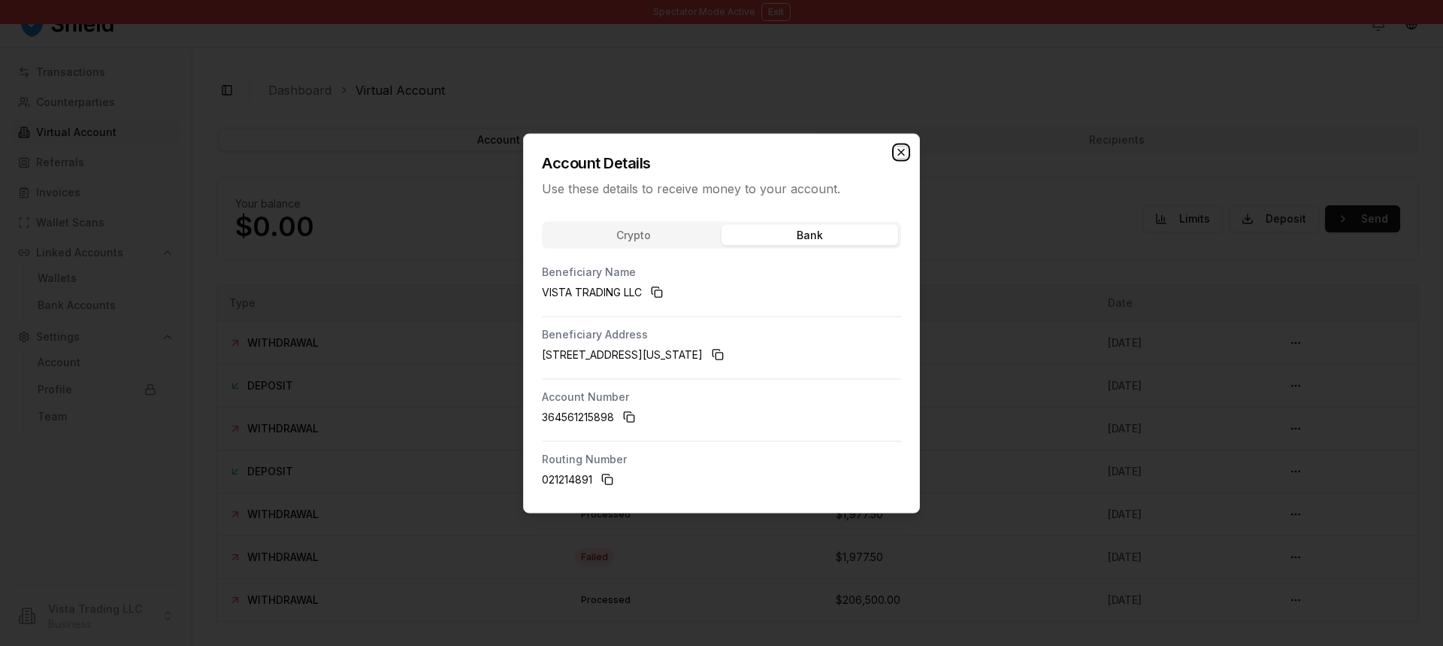
click at [896, 150] on icon "button" at bounding box center [901, 152] width 12 height 12
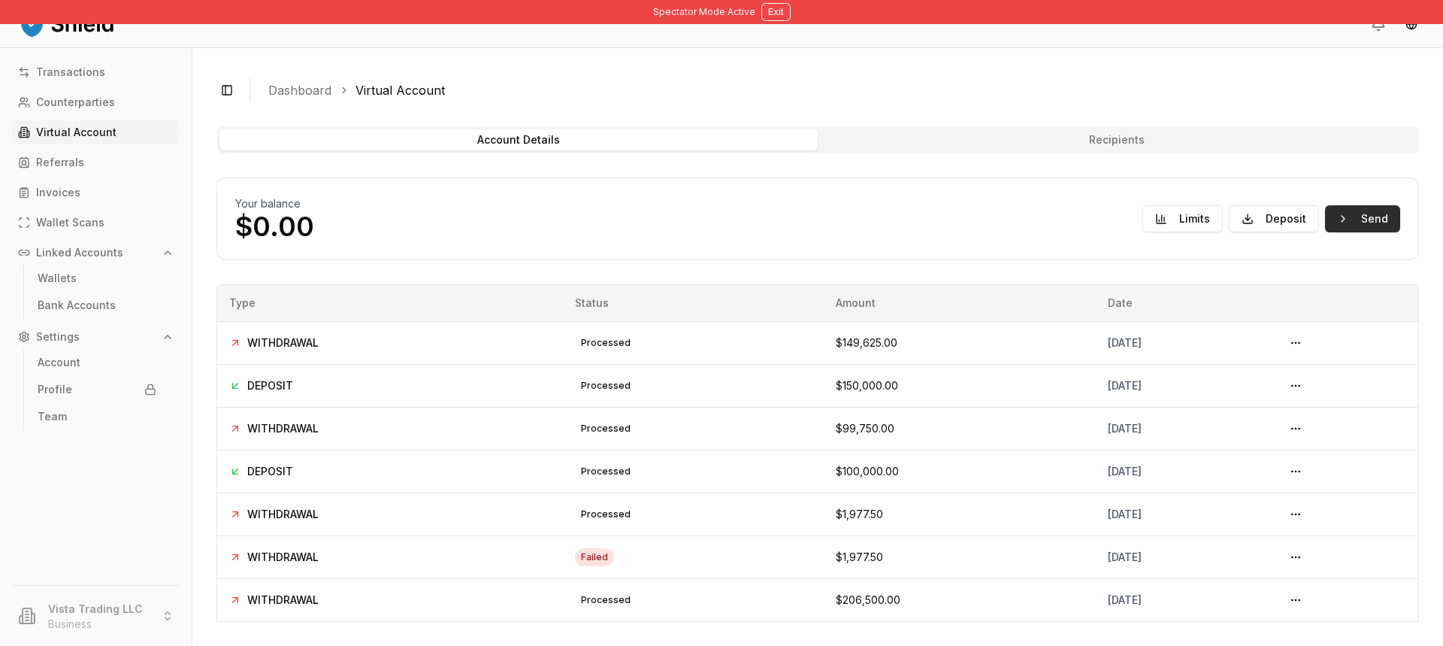
click at [1351, 223] on button "Send" at bounding box center [1362, 218] width 75 height 27
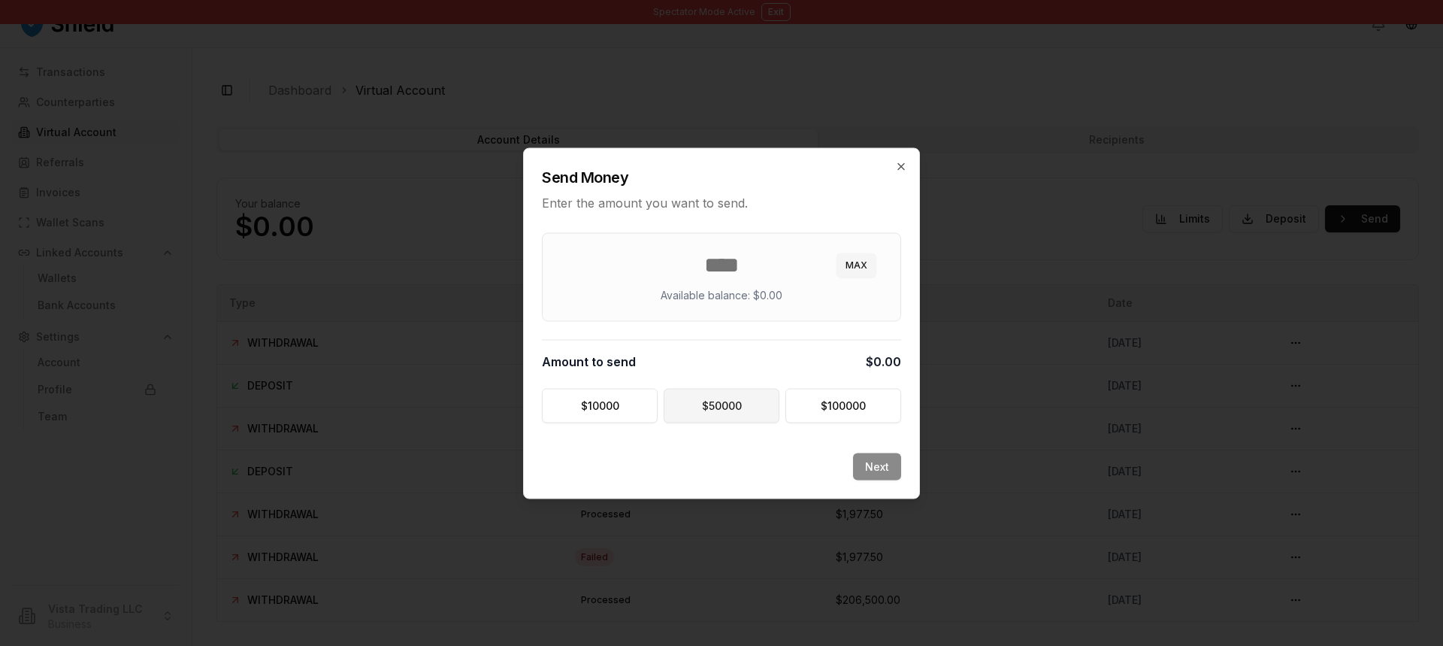
click at [700, 410] on button "$ 50000" at bounding box center [722, 405] width 116 height 35
click at [621, 398] on button "$ 10000" at bounding box center [600, 405] width 116 height 35
type input "*****"
click at [899, 161] on icon "button" at bounding box center [901, 166] width 12 height 12
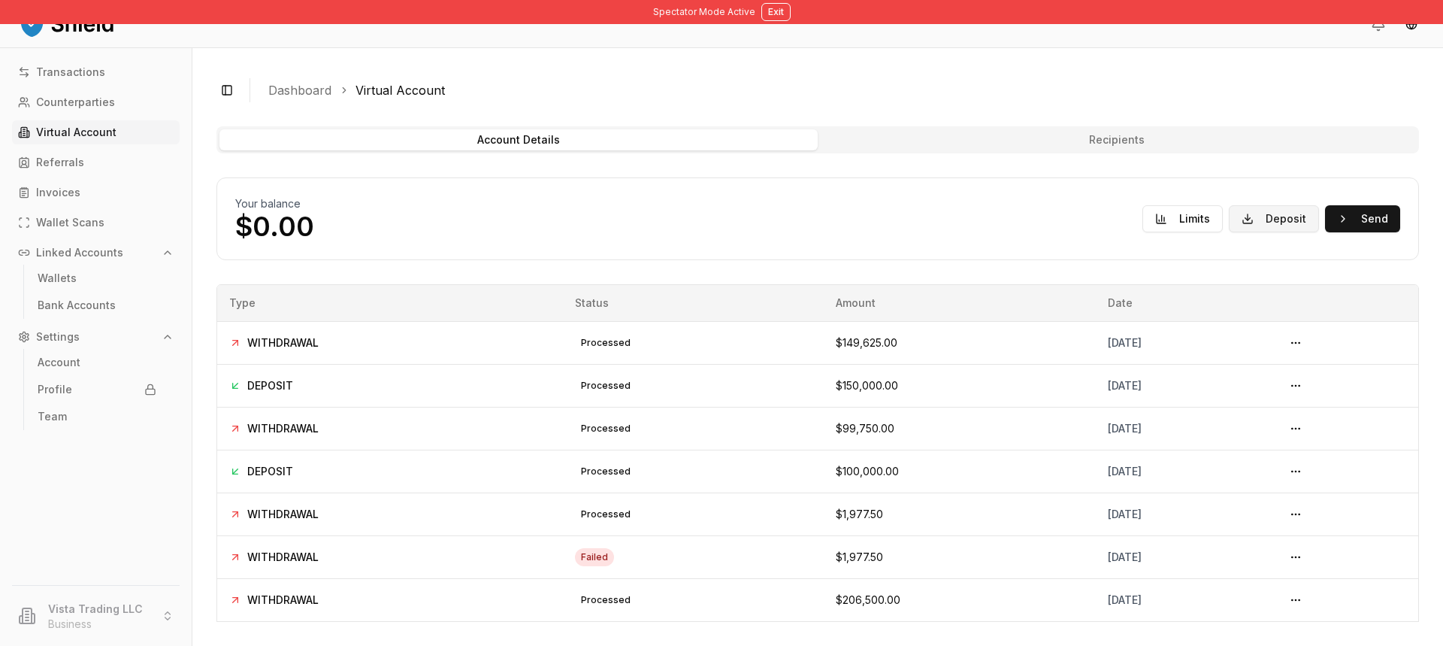
click at [1249, 216] on button "Deposit" at bounding box center [1274, 218] width 90 height 27
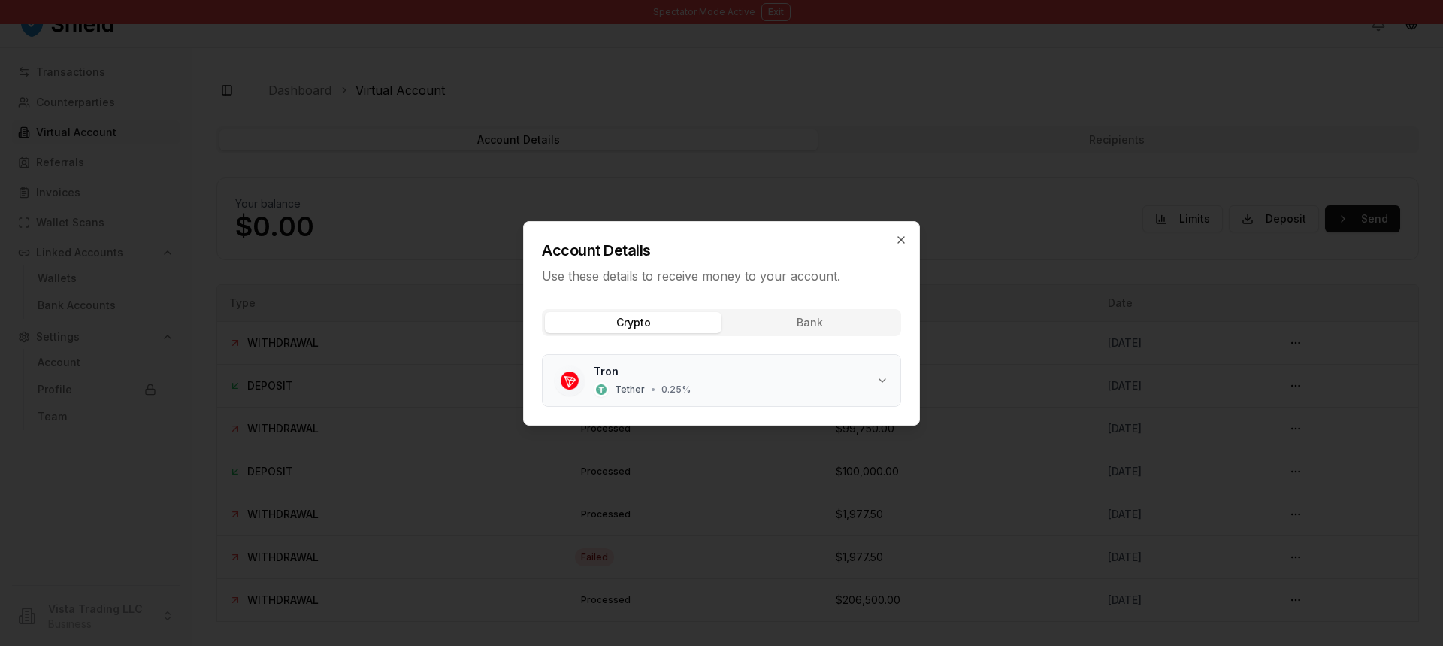
click at [753, 388] on div "Tron Tether • 0.25 %" at bounding box center [735, 380] width 283 height 33
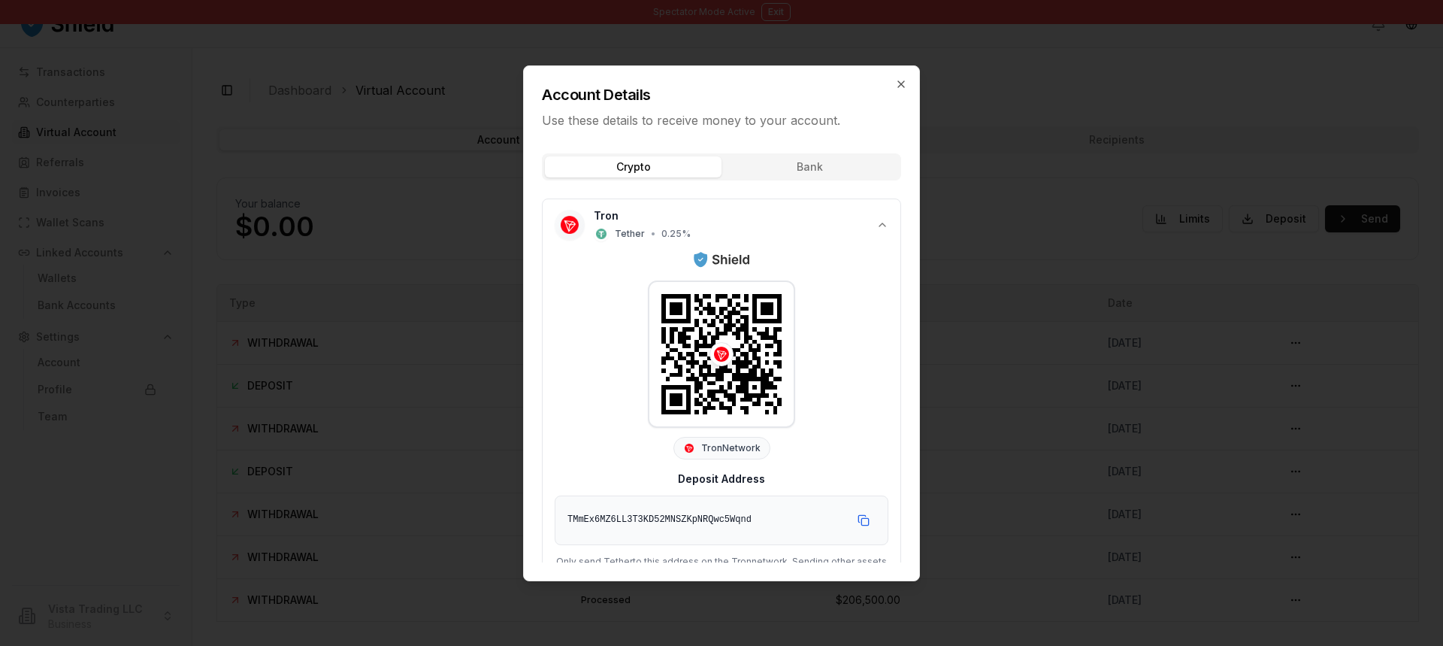
click at [1328, 31] on div at bounding box center [721, 323] width 1443 height 646
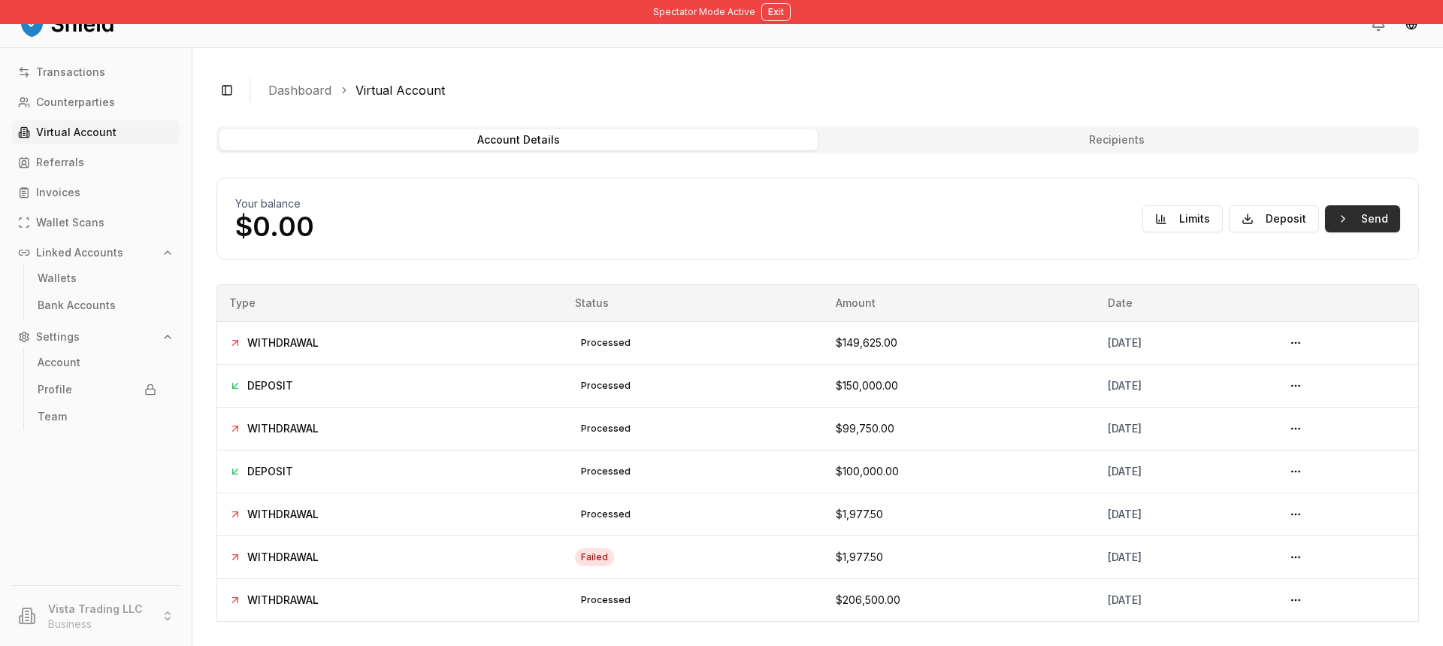
click at [1375, 206] on div "Your balance $0.00 Limits Deposit Send" at bounding box center [817, 218] width 1165 height 45
click at [1368, 228] on button "Send" at bounding box center [1362, 218] width 75 height 27
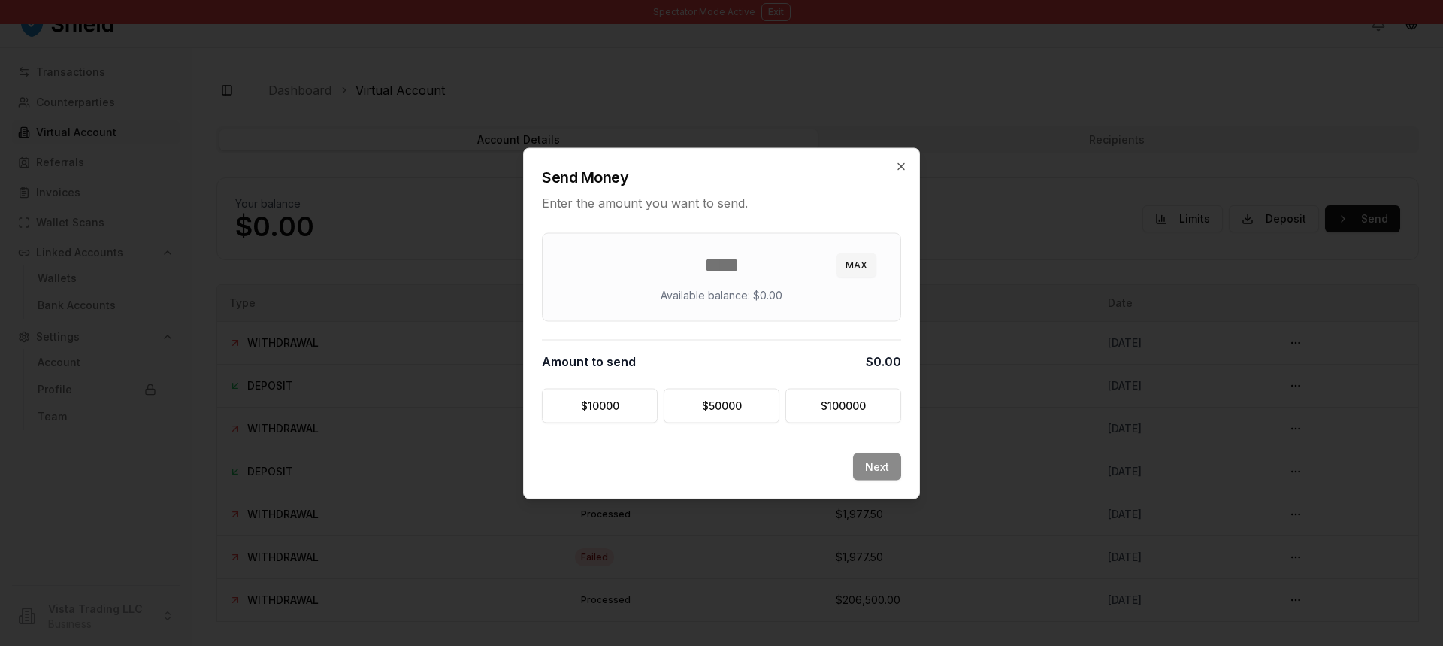
drag, startPoint x: 528, startPoint y: 40, endPoint x: 362, endPoint y: 44, distance: 166.2
click at [525, 40] on div at bounding box center [721, 323] width 1443 height 646
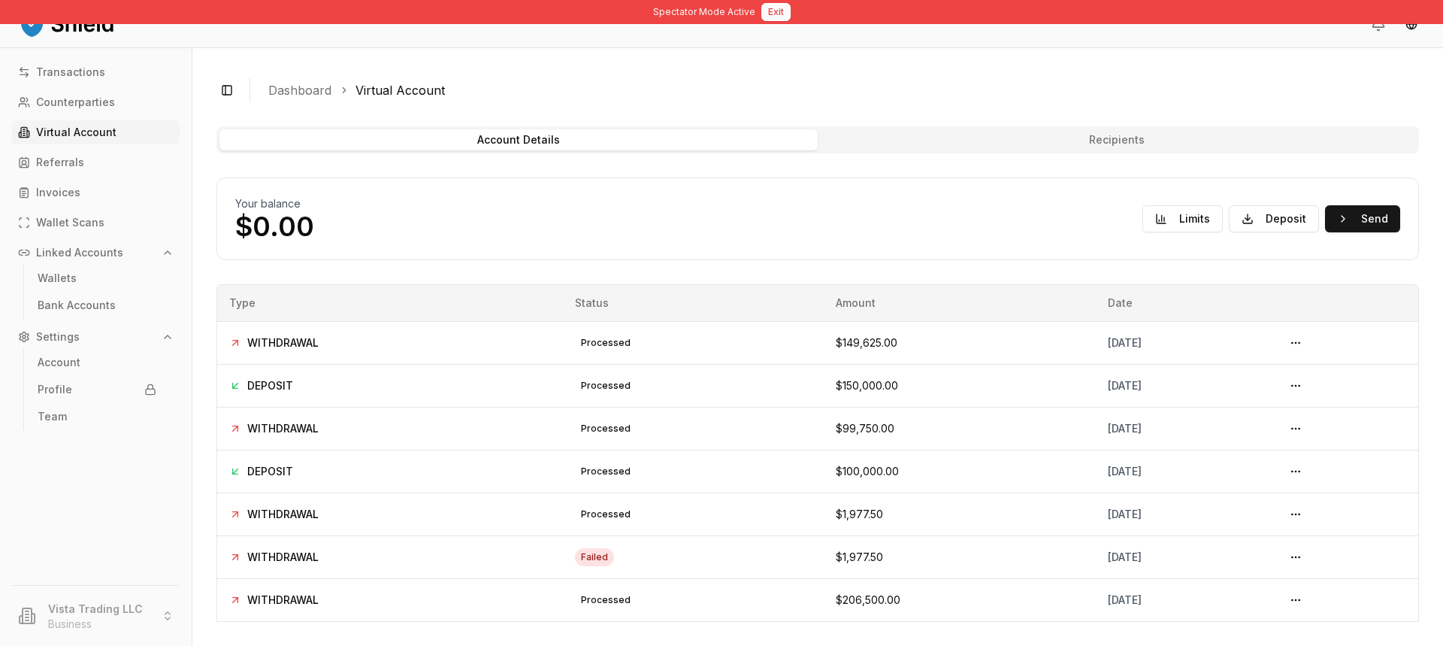
click at [765, 11] on button "Exit" at bounding box center [775, 12] width 29 height 18
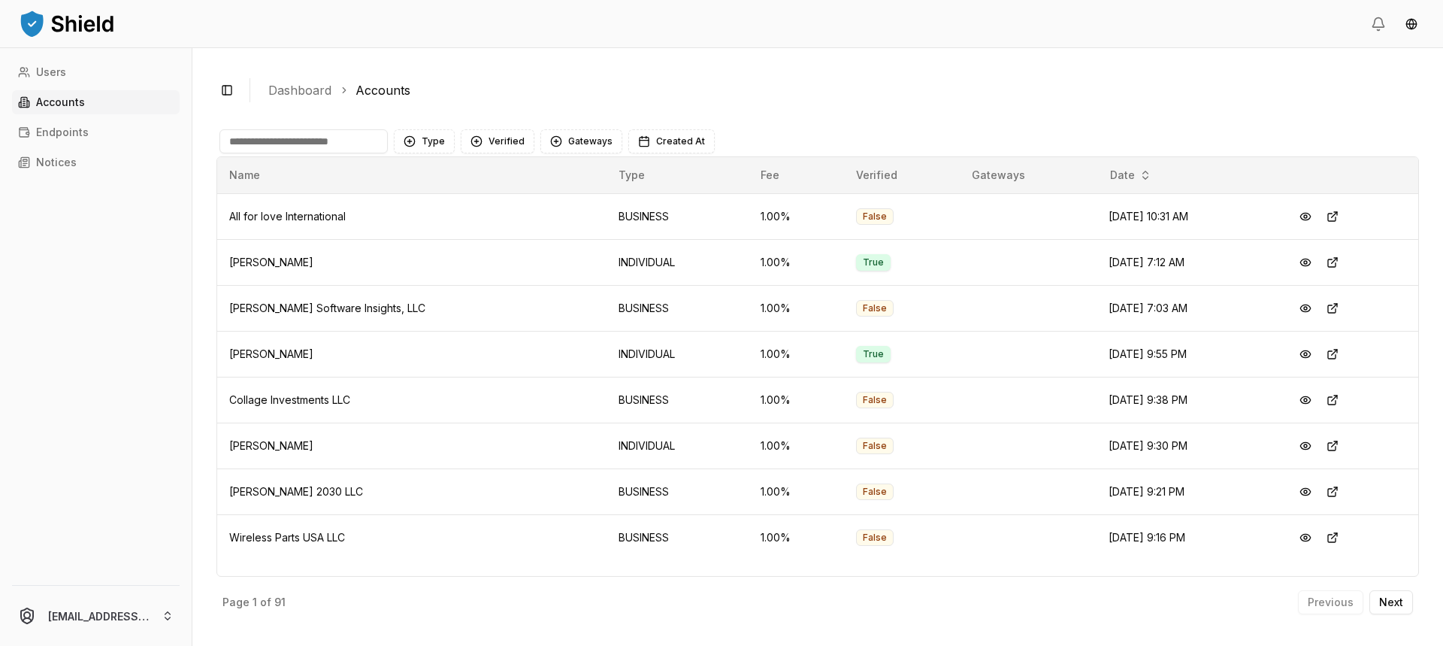
click at [123, 634] on html "Users Accounts Endpoints Notices [EMAIL_ADDRESS][DOMAIN_NAME] Toggle Sidebar Da…" at bounding box center [721, 323] width 1443 height 646
click at [179, 239] on html "Users Accounts Endpoints Notices [EMAIL_ADDRESS][DOMAIN_NAME] Toggle Sidebar Da…" at bounding box center [721, 323] width 1443 height 646
click at [95, 71] on link "Users" at bounding box center [96, 72] width 168 height 24
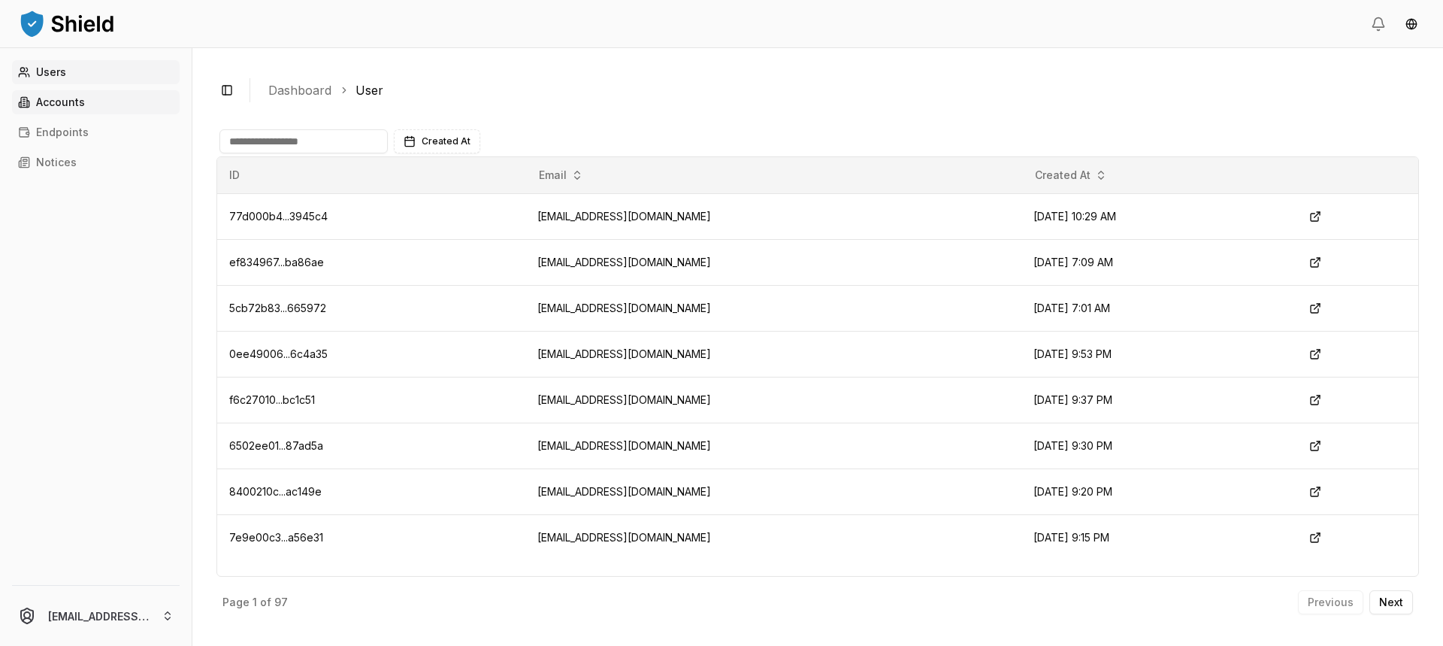
click at [86, 106] on link "Accounts" at bounding box center [96, 102] width 168 height 24
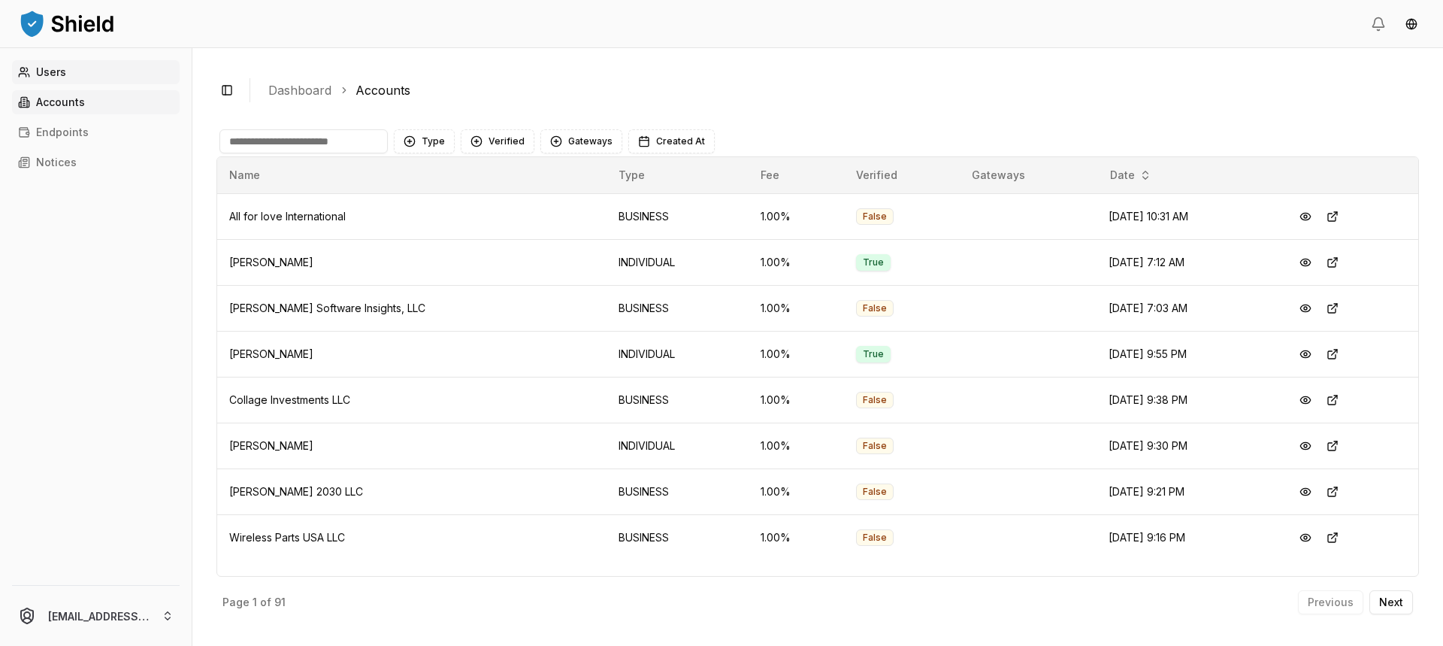
click at [92, 78] on link "Users" at bounding box center [96, 72] width 168 height 24
